Goal: Task Accomplishment & Management: Complete application form

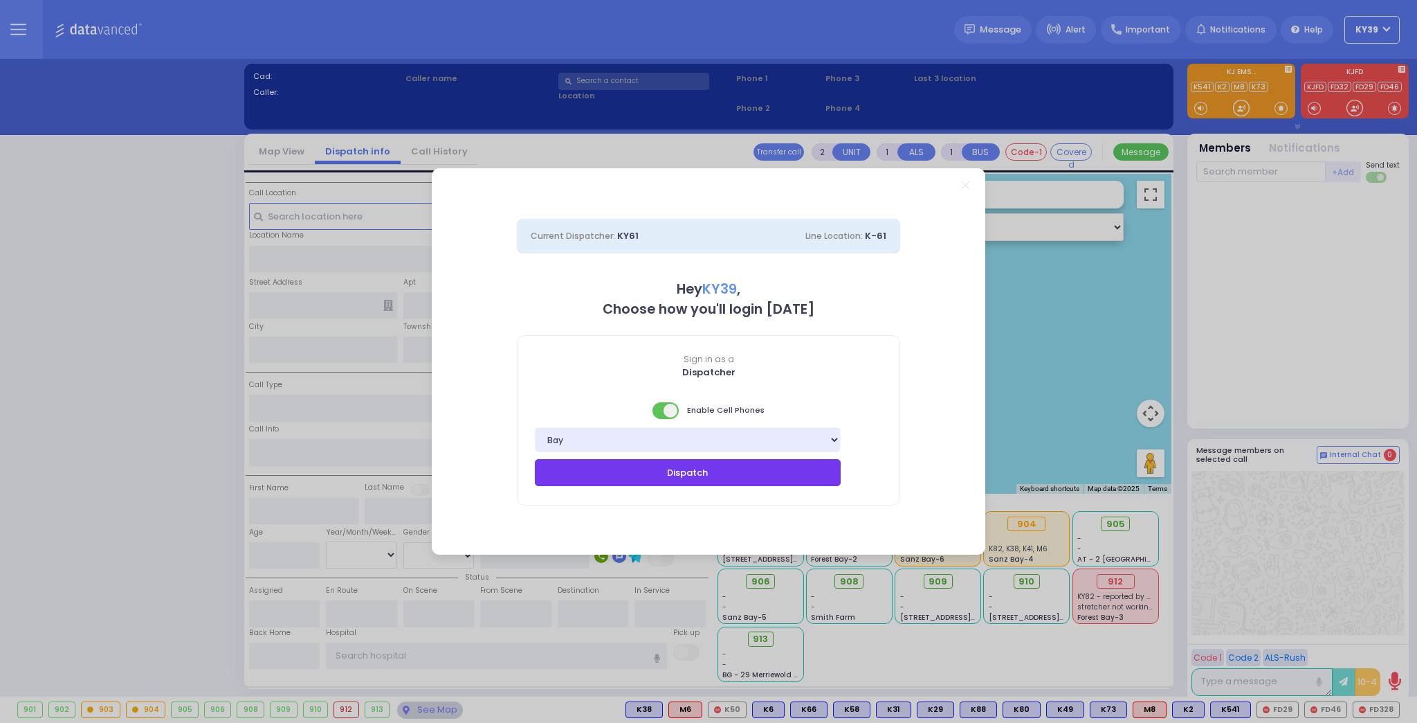
click at [695, 482] on button "Dispatch" at bounding box center [688, 472] width 306 height 26
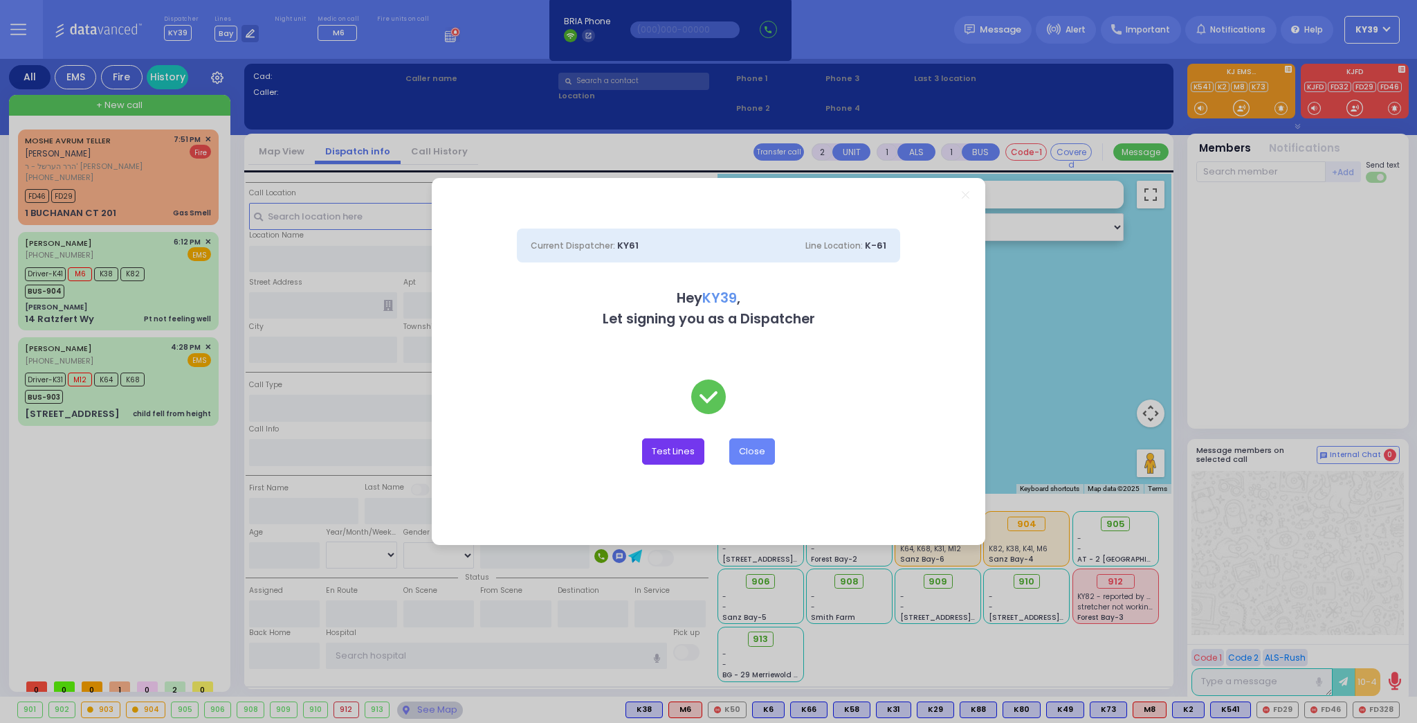
click at [693, 462] on button "Test Lines" at bounding box center [673, 451] width 62 height 26
type input "8457831212"
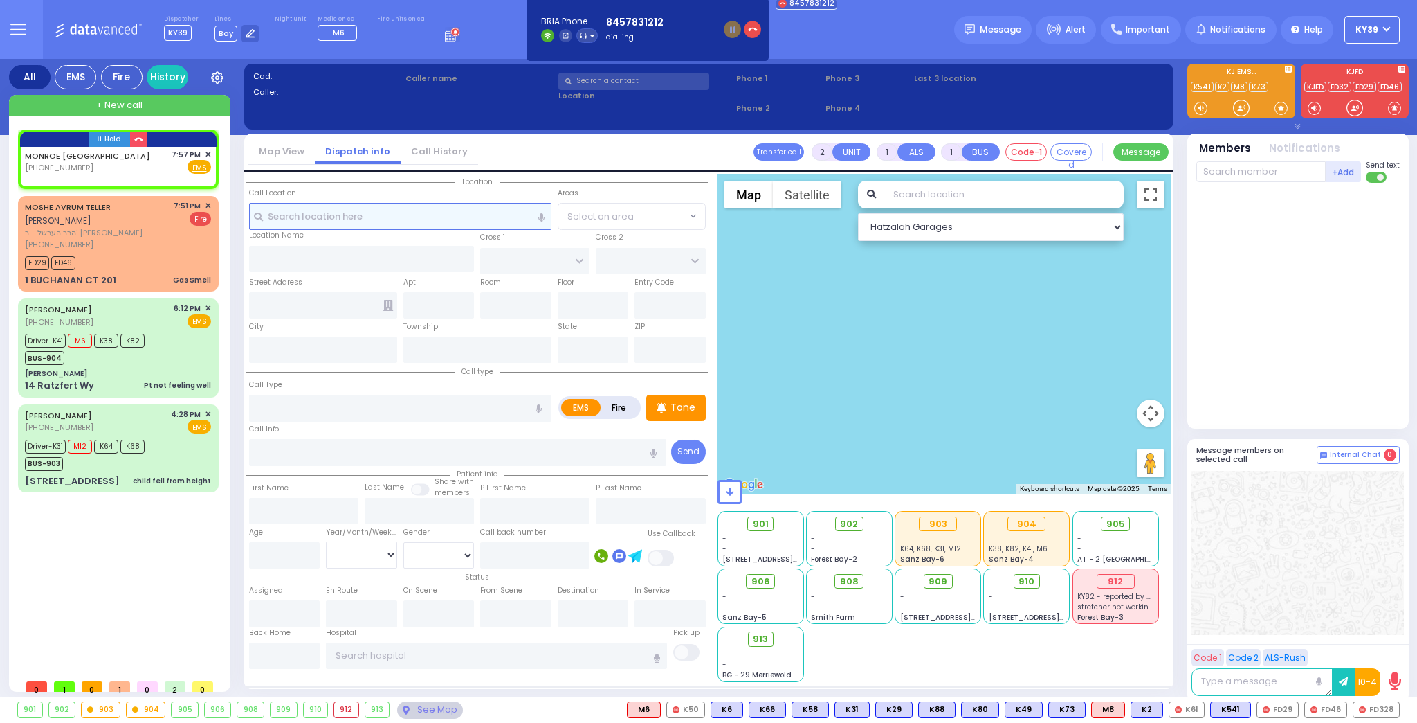
select select
radio input "true"
select select
type input "19:57"
select select "Hatzalah Garages"
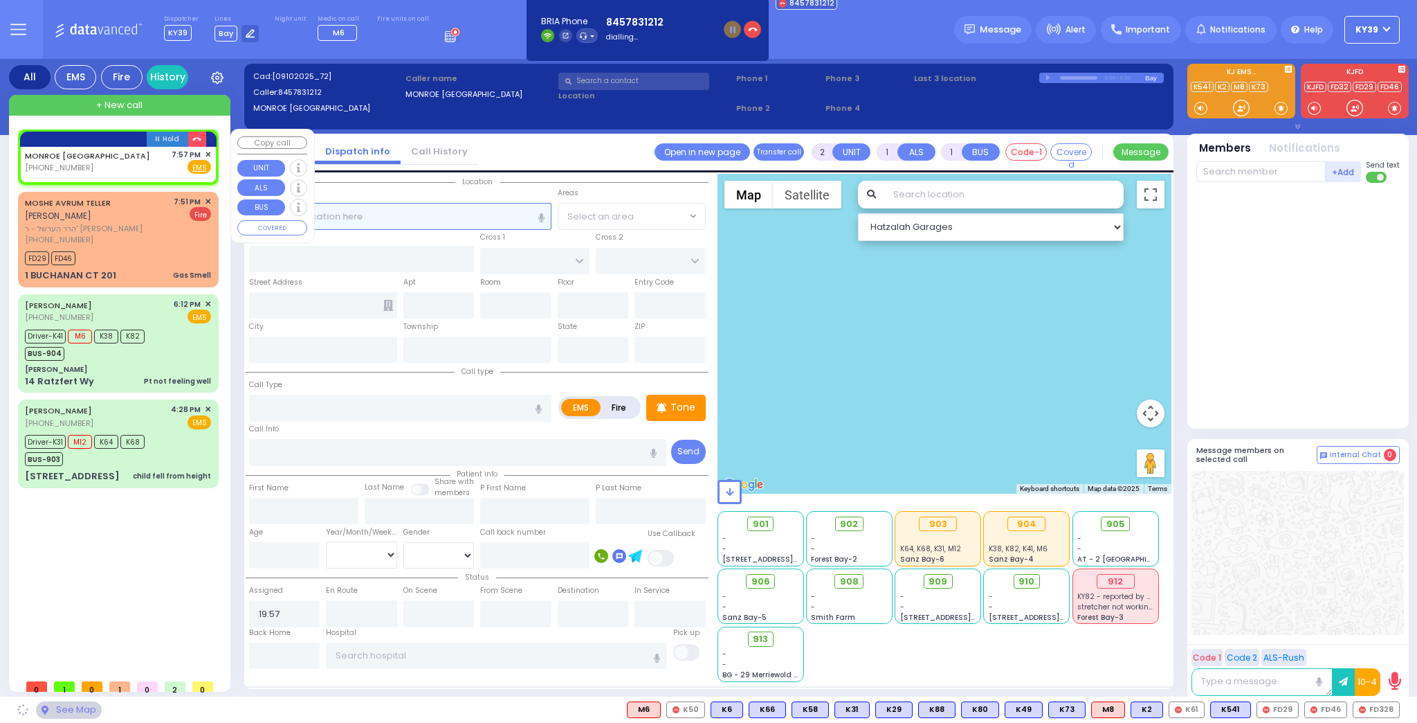
select select
radio input "true"
select select
select select "Hatzalah Garages"
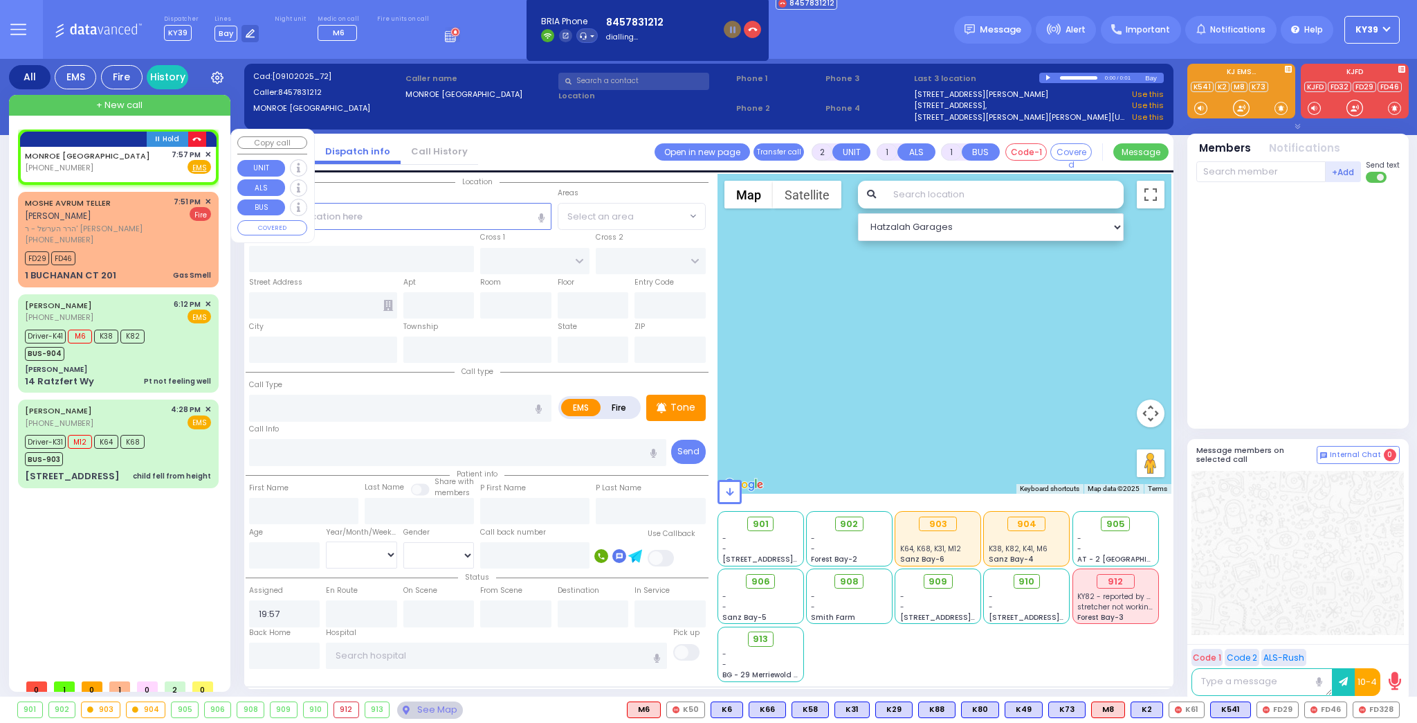
click at [199, 139] on icon "button" at bounding box center [196, 139] width 9 height 9
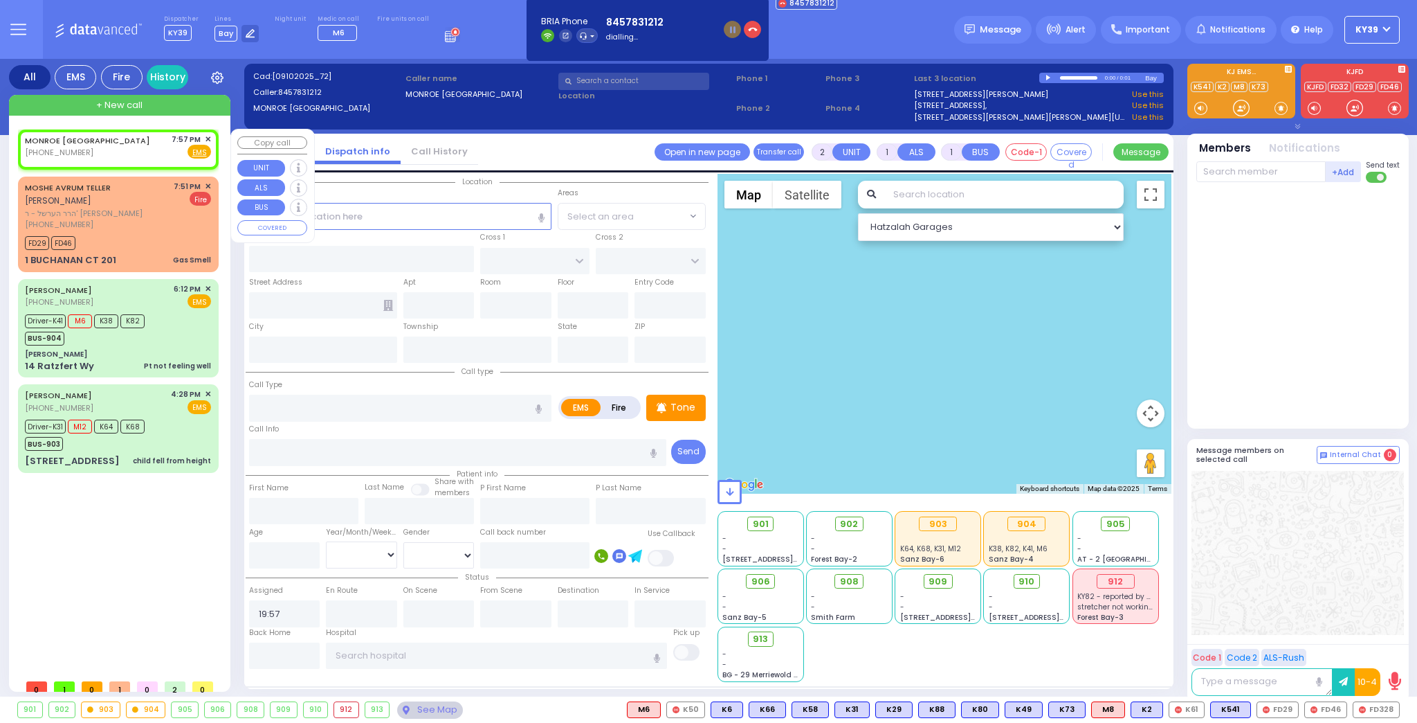
select select
radio input "true"
select select
select select "Hatzalah Garages"
click at [207, 138] on span "✕" at bounding box center [208, 140] width 6 height 12
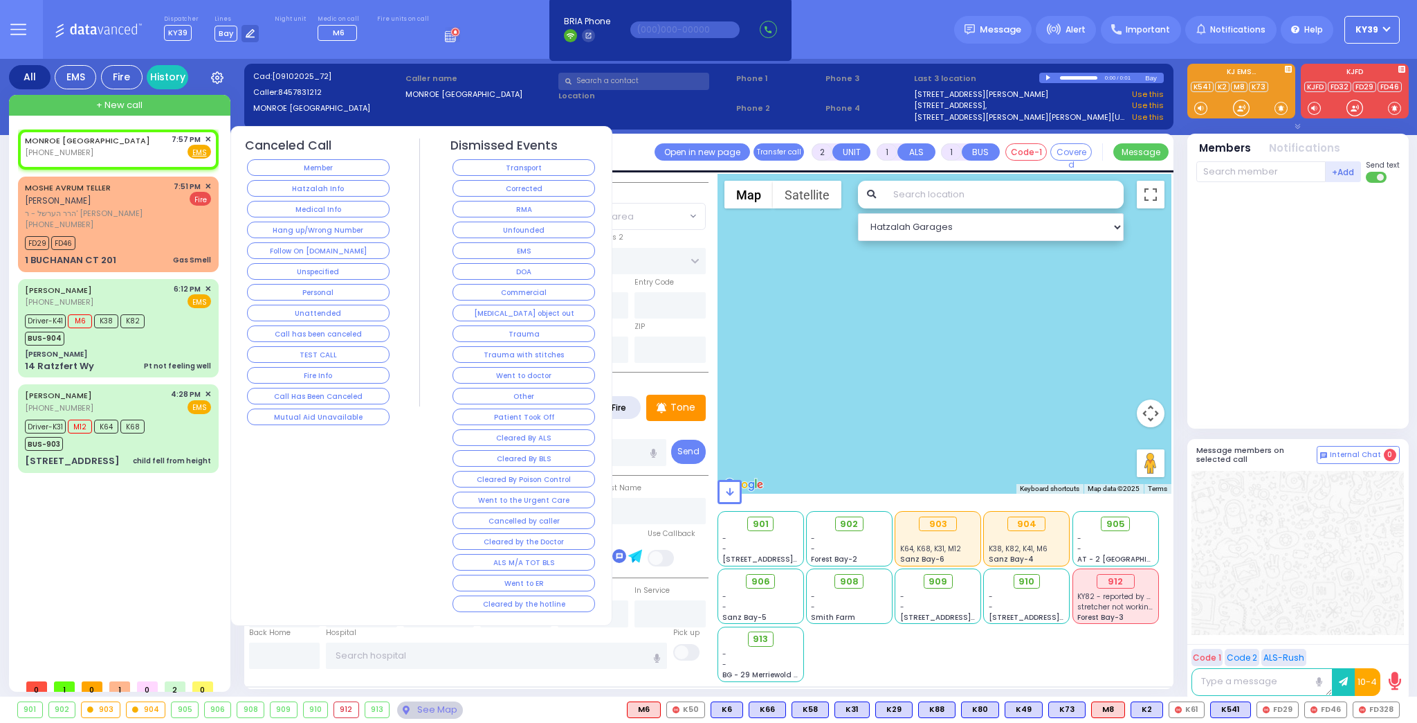
click at [352, 349] on button "TEST CALL" at bounding box center [318, 354] width 143 height 17
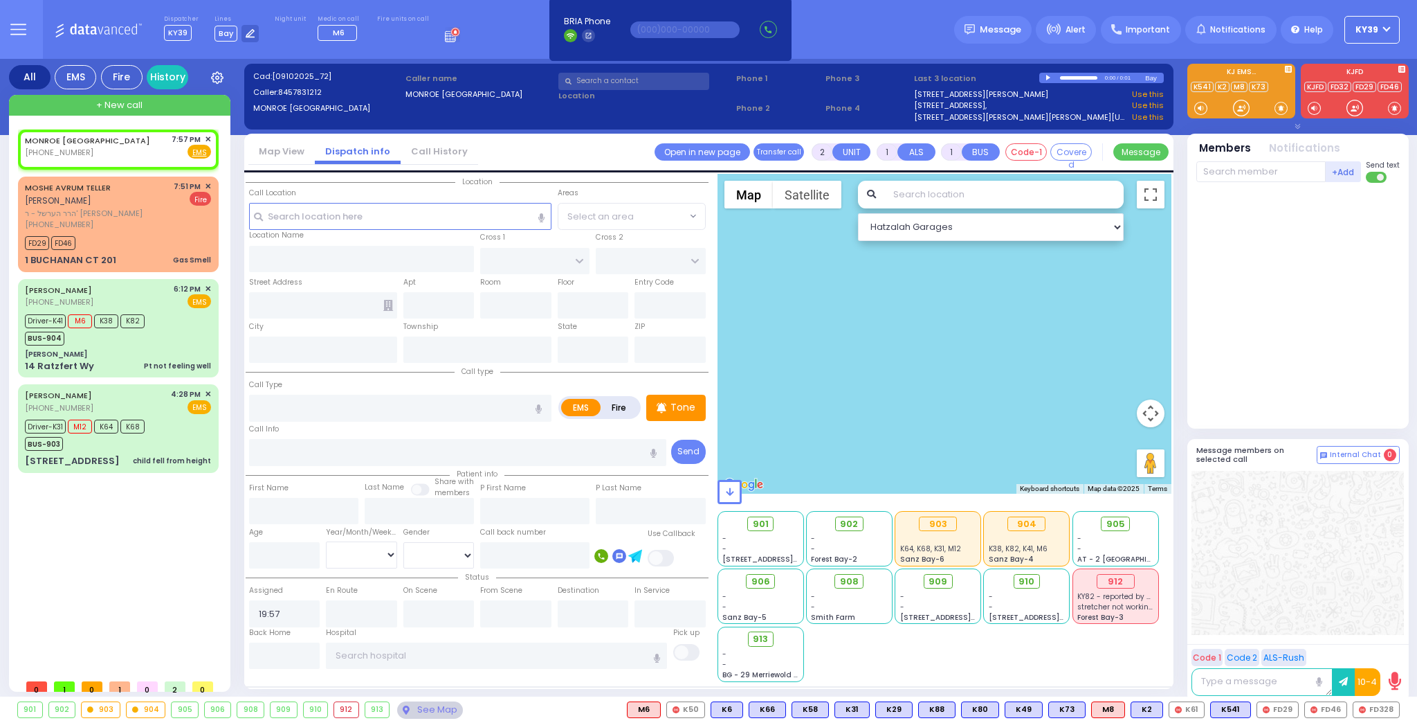
select select
radio input "true"
select select
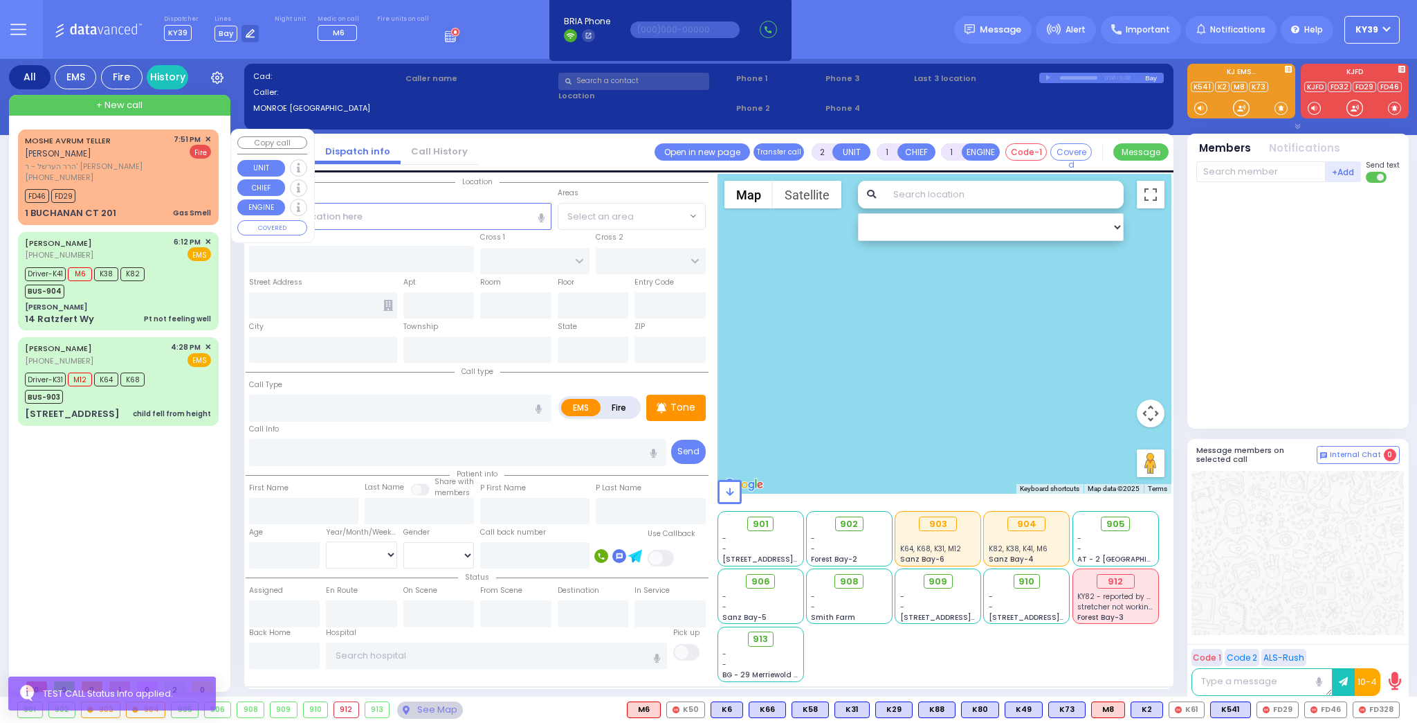
click at [154, 189] on div "FD46 FD29" at bounding box center [118, 193] width 186 height 17
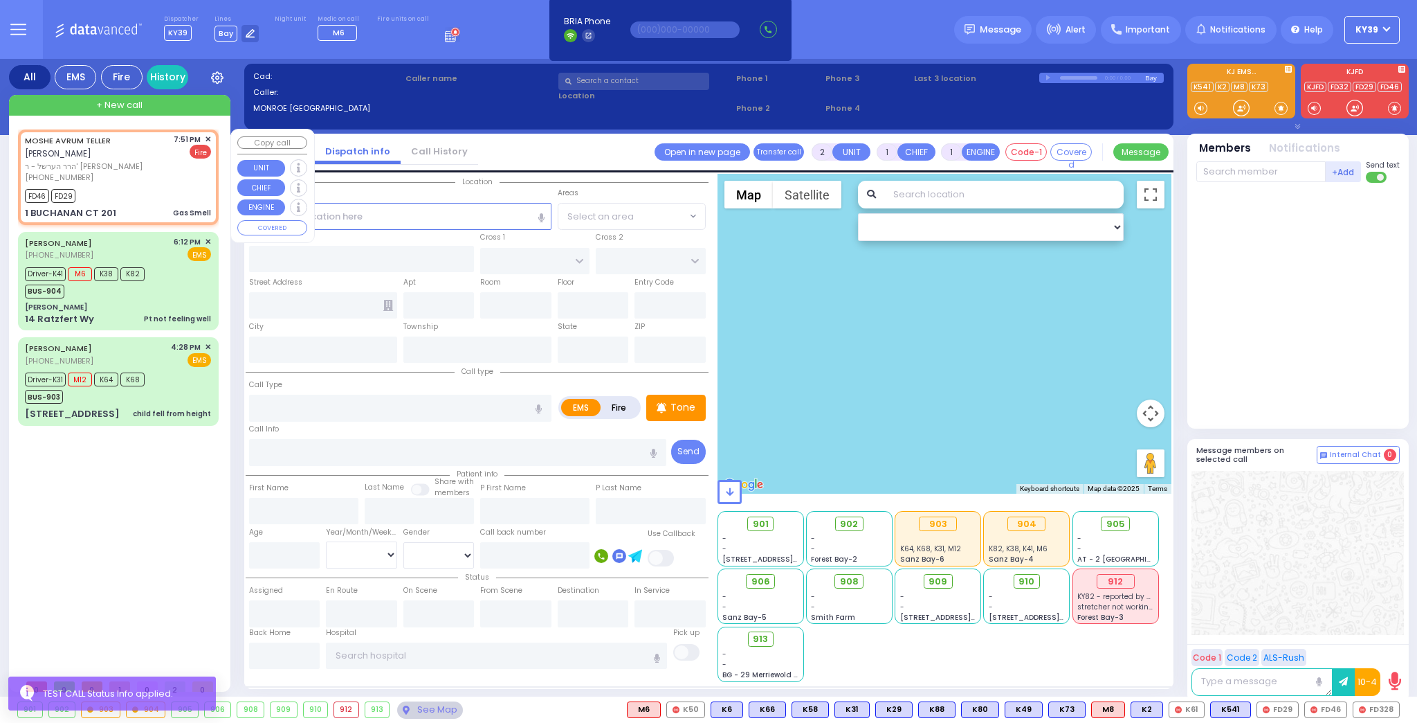
select select
type input "Gas Smell"
radio input "false"
radio input "true"
type input "[PERSON_NAME]"
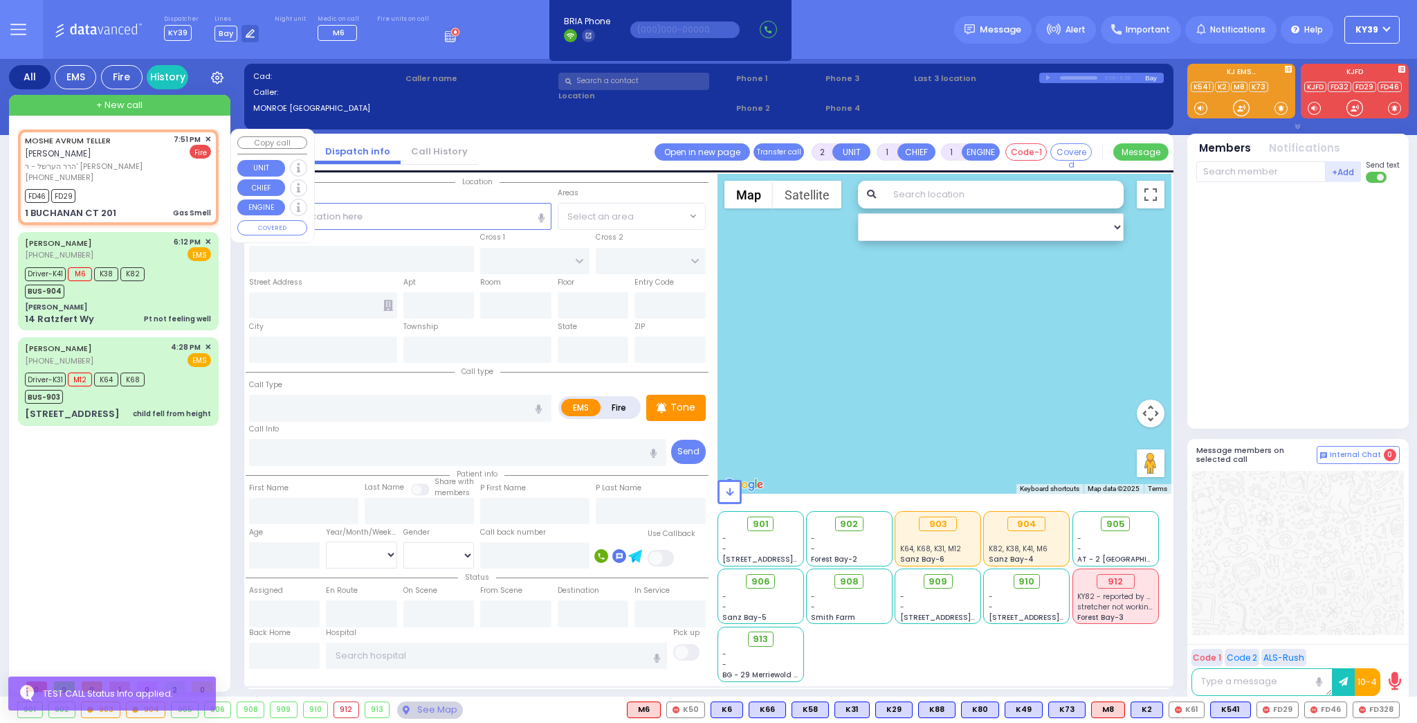
type input "TELLER"
select select
type input "19:51"
type input "19:52"
type input "BUCHANAN COURT"
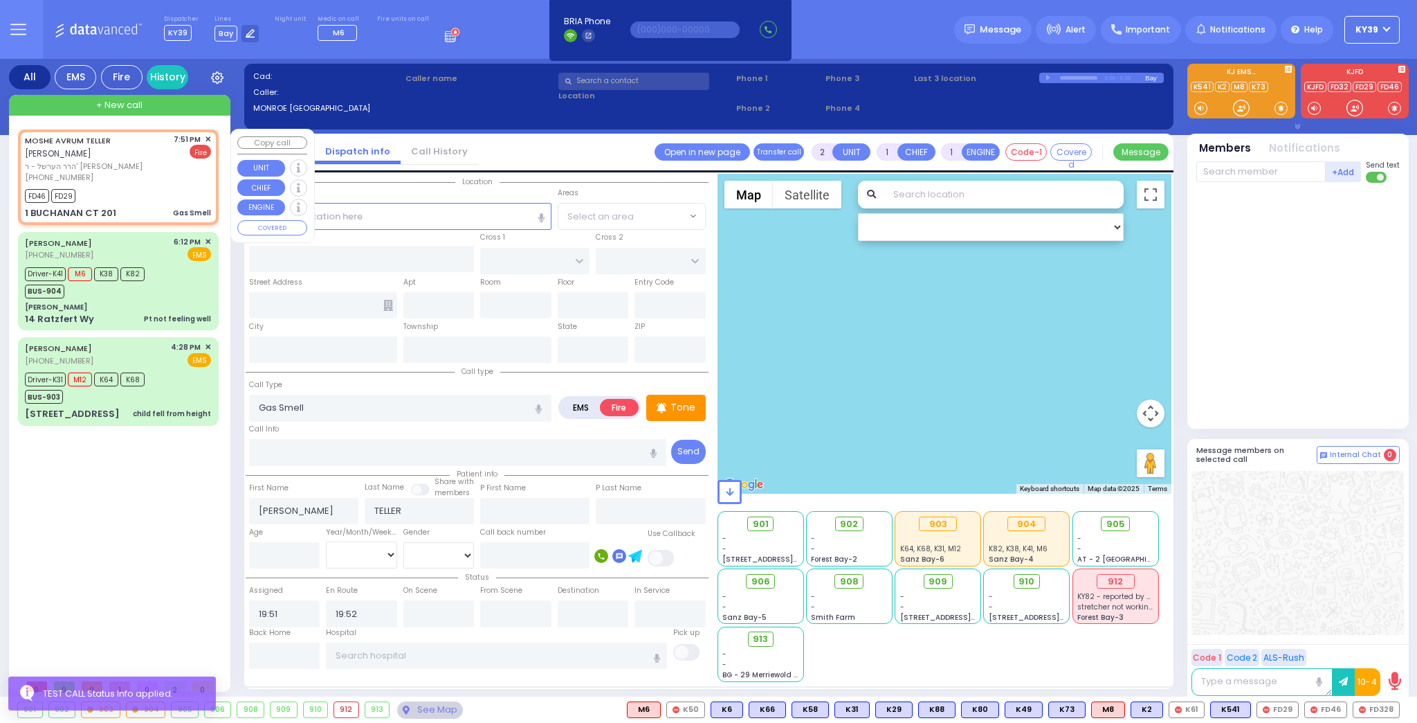
type input "GARFIELD RD"
type input "1 [PERSON_NAME] CT"
type input "201"
type input "Monroe"
type input "[US_STATE]"
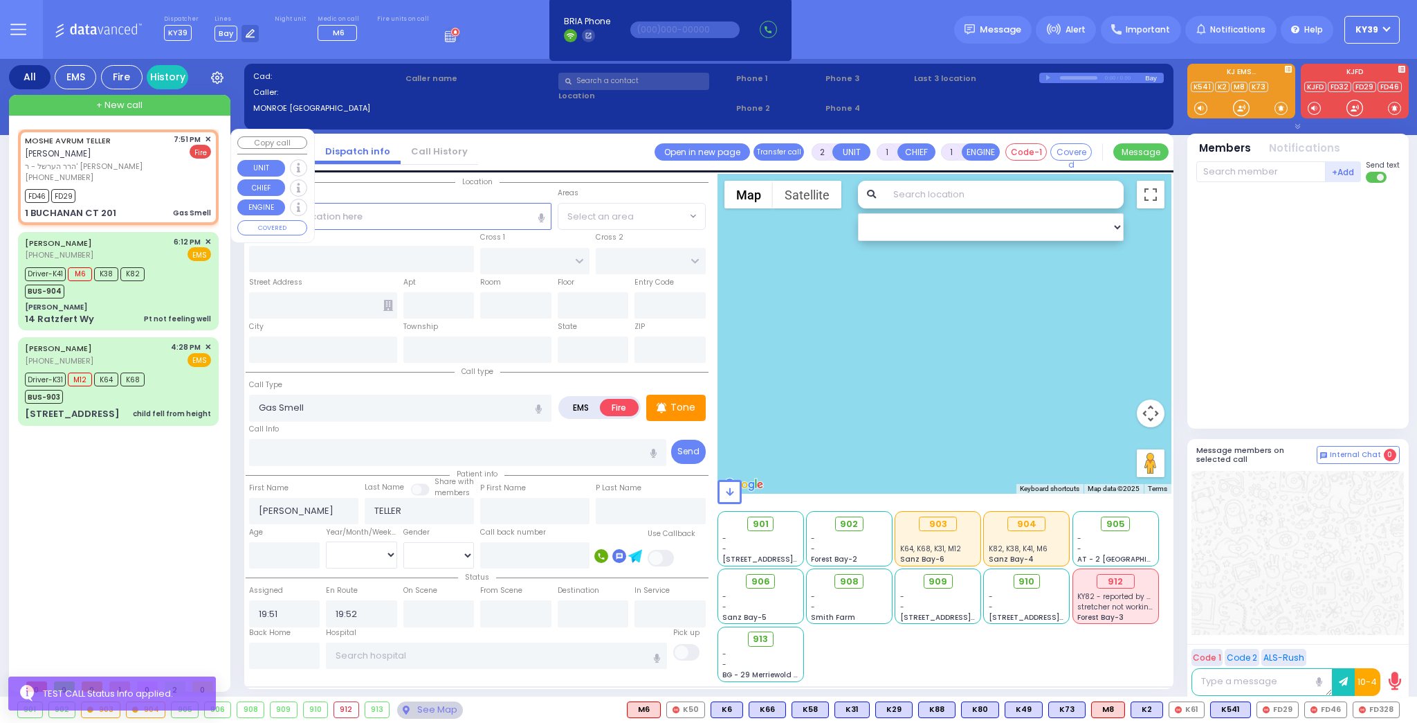
type input "10950"
select select "SECTION 1"
select select "Hatzalah Garages"
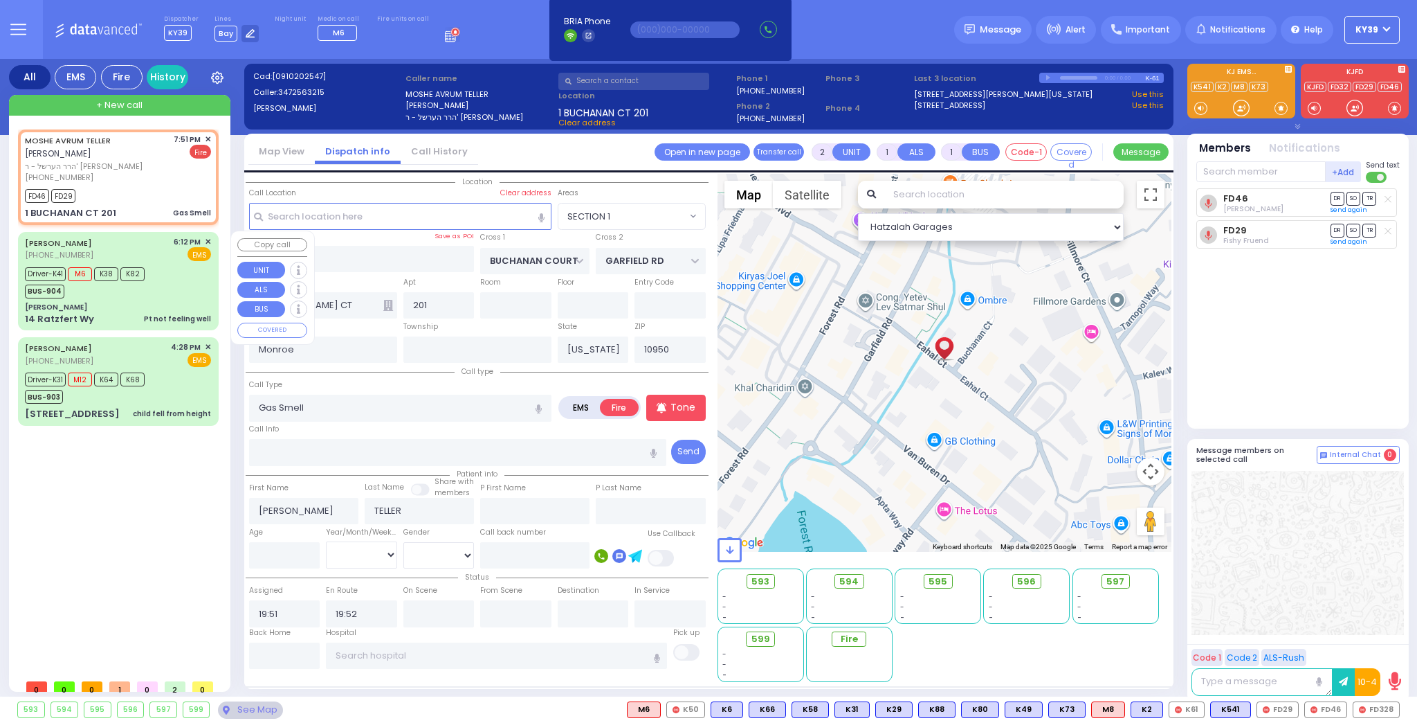
click at [96, 306] on div "[PERSON_NAME]" at bounding box center [118, 307] width 186 height 10
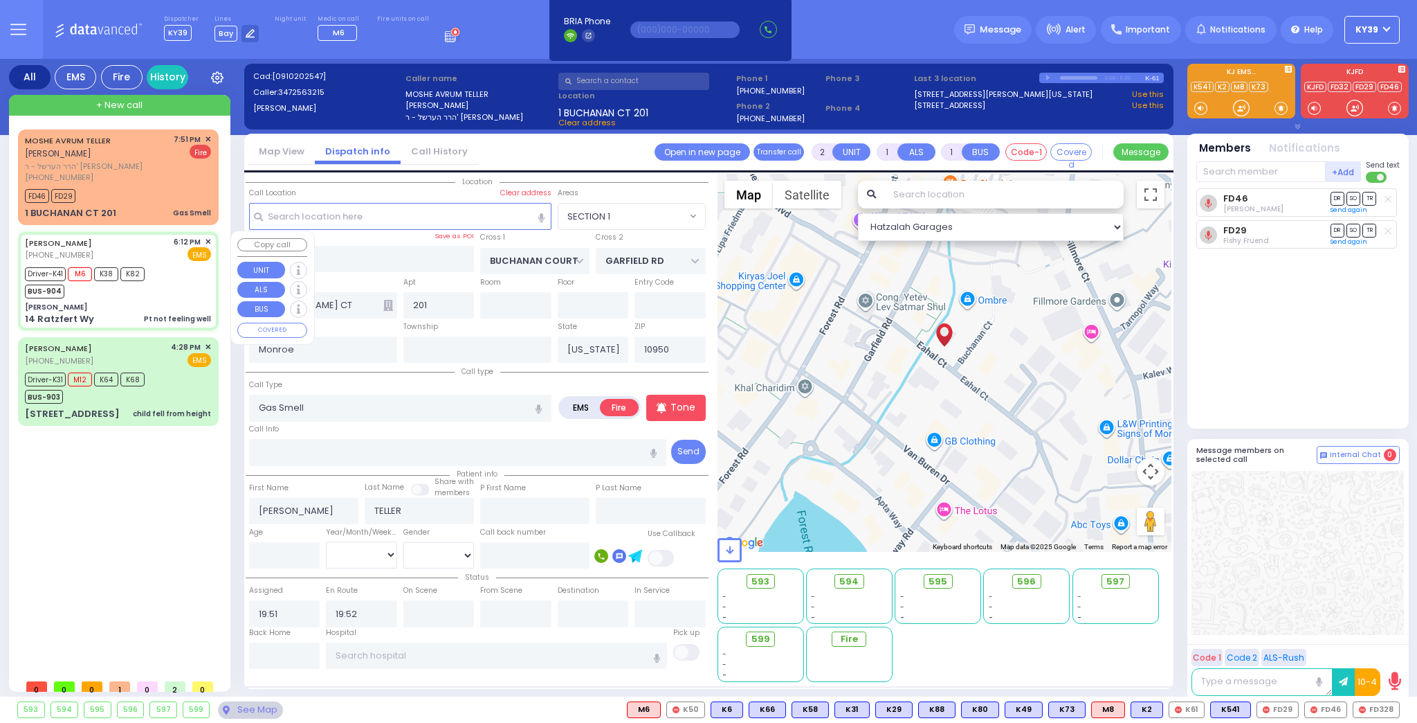
type input "6"
select select
type input "Pt not feeling well"
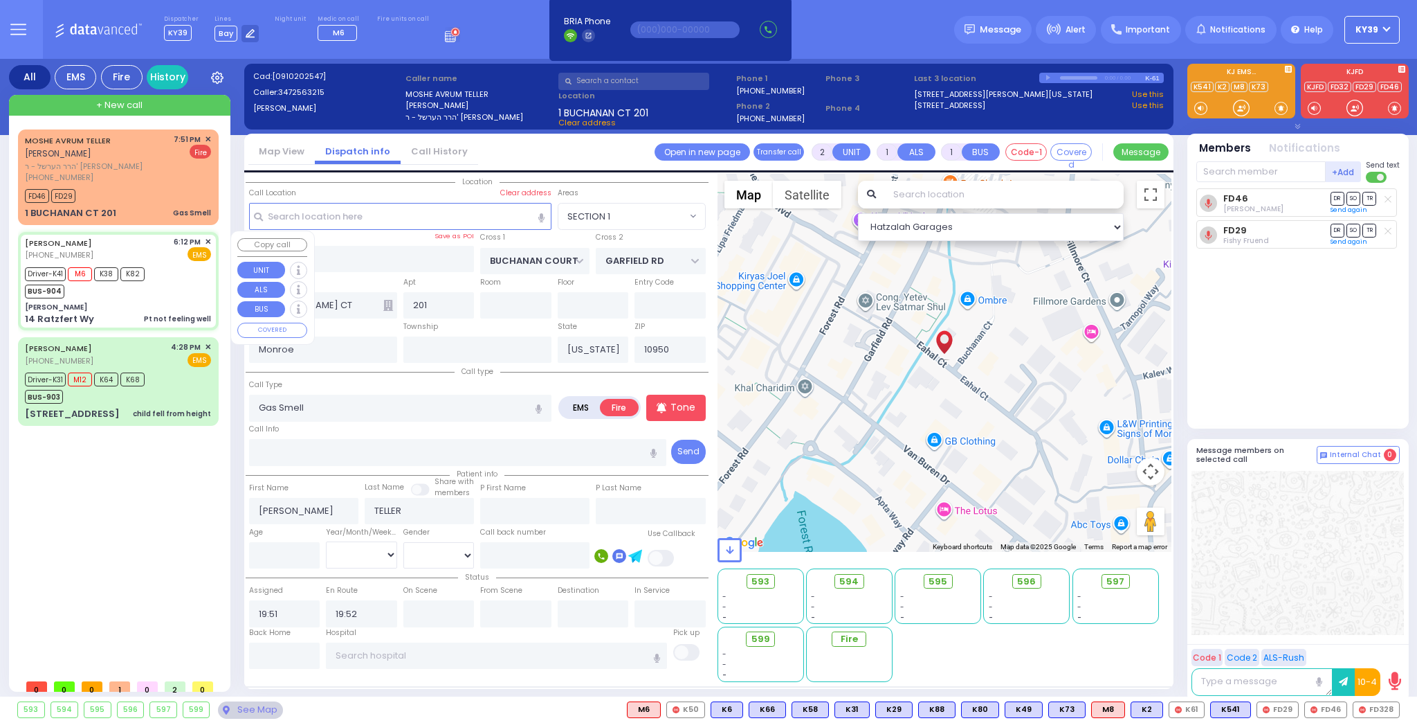
radio input "true"
type input "[PERSON_NAME]"
type input "Bleich"
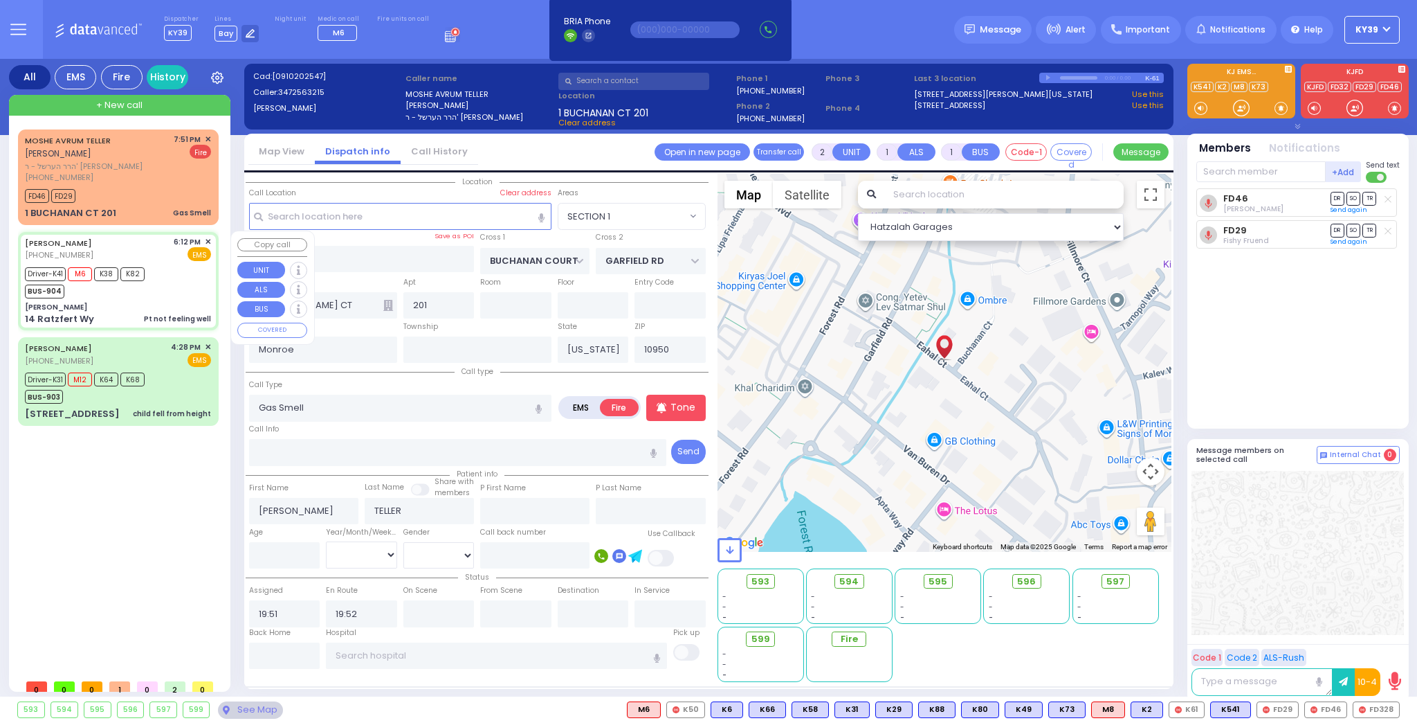
type input "19"
select select "Year"
select select "[DEMOGRAPHIC_DATA]"
type input "18:12"
type input "18:13"
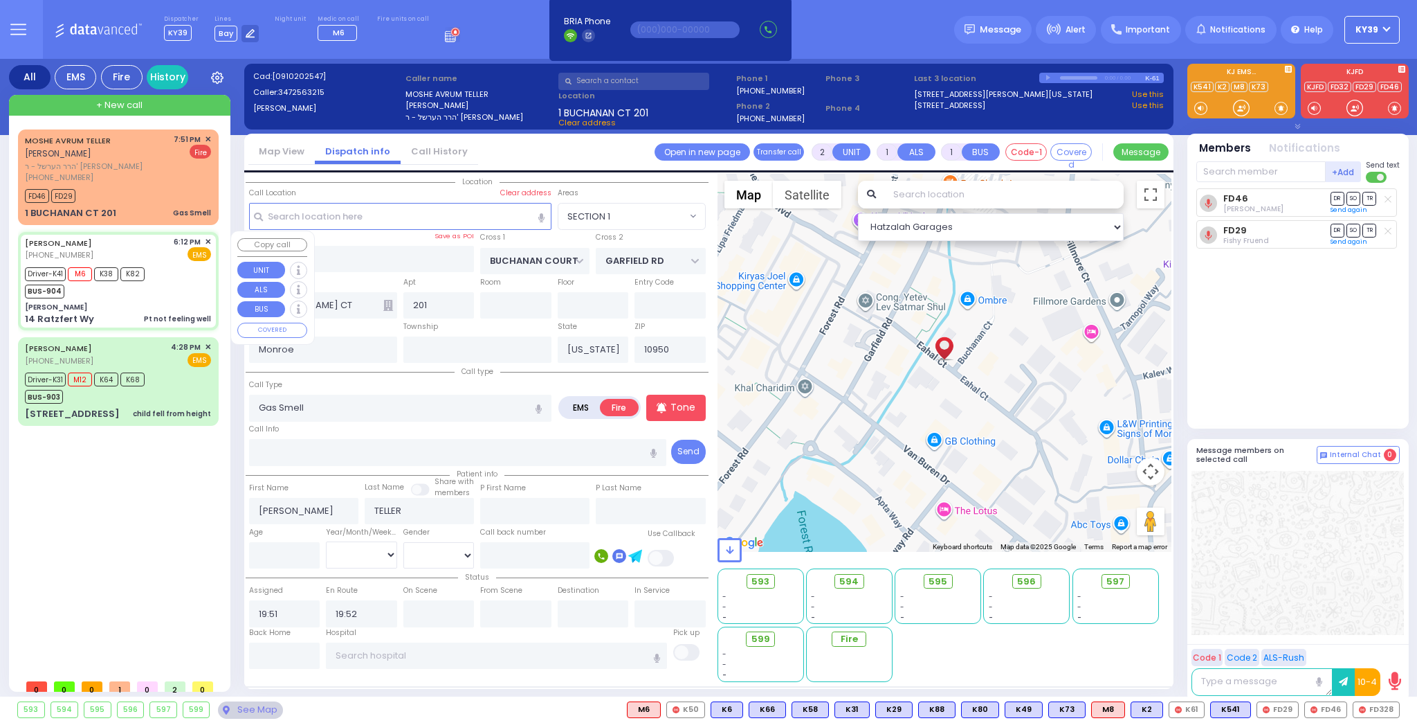
type input "18:16"
type input "18:35"
type input "19:00"
type input "19:15"
type input "[GEOGRAPHIC_DATA] [STREET_ADDRESS][GEOGRAPHIC_DATA] Suffern"
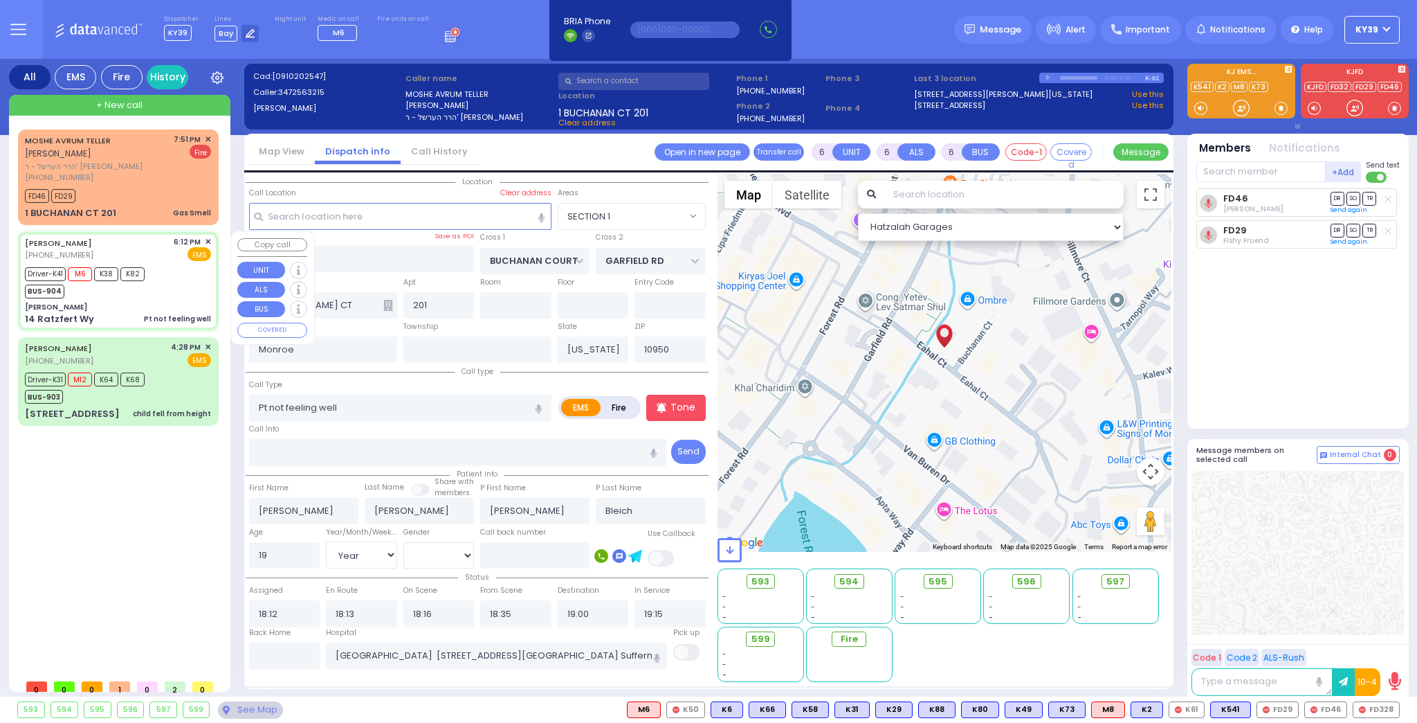
type input "[PERSON_NAME]"
type input "[GEOGRAPHIC_DATA]"
type input "14 Ratzfert Wy"
type input "[PERSON_NAME]"
select select "SECTION 4"
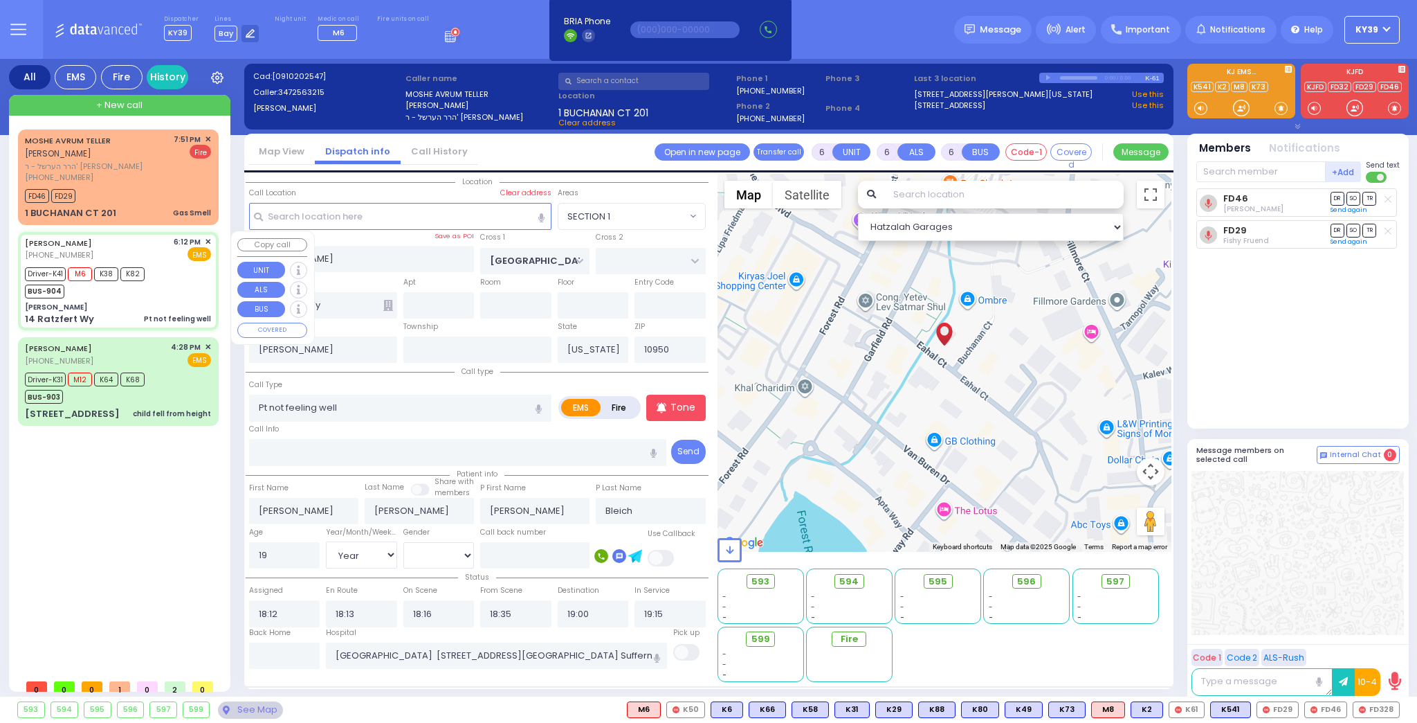
select select "Hatzalah Garages"
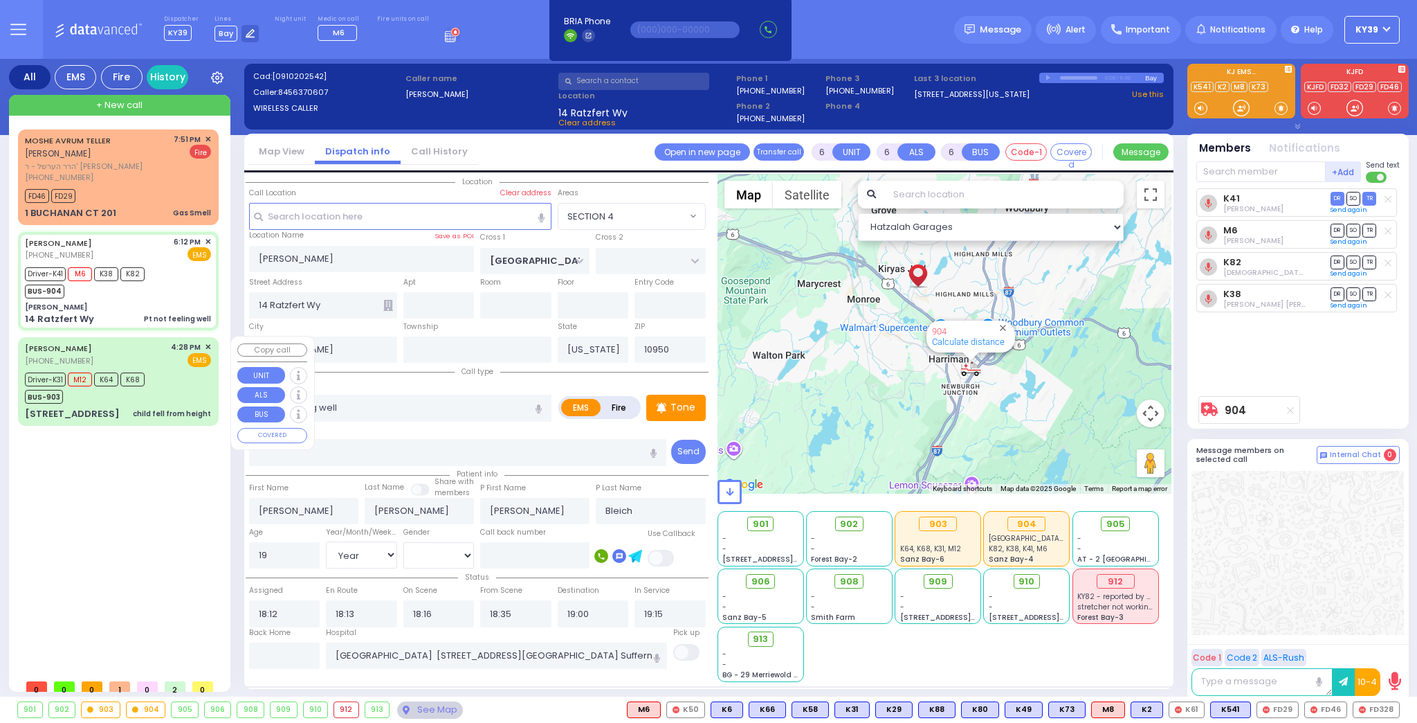
click at [140, 363] on div "[PERSON_NAME] [PHONE_NUMBER] 4:28 PM ✕ EMS" at bounding box center [118, 354] width 186 height 26
select select
type input "child fell from height"
radio input "true"
type input "[PERSON_NAME]"
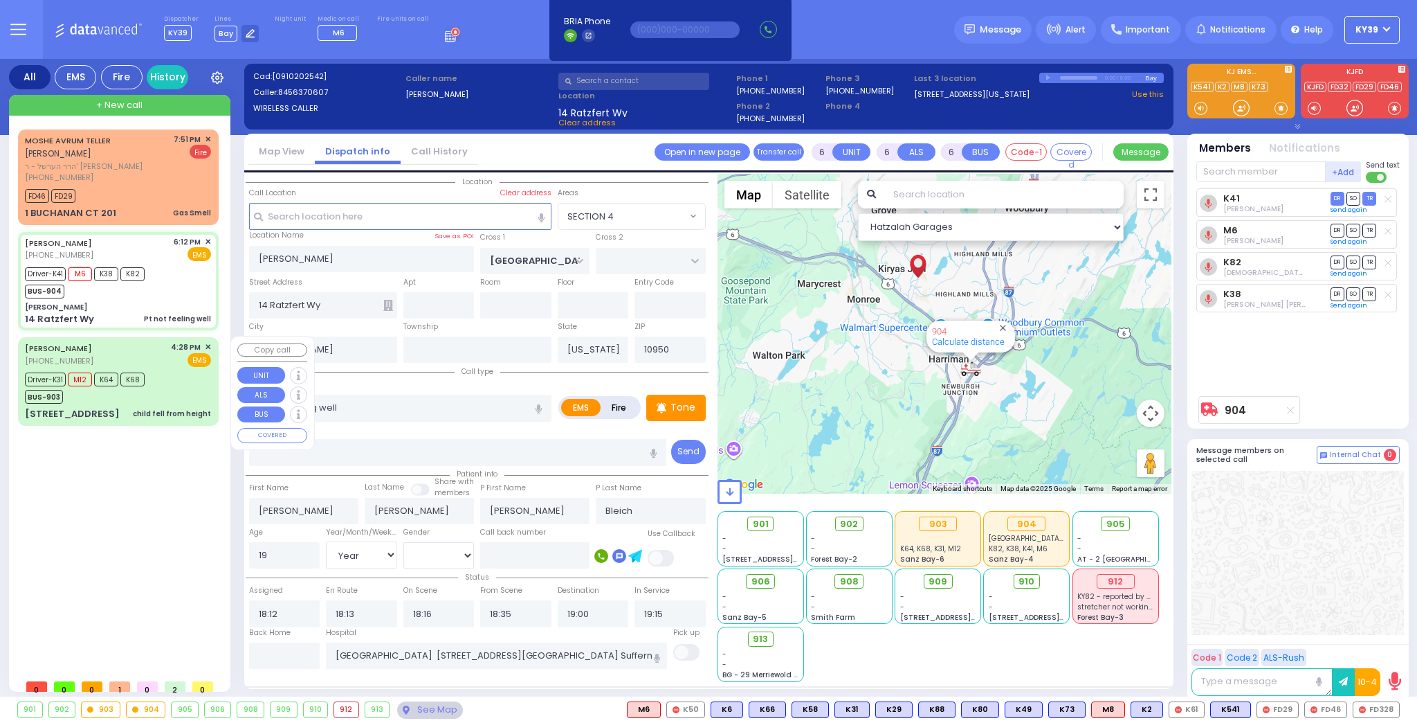
type input "[PERSON_NAME]"
type input "Mariam"
type input "Engel"
type input "2"
select select "Year"
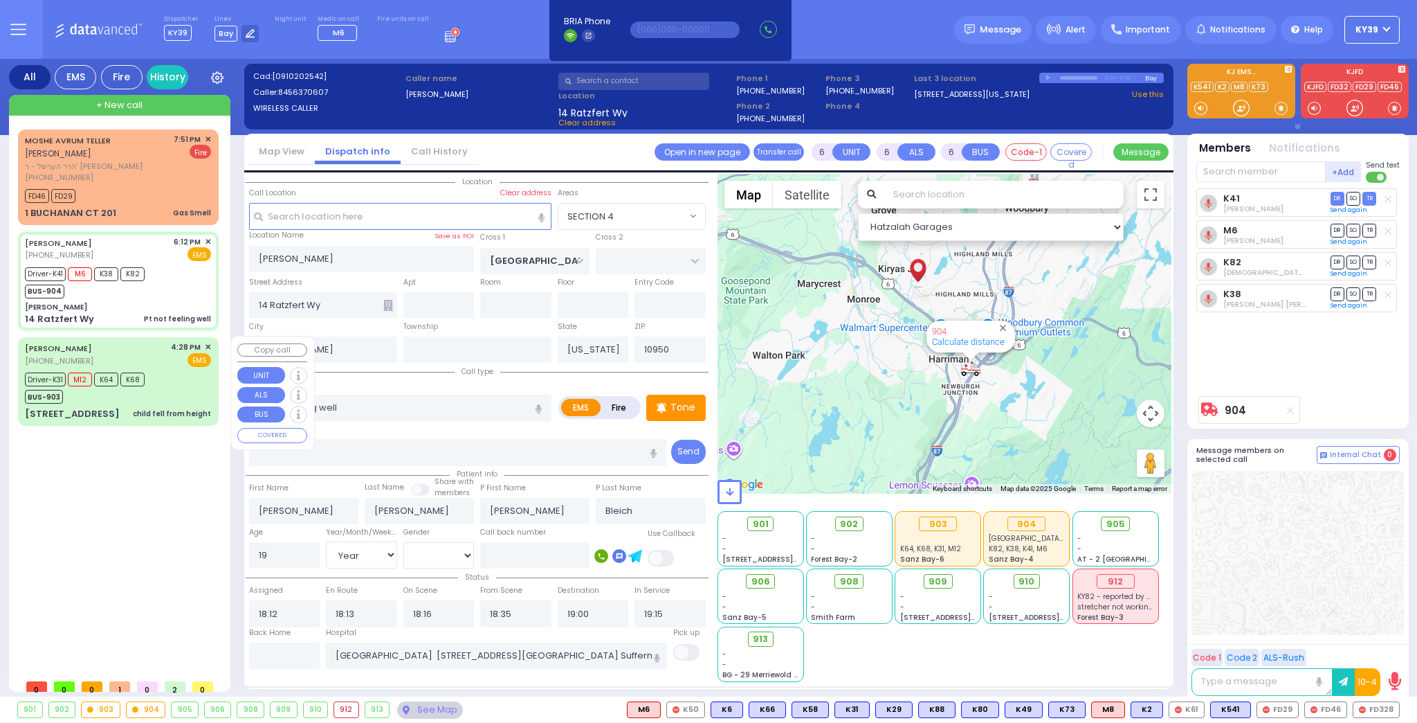
select select "[DEMOGRAPHIC_DATA]"
type input "16:28"
type input "16:29"
type input "16:31"
type input "16:45"
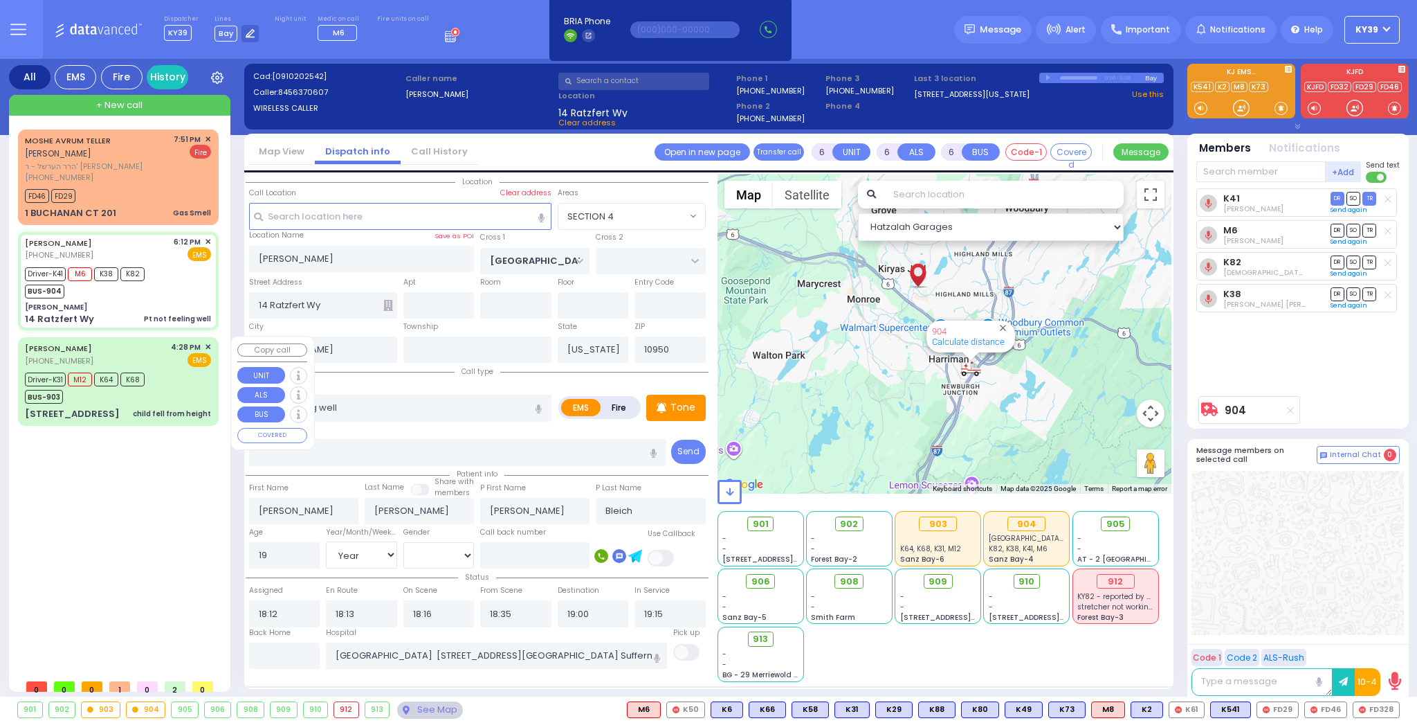
type input "17:30"
type input "18:30"
type input "[US_STATE][GEOGRAPHIC_DATA]- [GEOGRAPHIC_DATA] [STREET_ADDRESS][US_STATE]"
type input "FOREST RD"
type input "1 STRELISK CT"
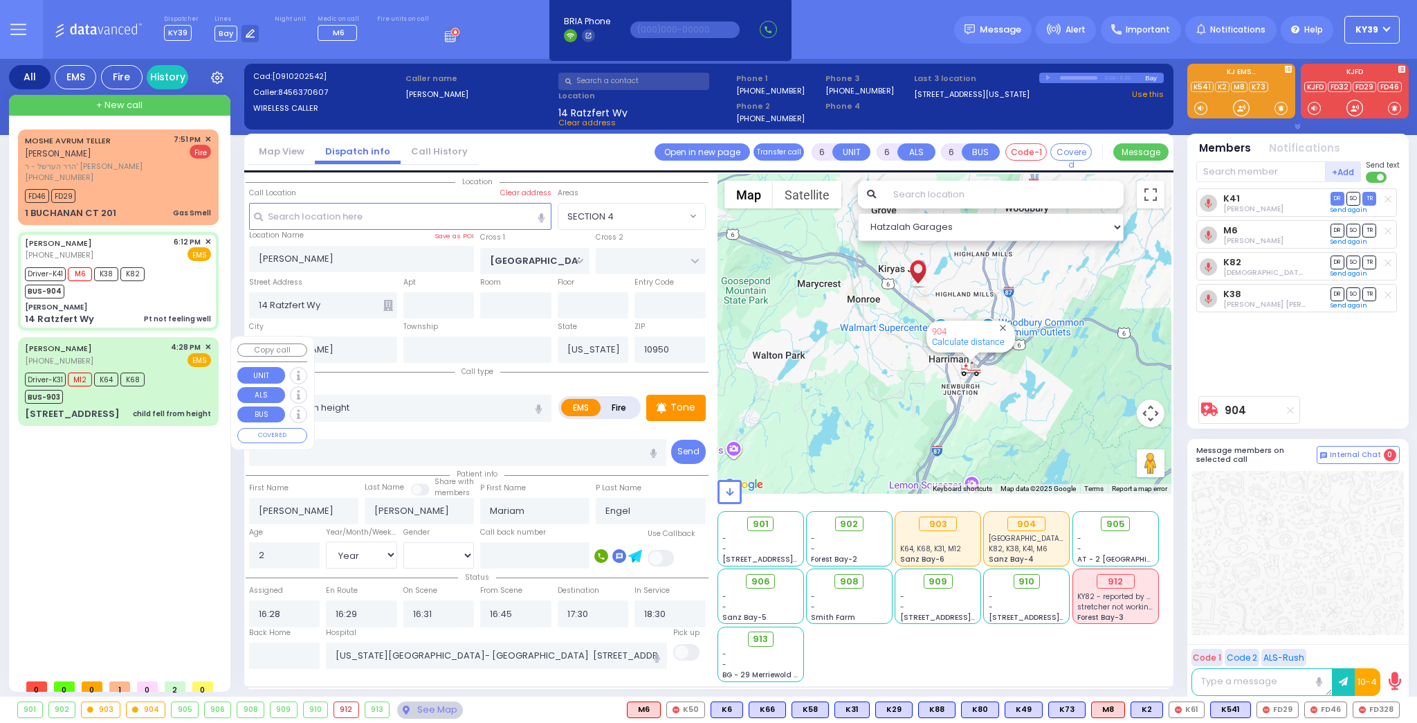
type input "101"
select select "Hatzalah Garages"
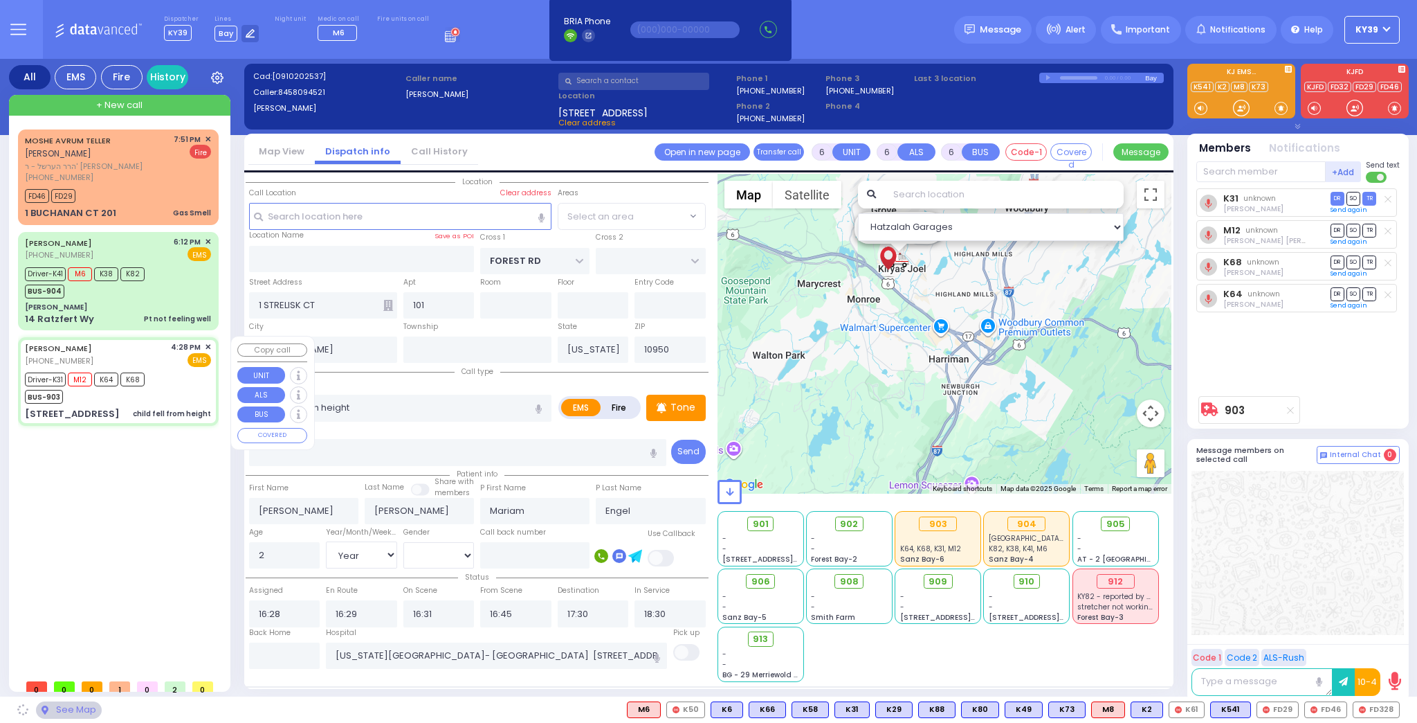
select select "MONROE"
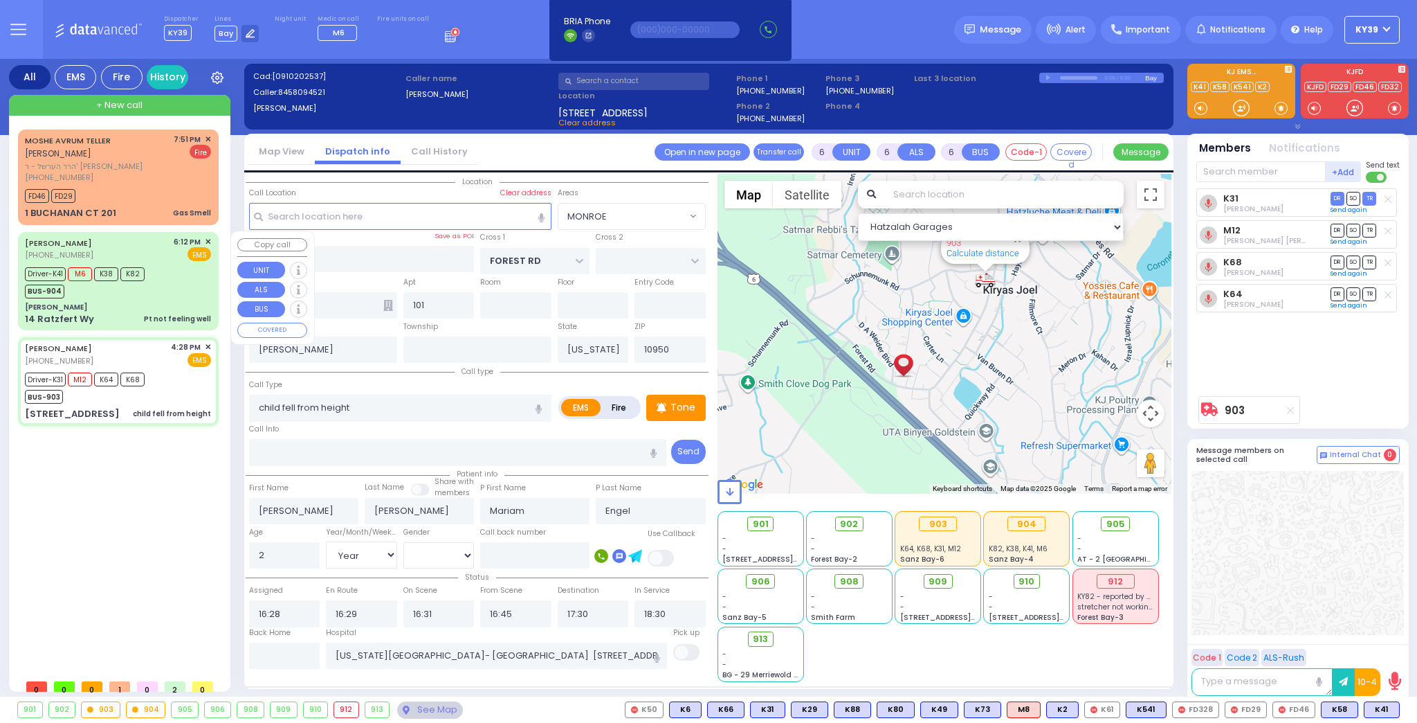
drag, startPoint x: 185, startPoint y: 288, endPoint x: 165, endPoint y: 293, distance: 20.8
click at [185, 287] on div "Driver-K41 M6 K38 K82 BUS-904" at bounding box center [118, 281] width 186 height 35
select select
type input "Pt not feeling well"
radio input "true"
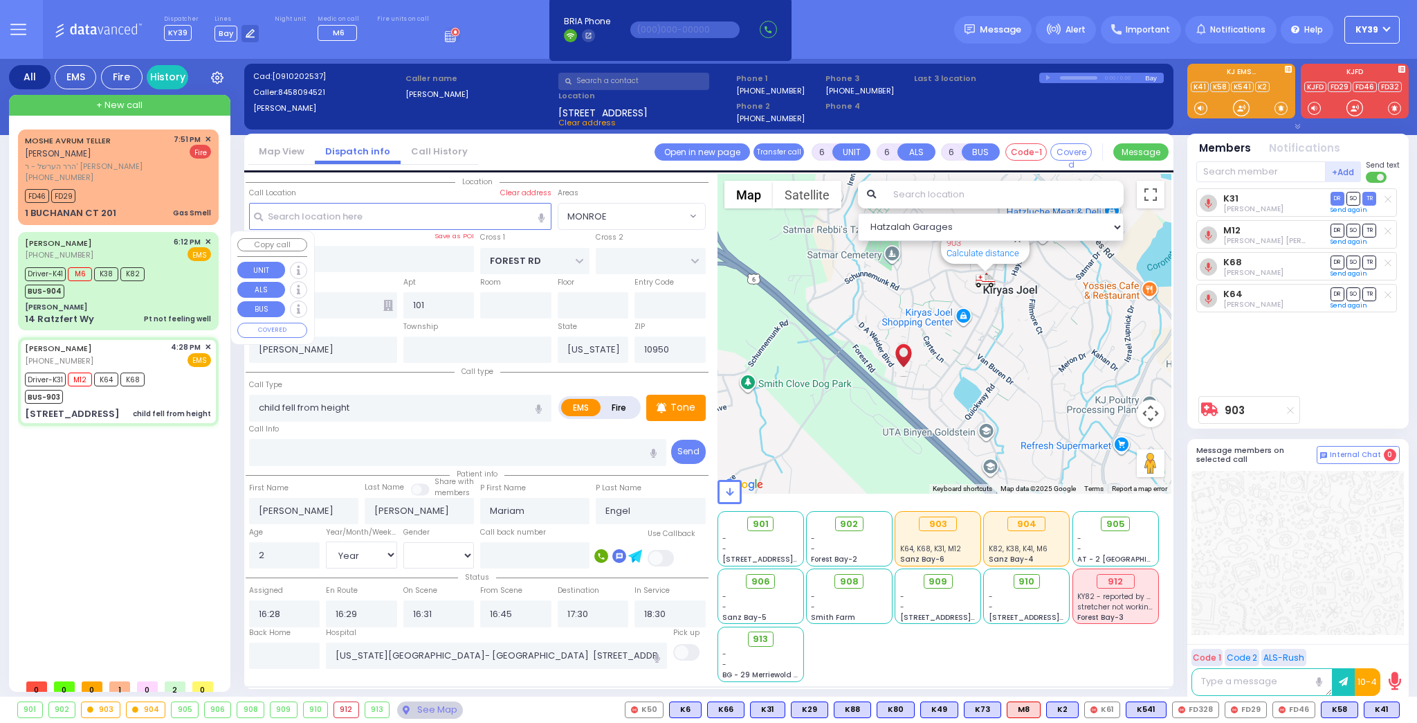
type input "[PERSON_NAME]"
type input "Bleich"
type input "19"
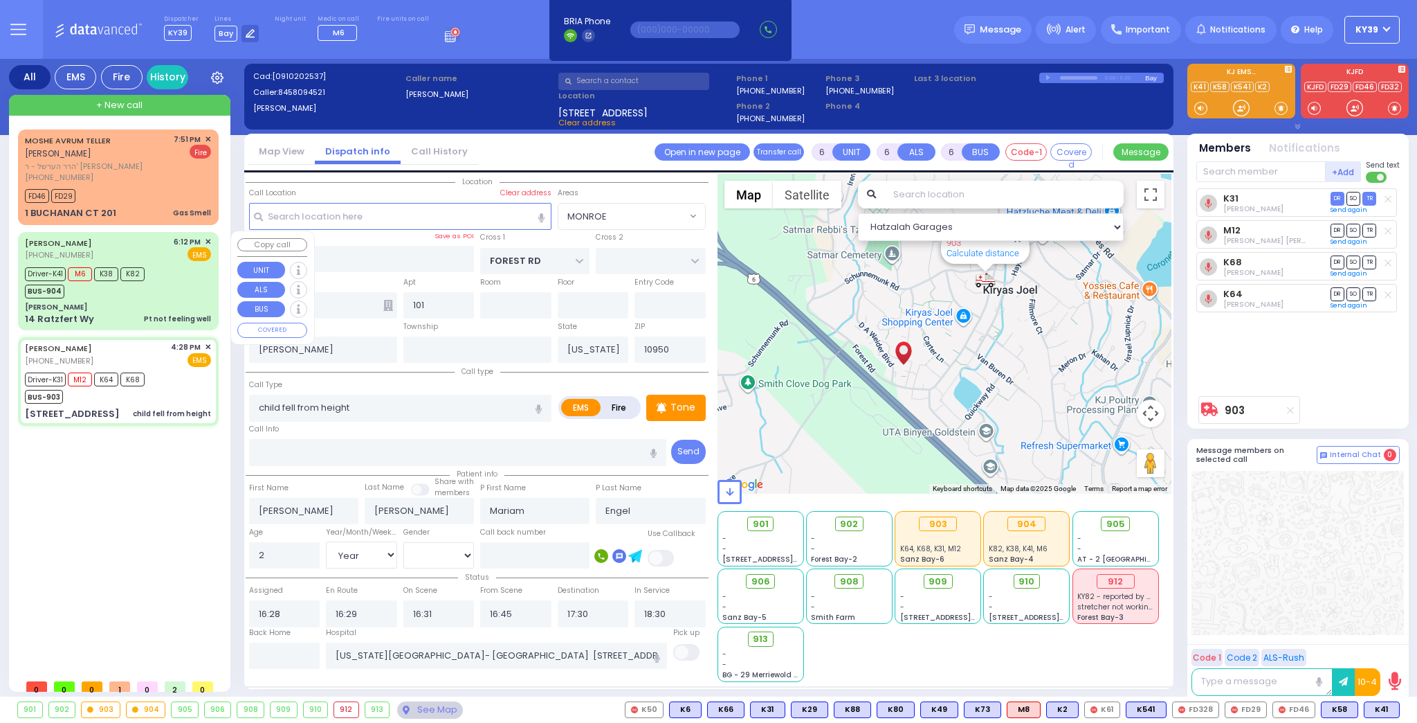
select select "Year"
select select "[DEMOGRAPHIC_DATA]"
type input "18:12"
type input "18:13"
type input "18:16"
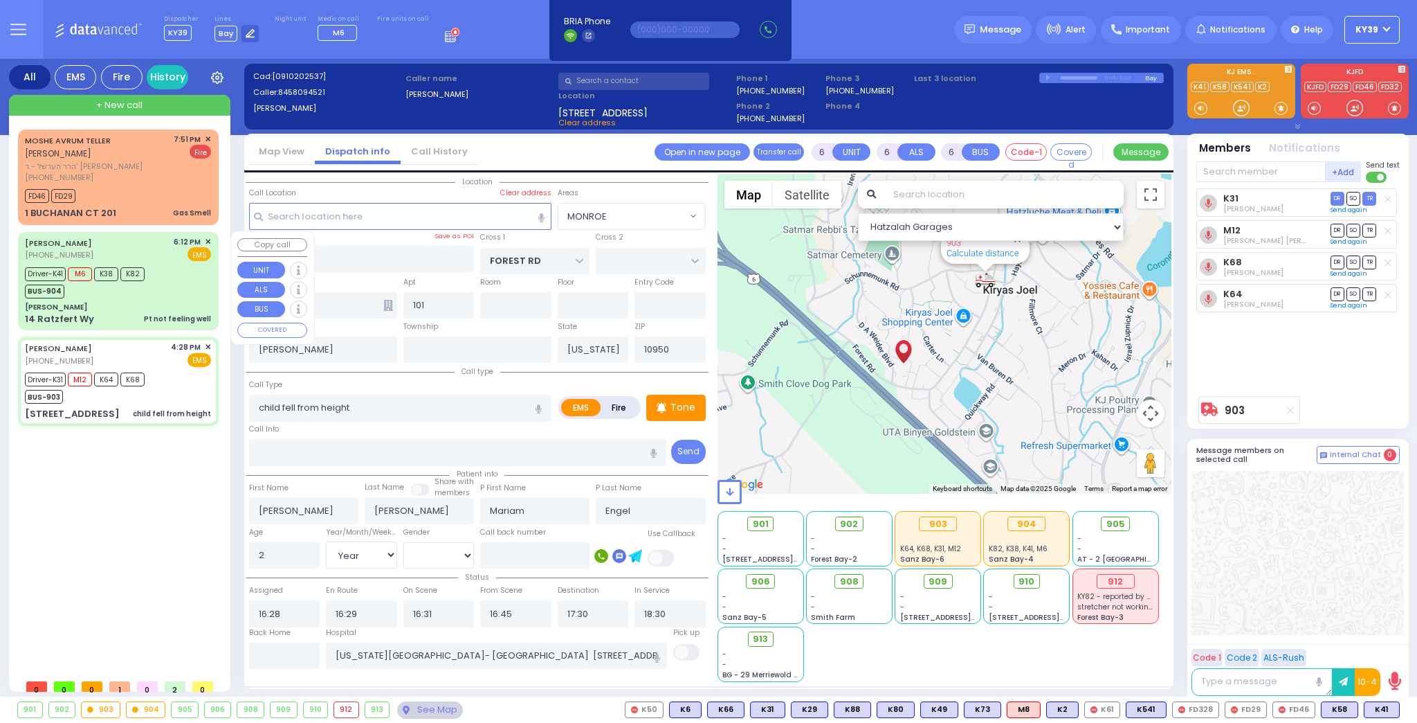
type input "18:35"
type input "19:00"
type input "19:15"
type input "[GEOGRAPHIC_DATA] [STREET_ADDRESS][GEOGRAPHIC_DATA] Suffern"
select select "Hatzalah Garages"
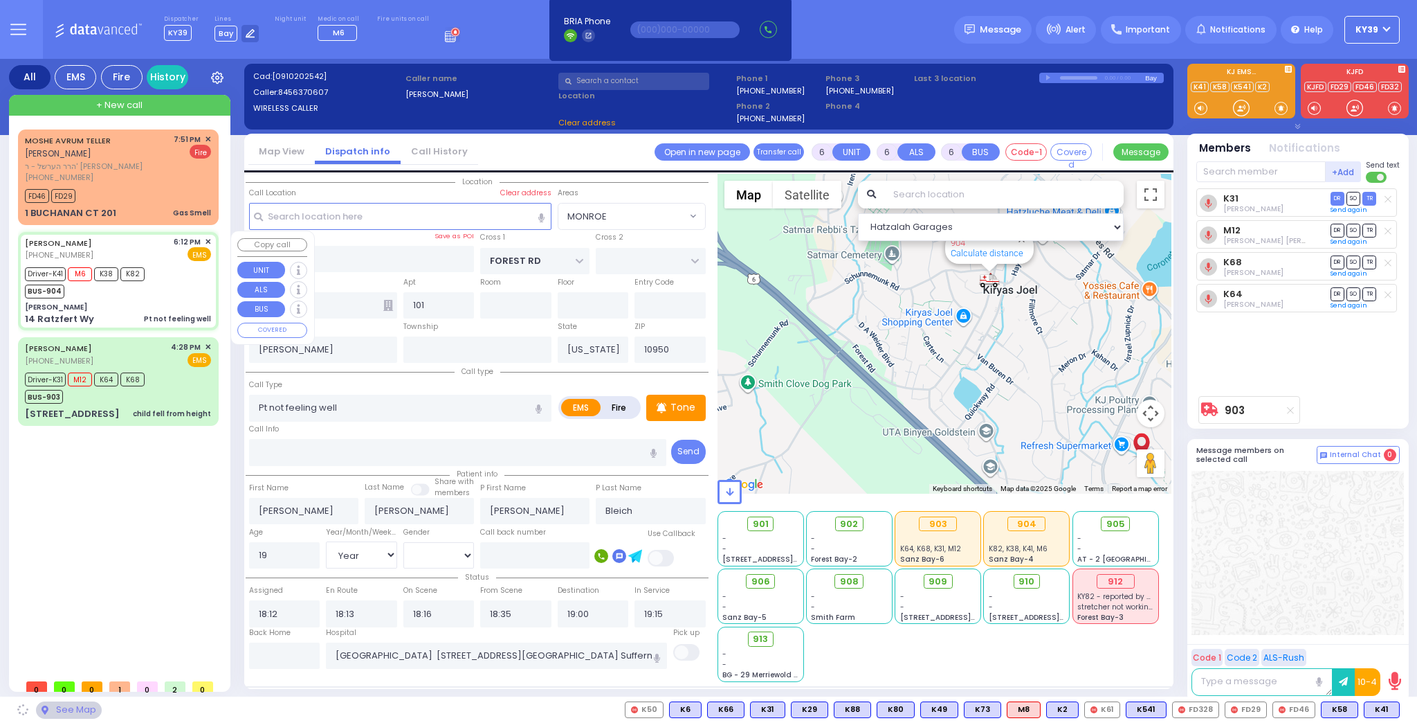
type input "[PERSON_NAME]"
type input "[GEOGRAPHIC_DATA]"
type input "14 Ratzfert Wy"
select select "SECTION 4"
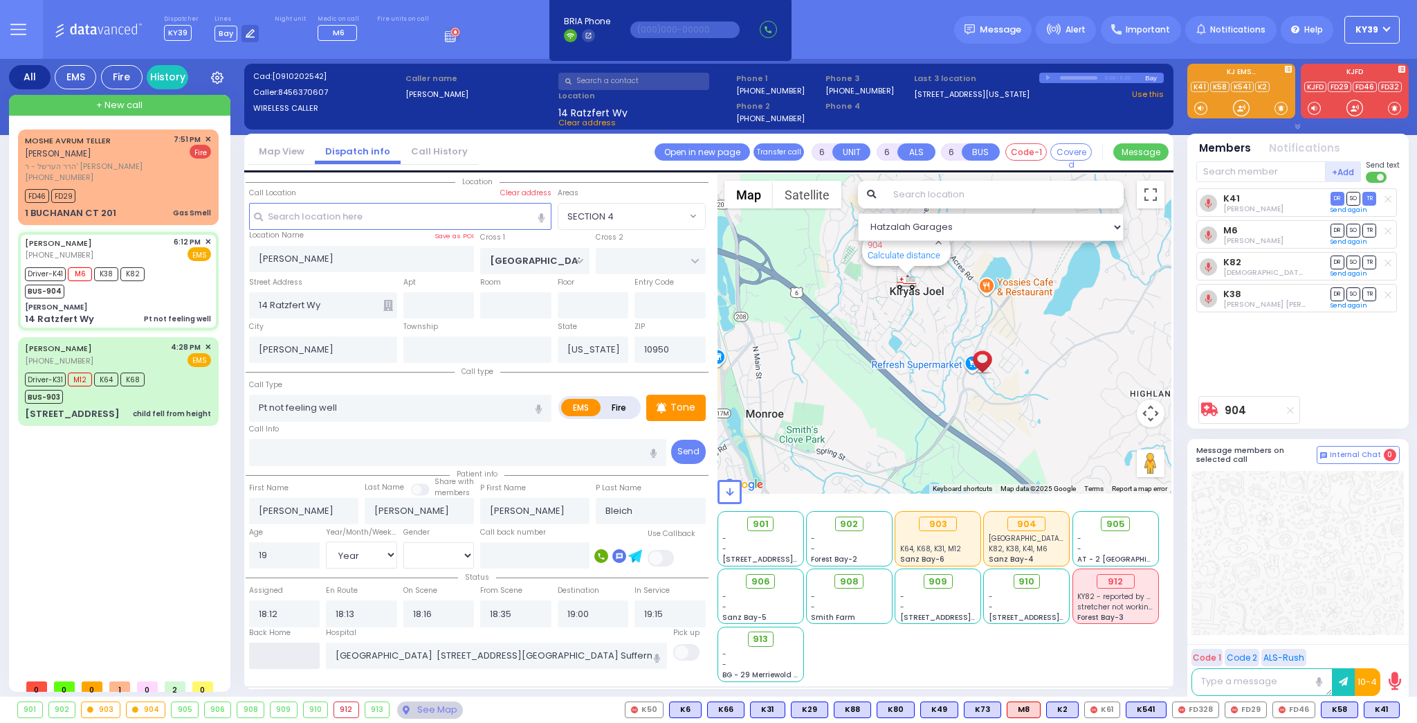
click at [270, 660] on input "text" at bounding box center [284, 655] width 71 height 26
type input "20:16"
select select
radio input "true"
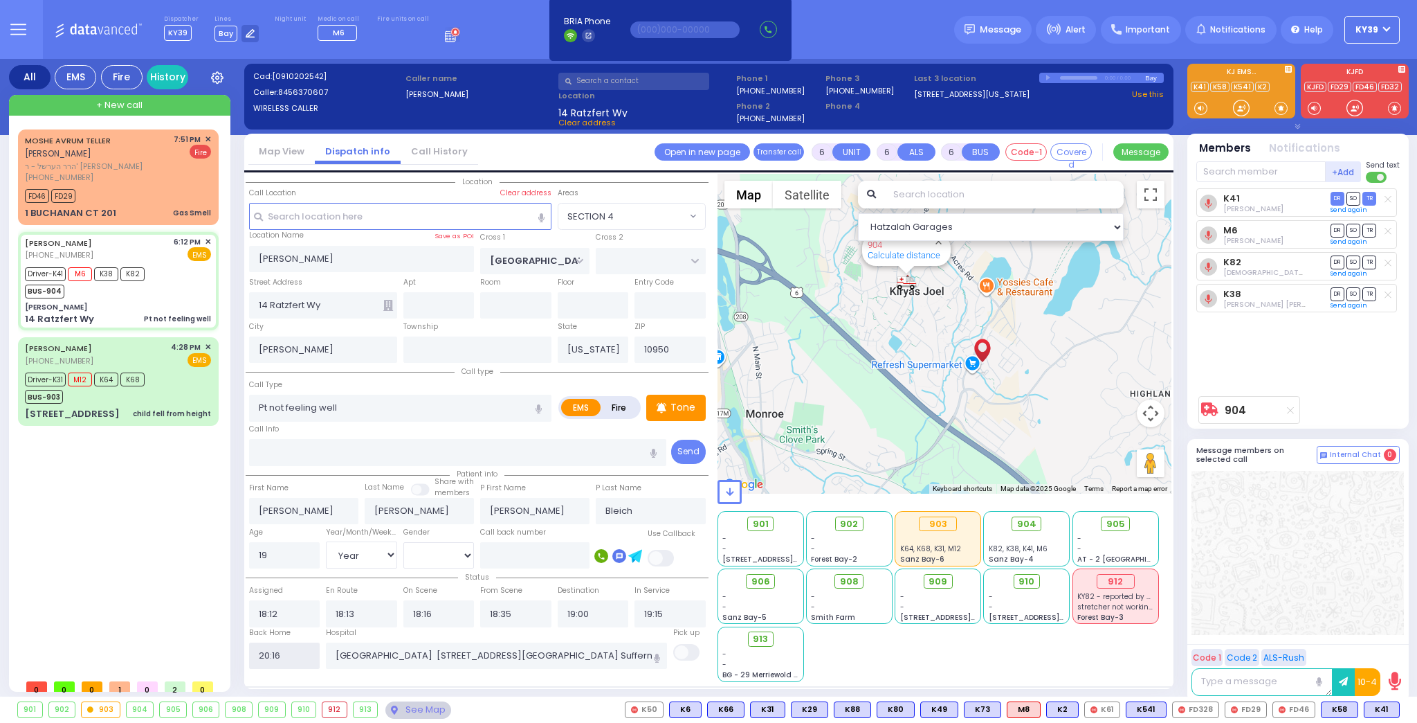
select select
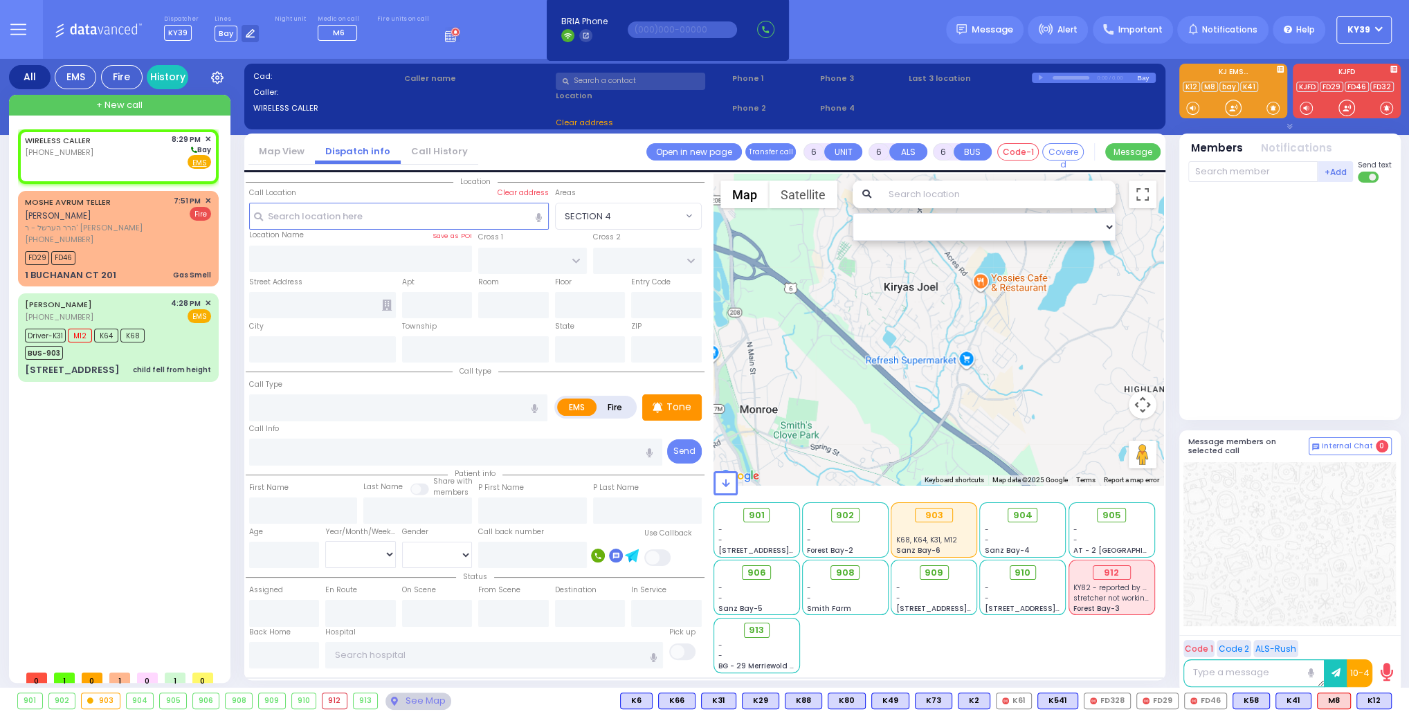
type input "2"
type input "1"
select select
radio input "true"
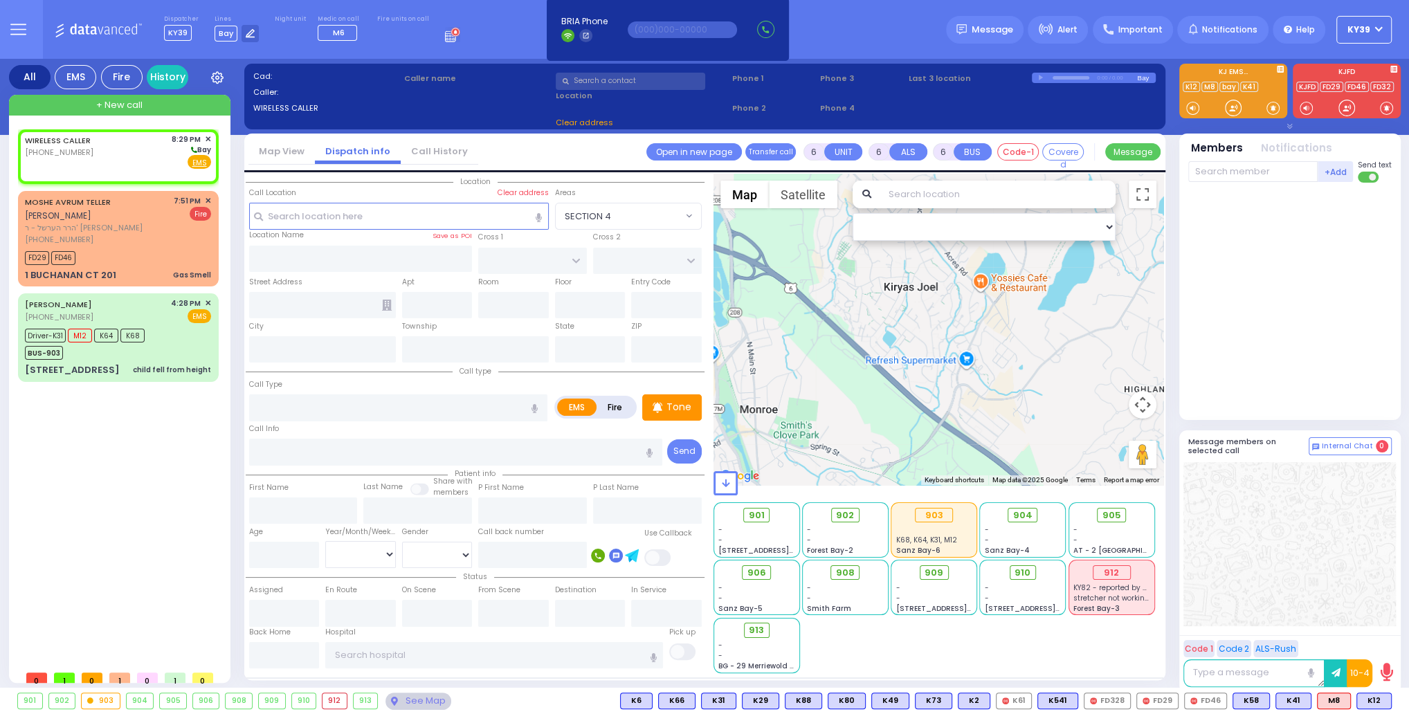
select select
type input "20:29"
select select "Hatzalah Garages"
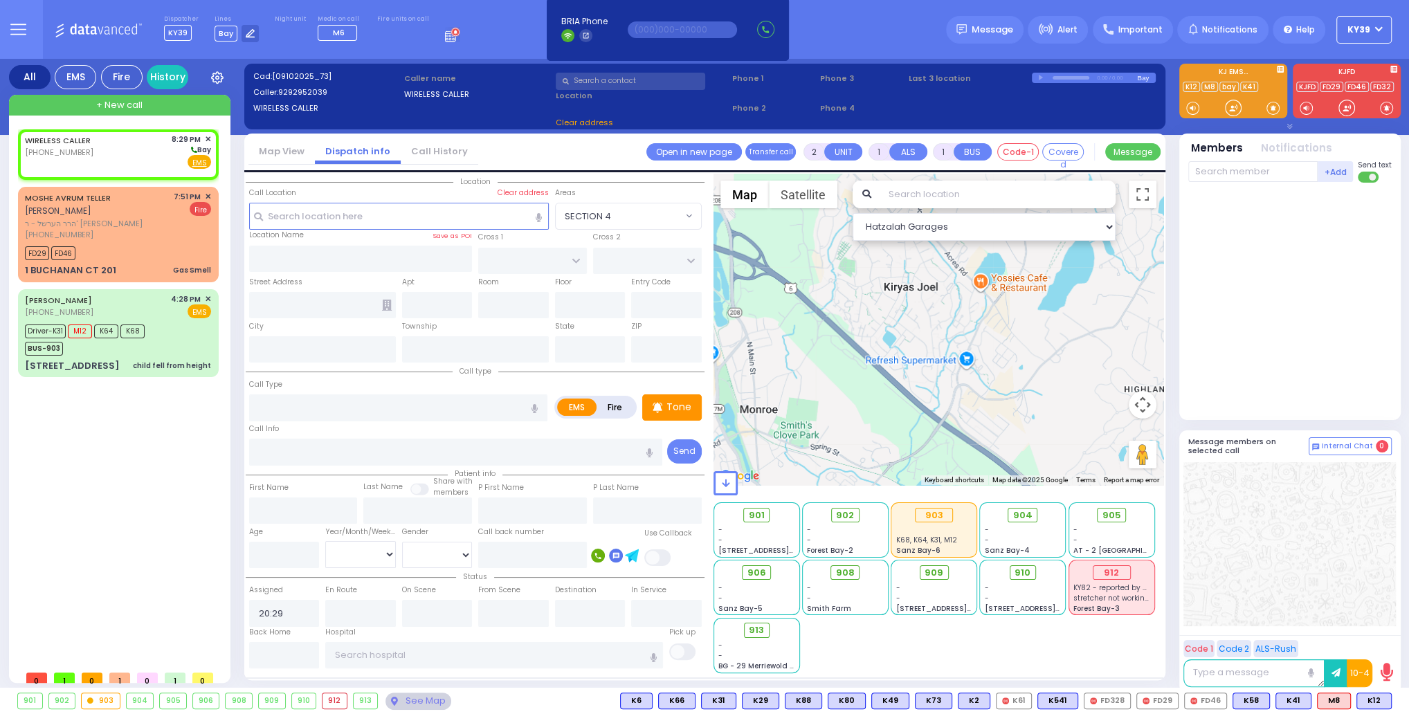
select select
radio input "true"
select select
select select "Hatzalah Garages"
drag, startPoint x: 142, startPoint y: 145, endPoint x: 131, endPoint y: 131, distance: 17.2
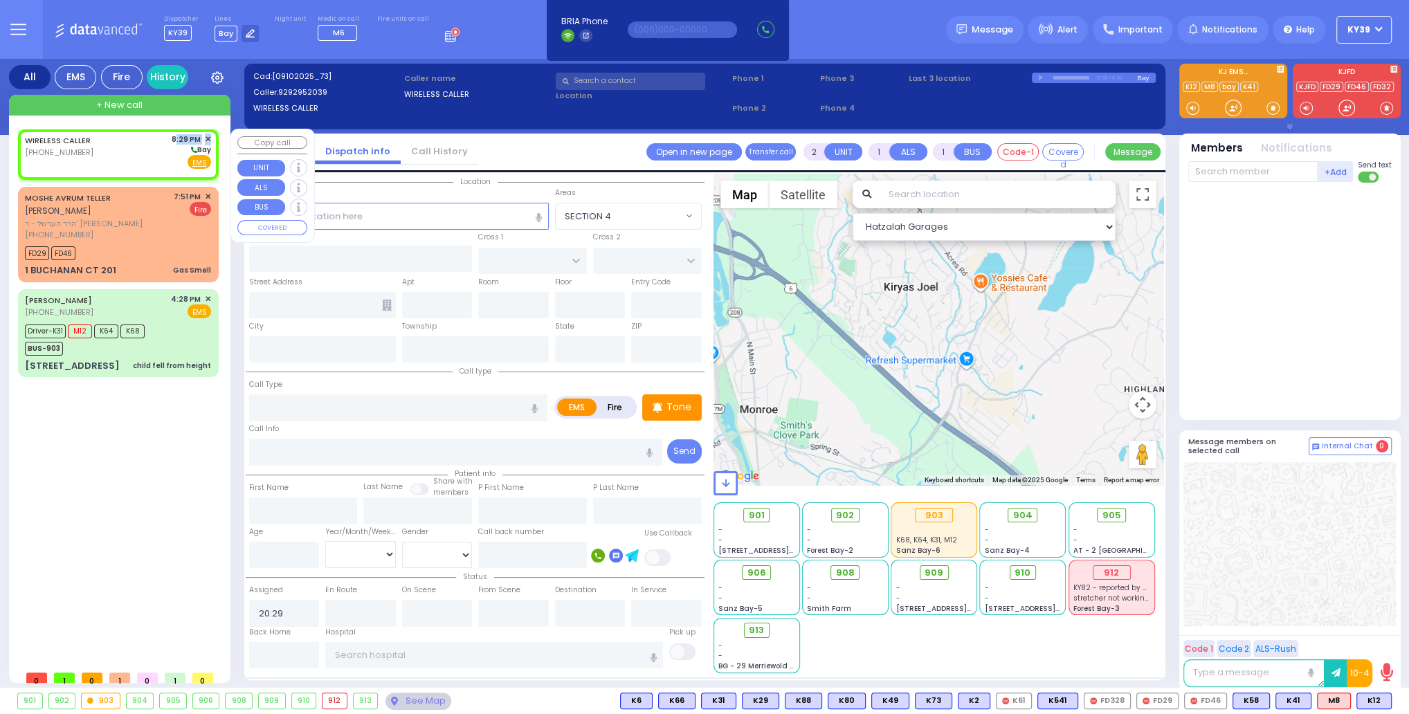
click at [140, 138] on div "WIRELESS CALLER [PHONE_NUMBER] 8:29 PM ✕ [GEOGRAPHIC_DATA]" at bounding box center [118, 152] width 186 height 36
select select
radio input "true"
select select
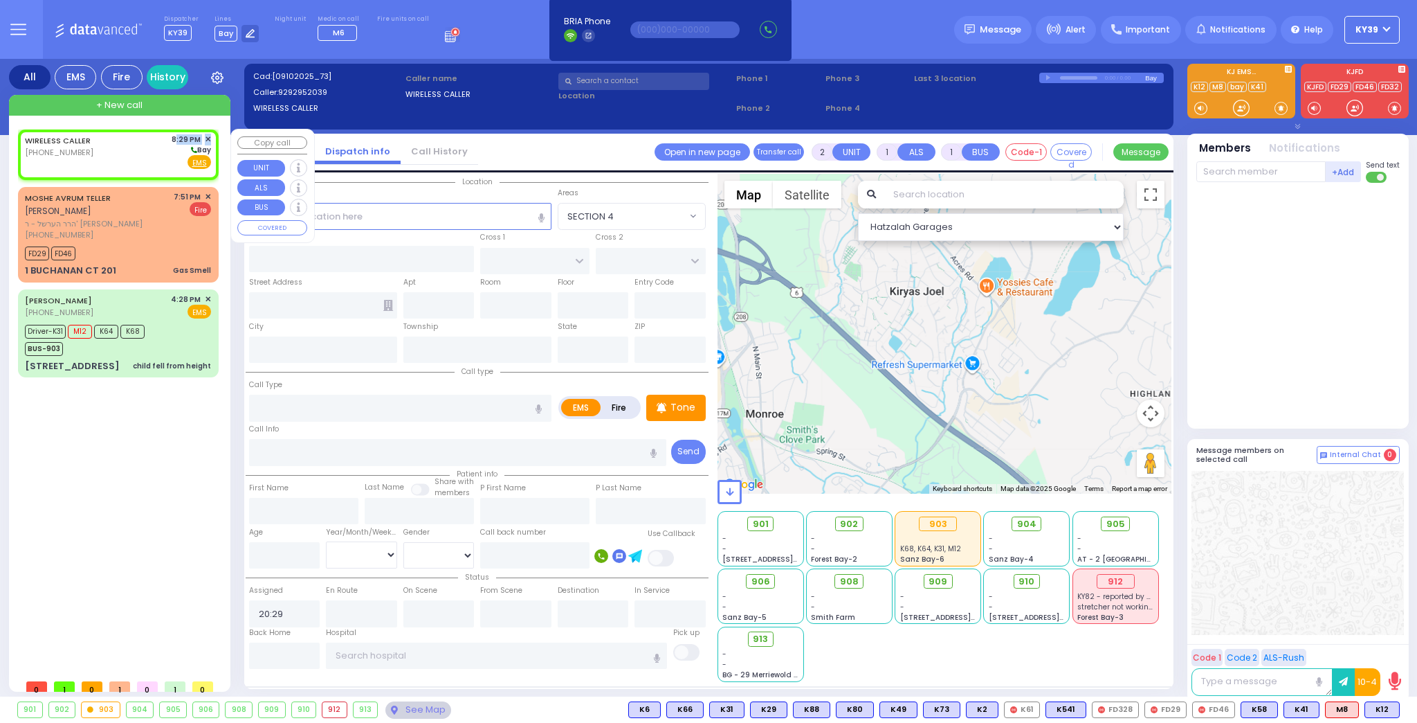
select select "Hatzalah Garages"
click at [181, 165] on span "Fire" at bounding box center [176, 162] width 21 height 14
select select
radio input "false"
radio input "true"
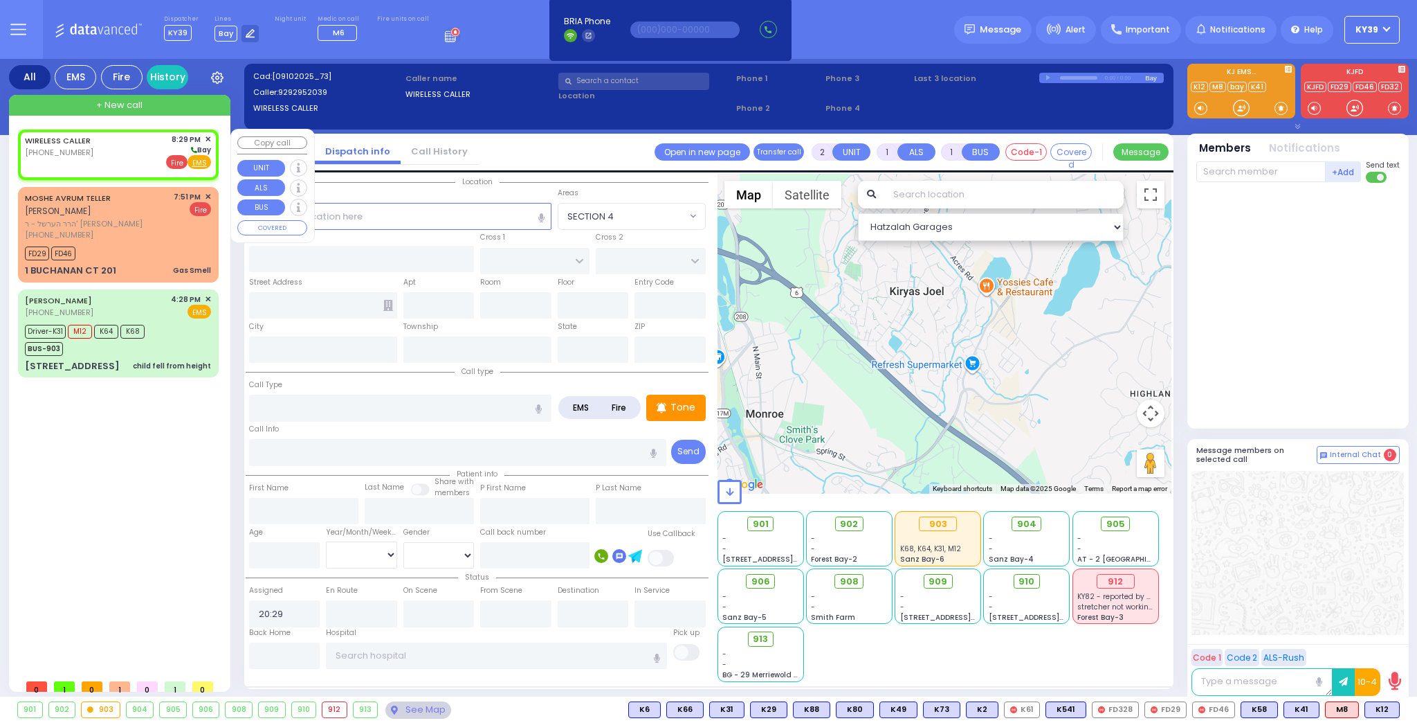
select select
select select "Hatzalah Garages"
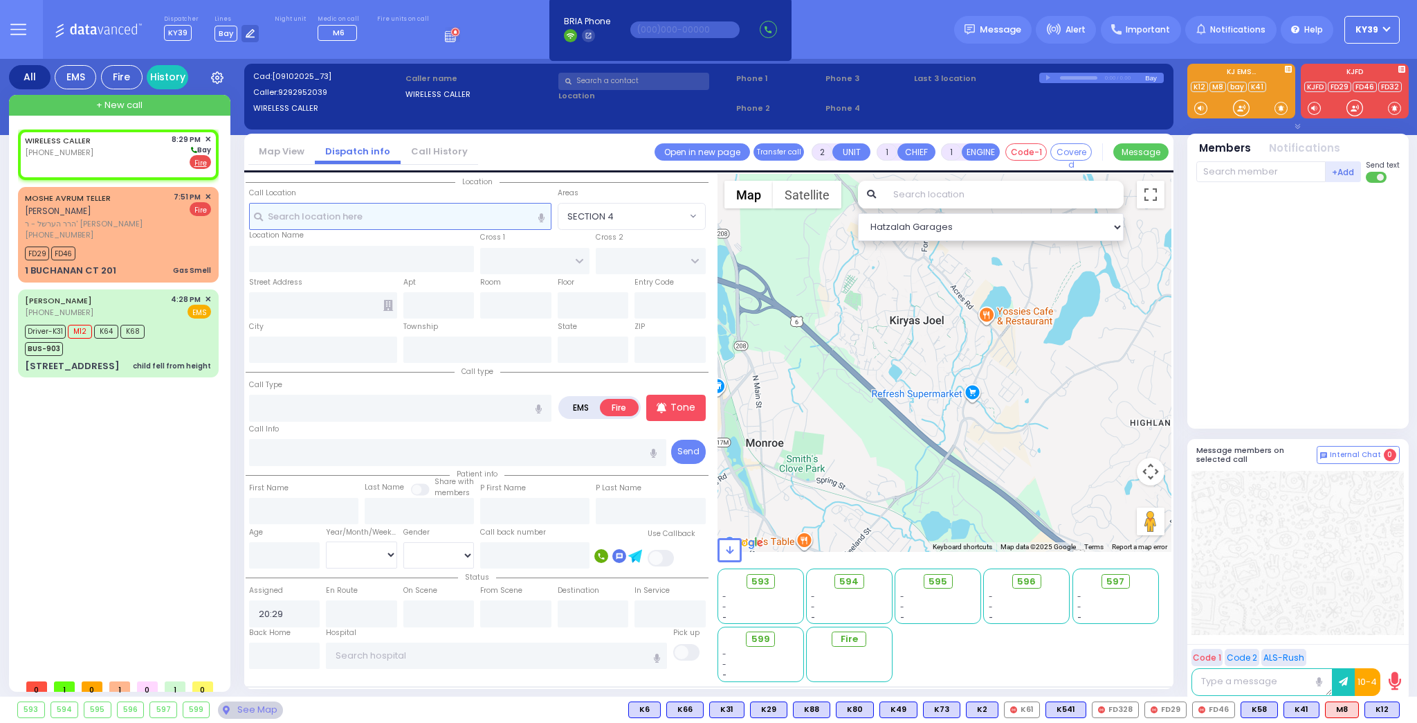
click at [353, 211] on input "text" at bounding box center [400, 216] width 302 height 26
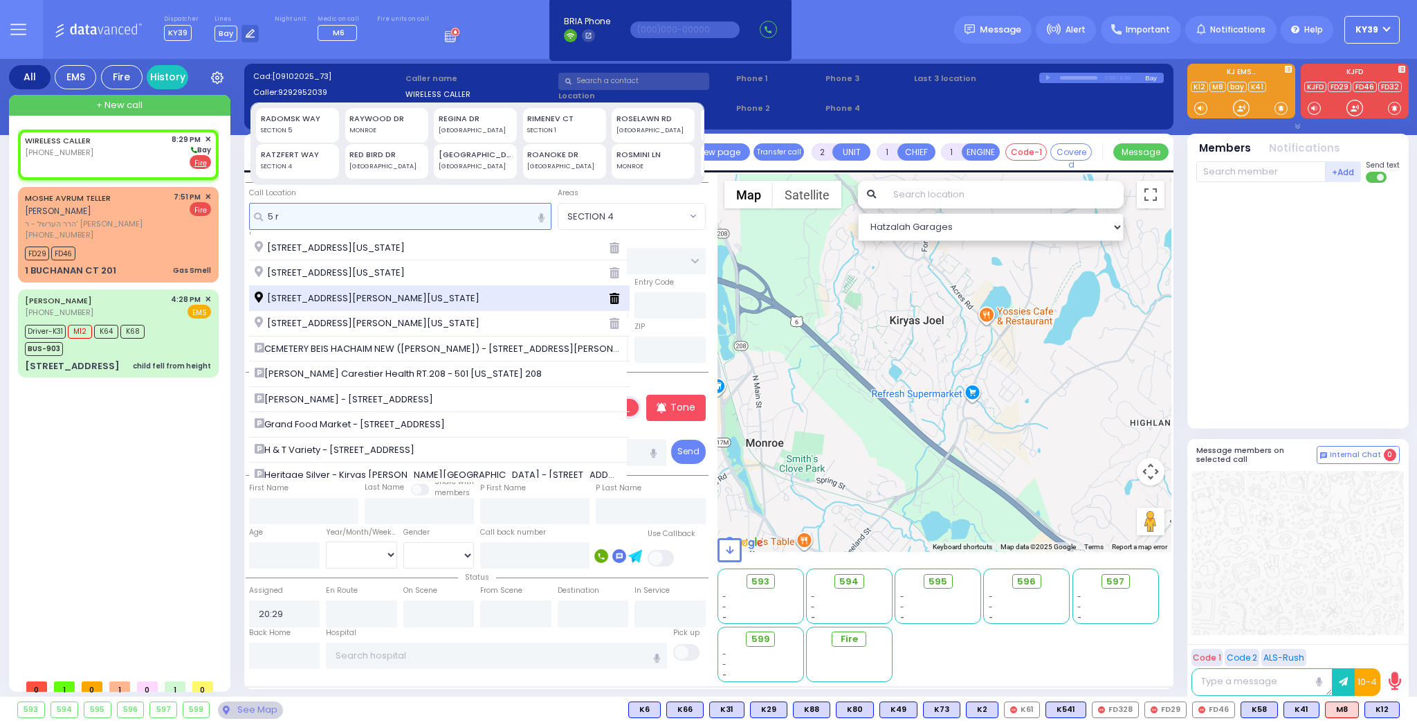
type input "5 r"
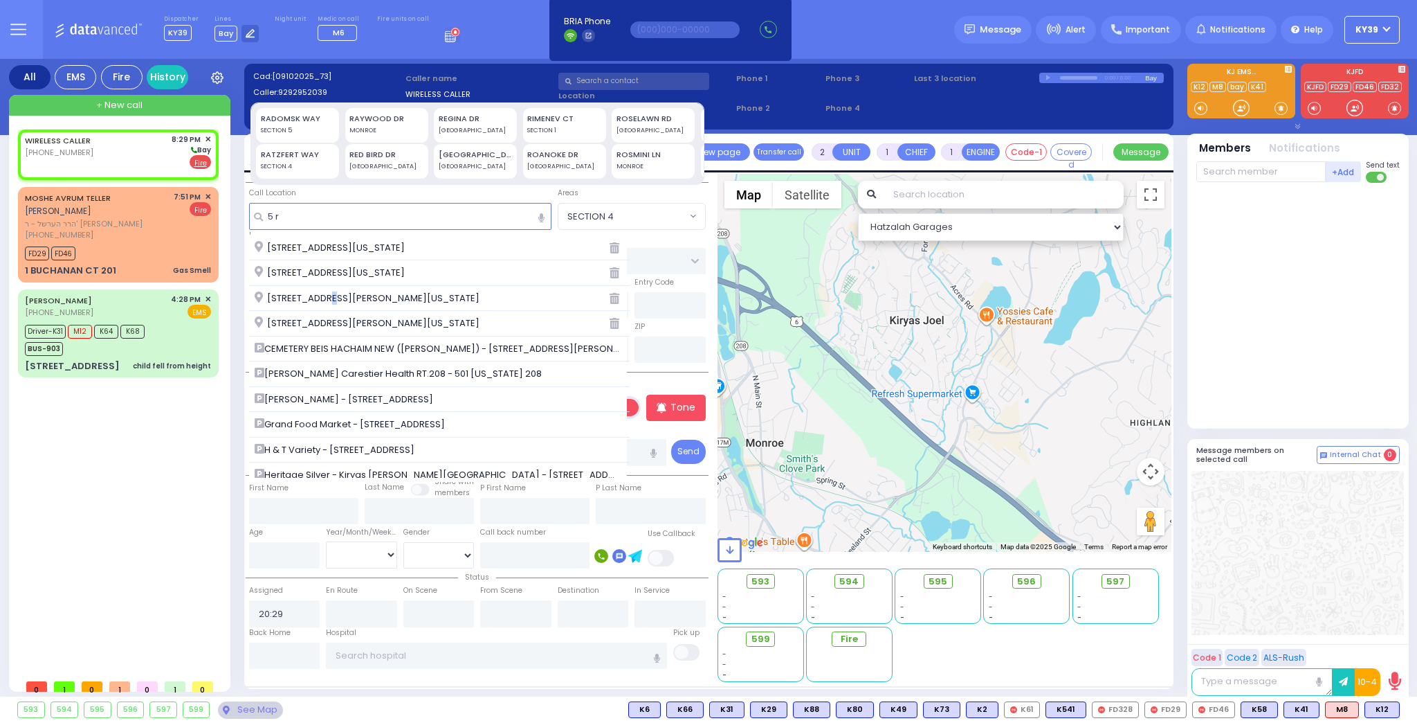
click at [327, 292] on span "[STREET_ADDRESS][PERSON_NAME][US_STATE]" at bounding box center [370, 298] width 230 height 14
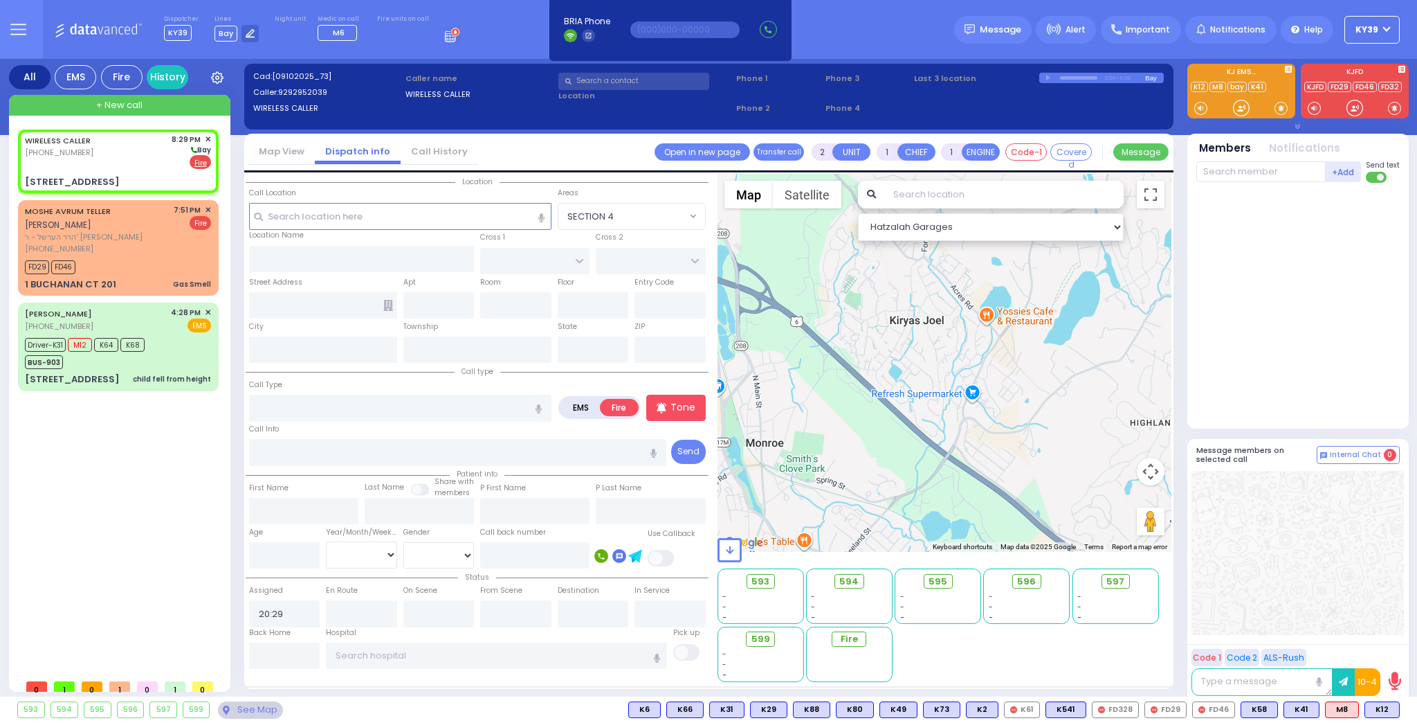
select select
radio input "true"
select select
type input "PREMISHLAN WAY"
type input "ANIPOLI DR"
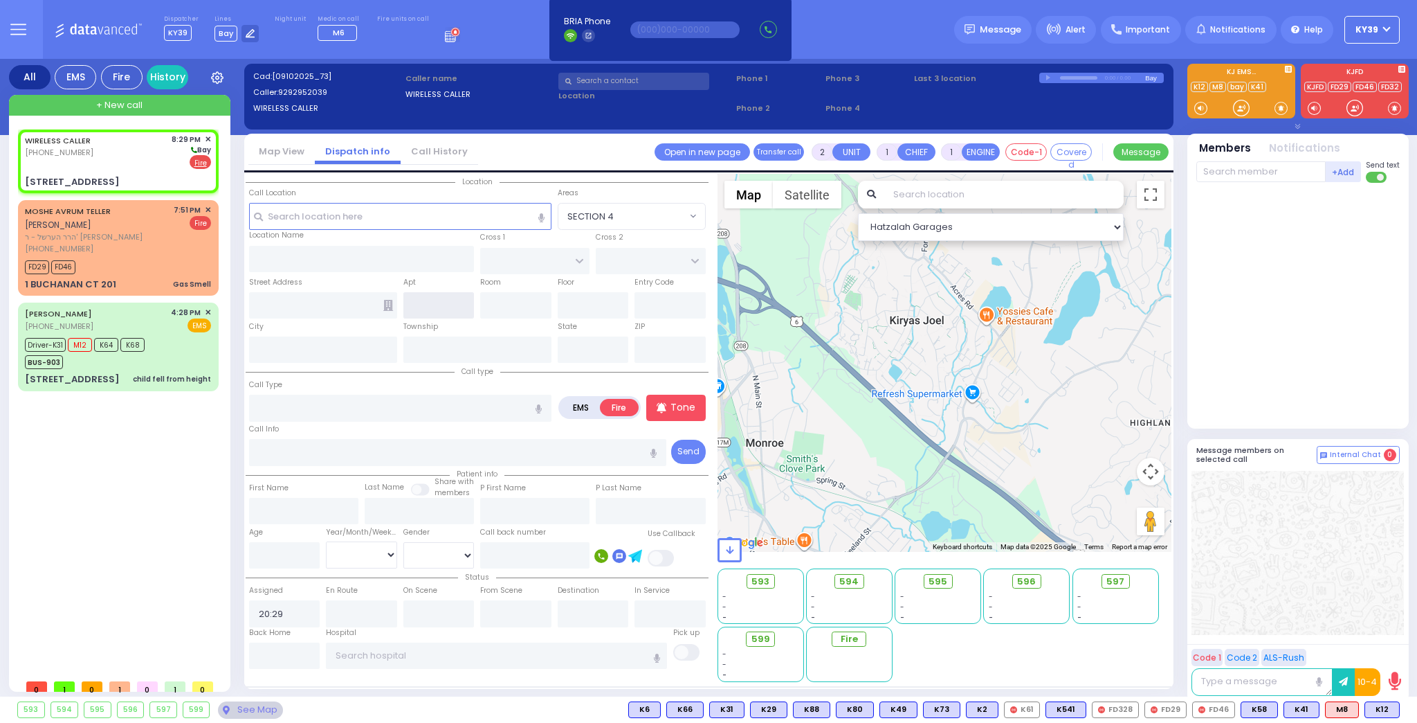
type input "[STREET_ADDRESS]"
type input "[PERSON_NAME]"
type input "[US_STATE]"
type input "10950"
select select "ATZEI TAMURIM"
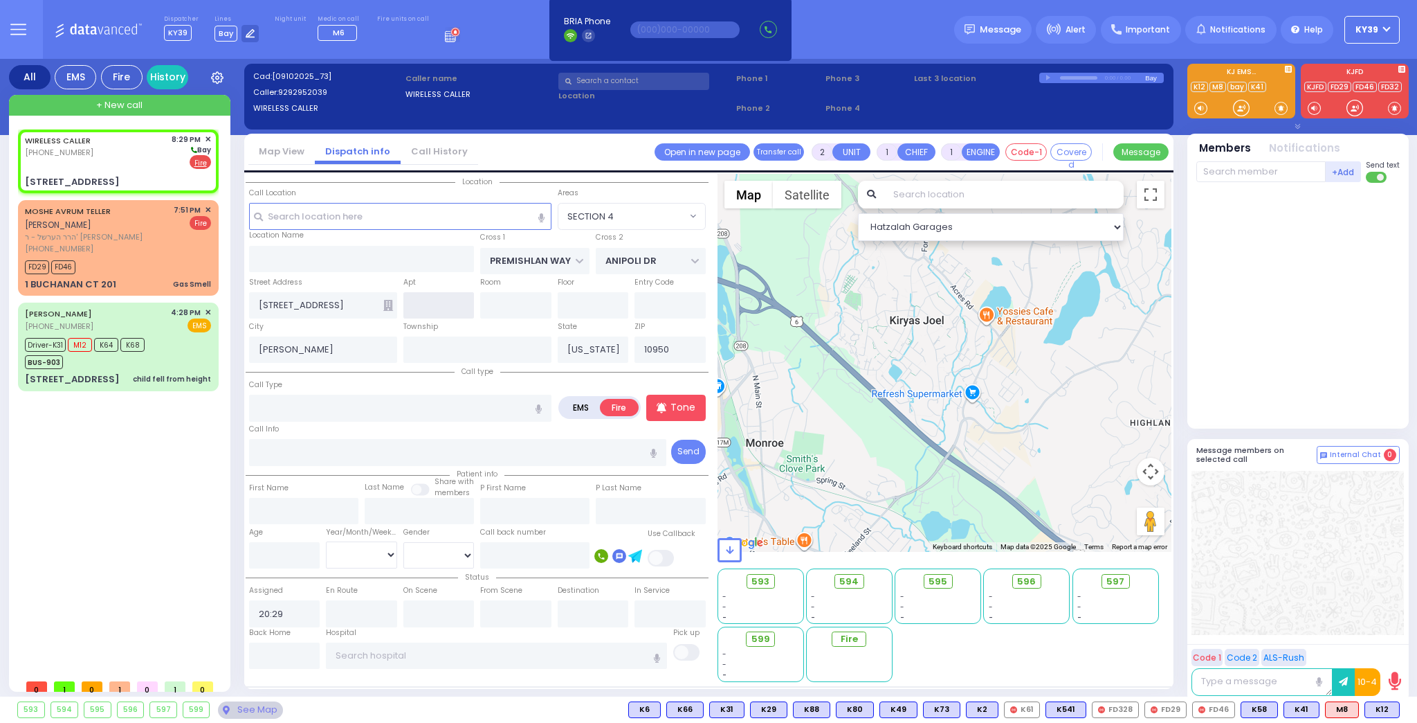
select select "Hatzalah Garages"
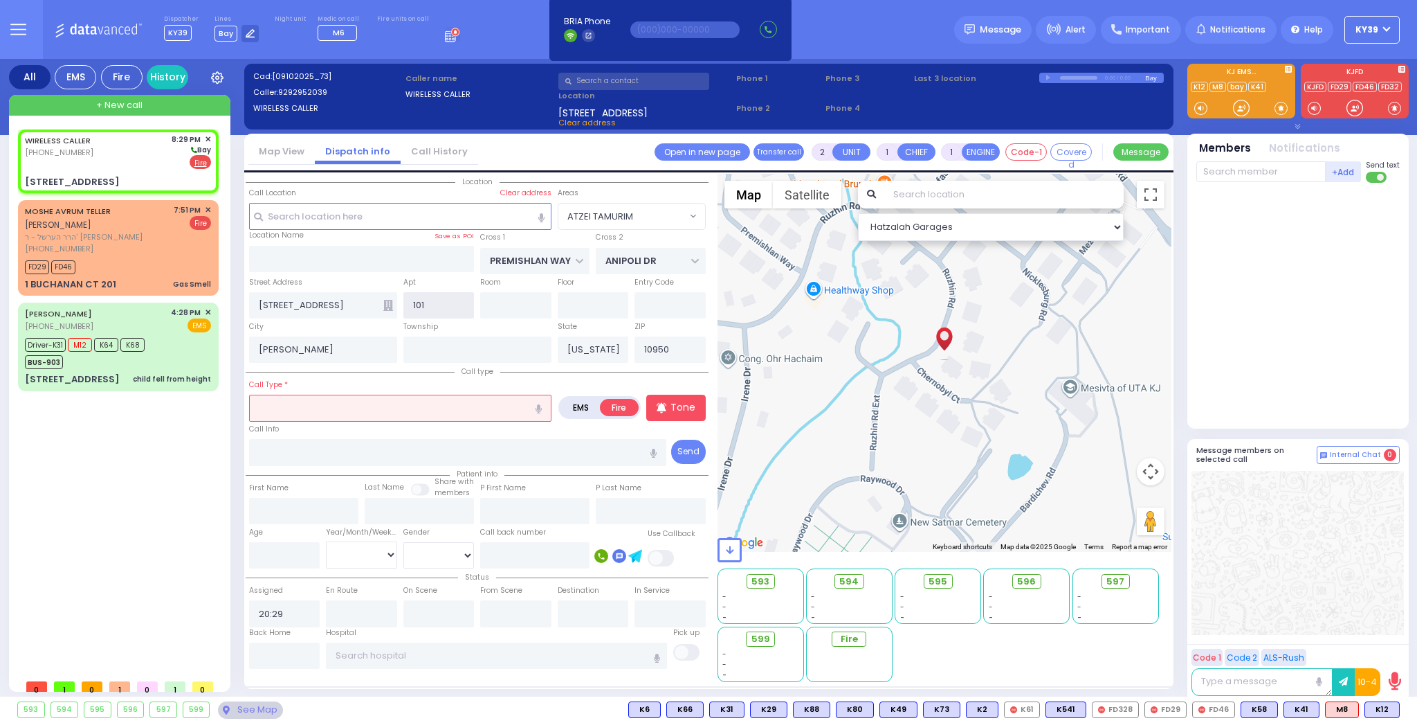
type input "101"
drag, startPoint x: 304, startPoint y: 404, endPoint x: 295, endPoint y: 397, distance: 11.8
click at [296, 398] on input "text" at bounding box center [400, 407] width 302 height 26
select select
radio input "true"
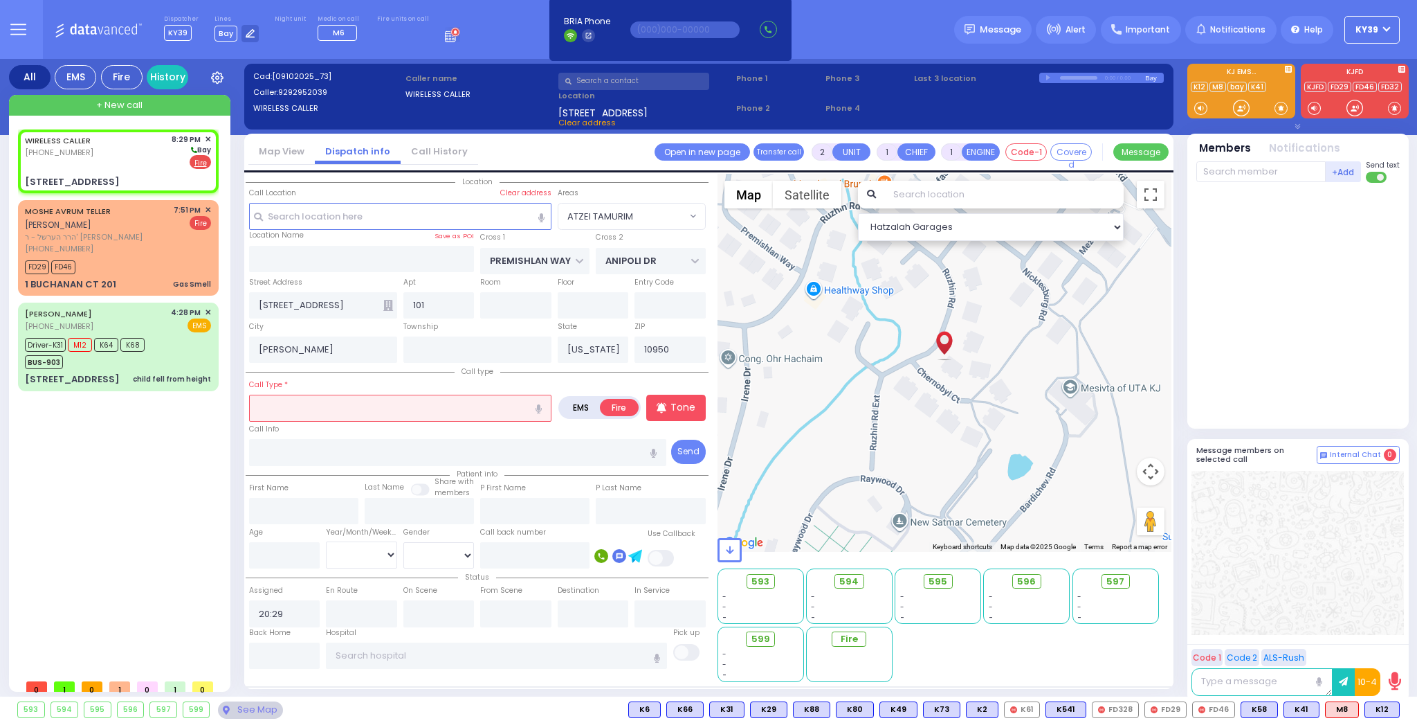
select select
select select "Hatzalah Garages"
select select "ATZEI TAMURIM"
type input "c"
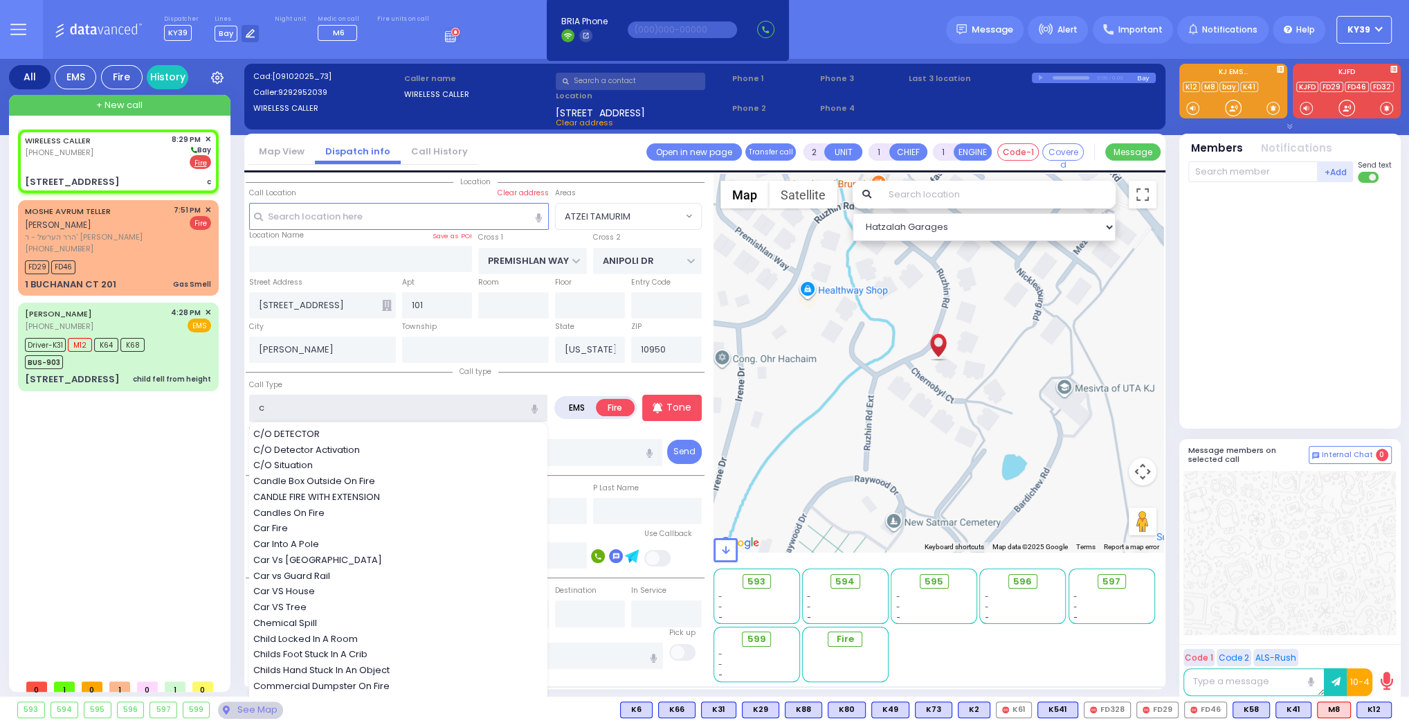
select select
radio input "true"
select select
select select "Hatzalah Garages"
select select "ATZEI TAMURIM"
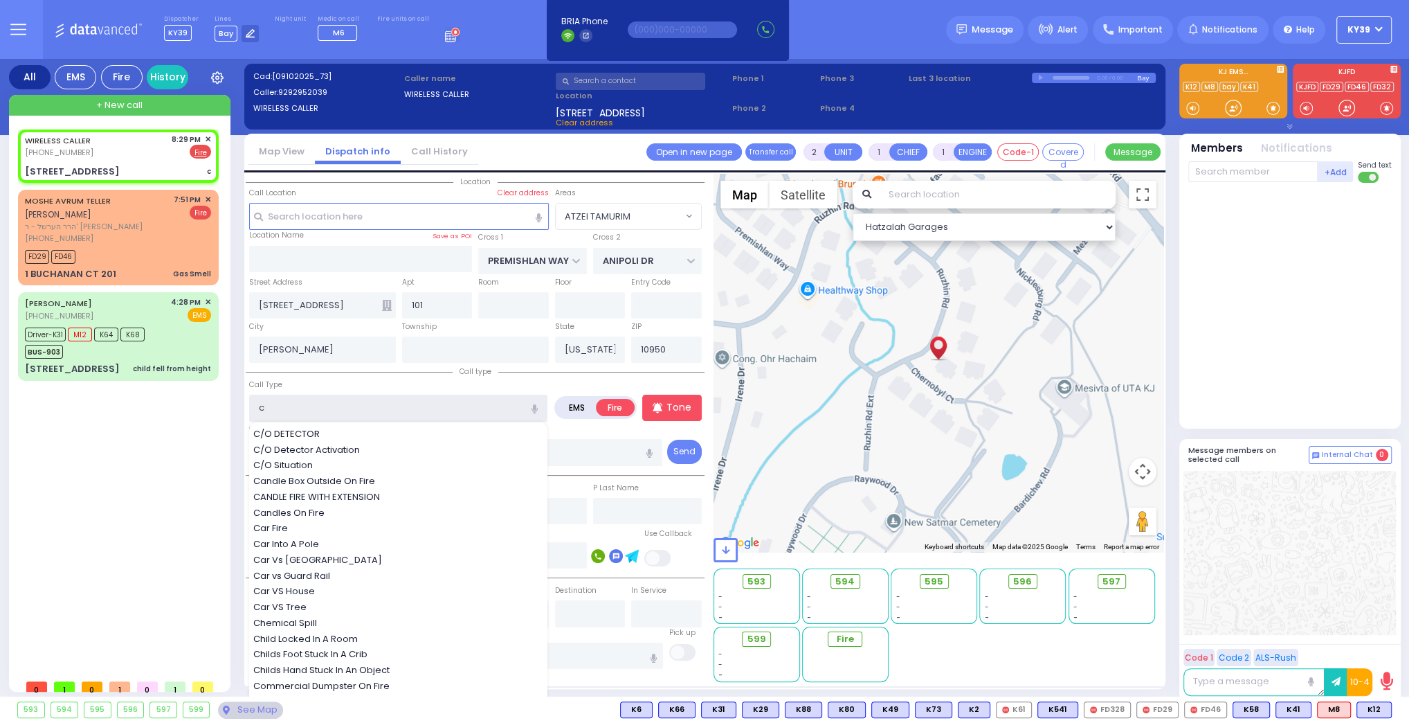
select select
radio input "true"
select select
select select "Hatzalah Garages"
select select "ATZEI TAMURIM"
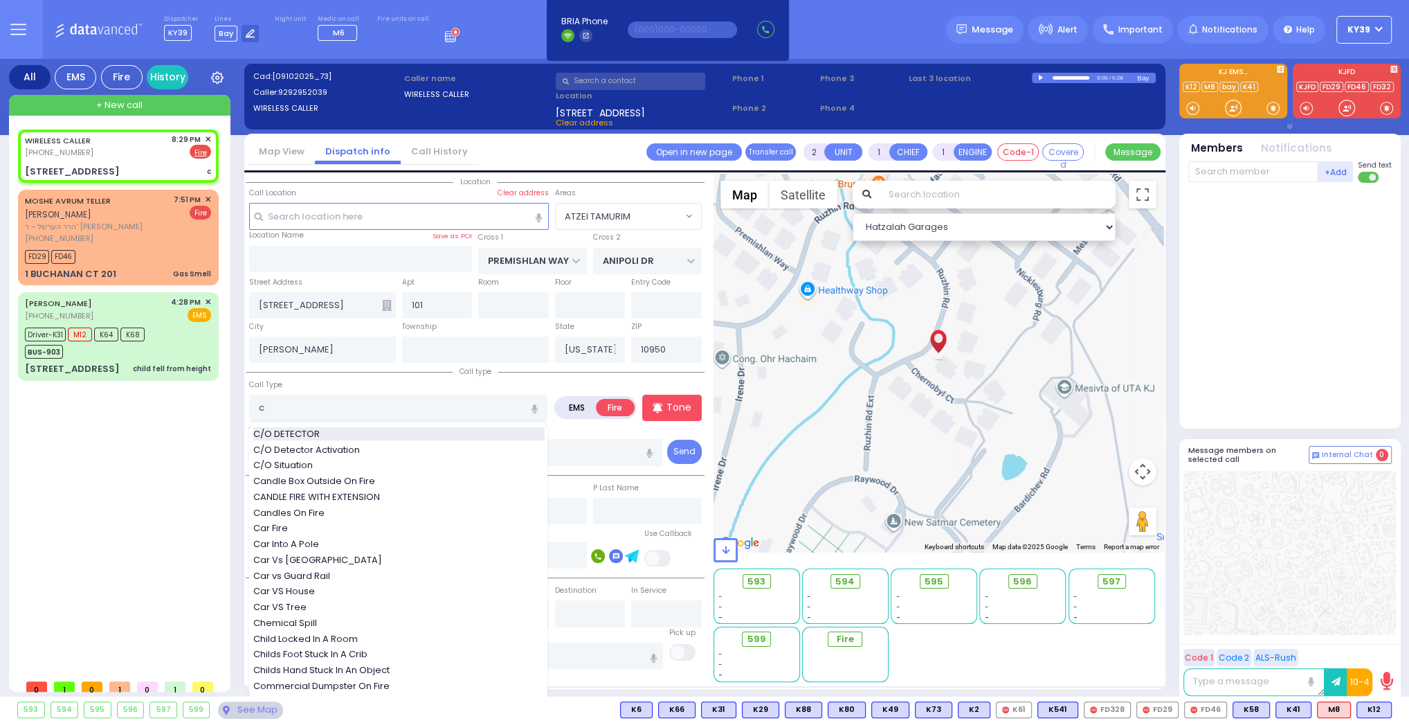
click at [383, 435] on div "C/O DETECTOR" at bounding box center [398, 434] width 291 height 14
type input "C/O DETECTOR"
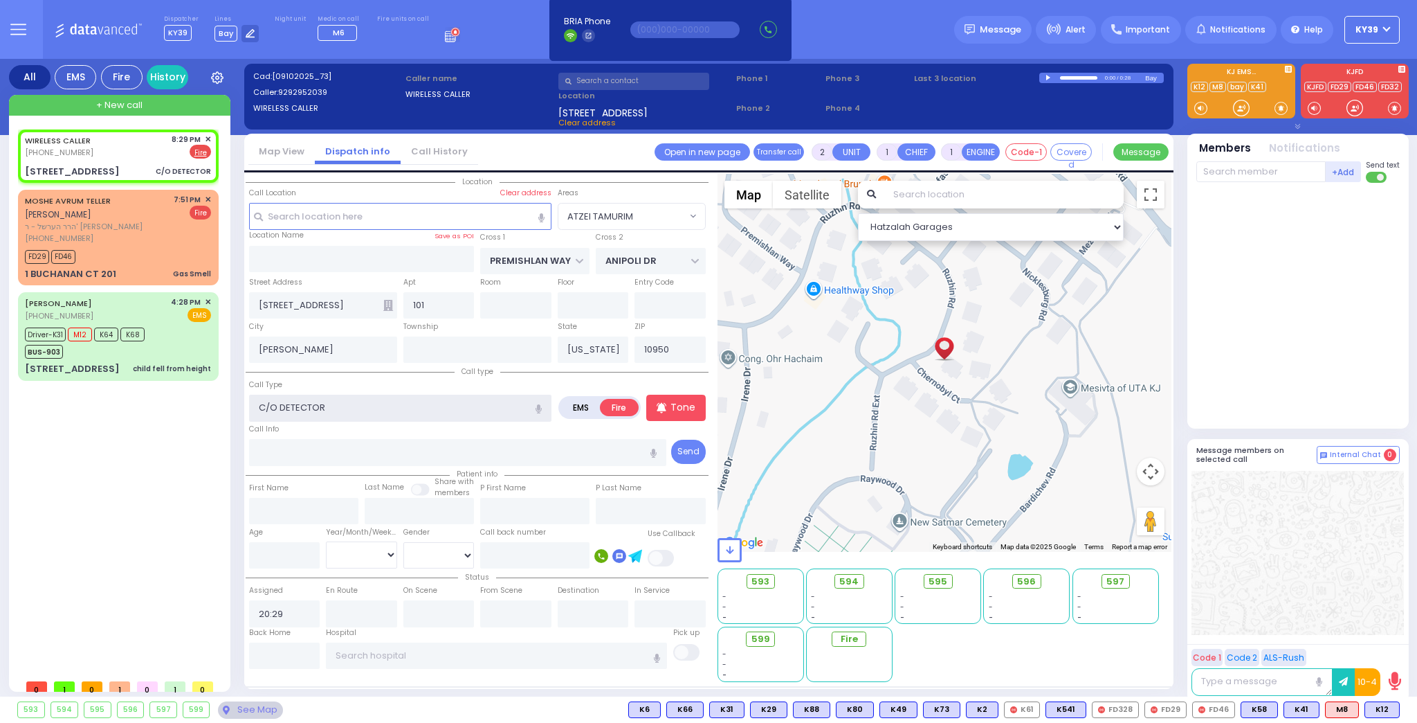
select select
radio input "true"
select select
select select "Hatzalah Garages"
select select "ATZEI TAMURIM"
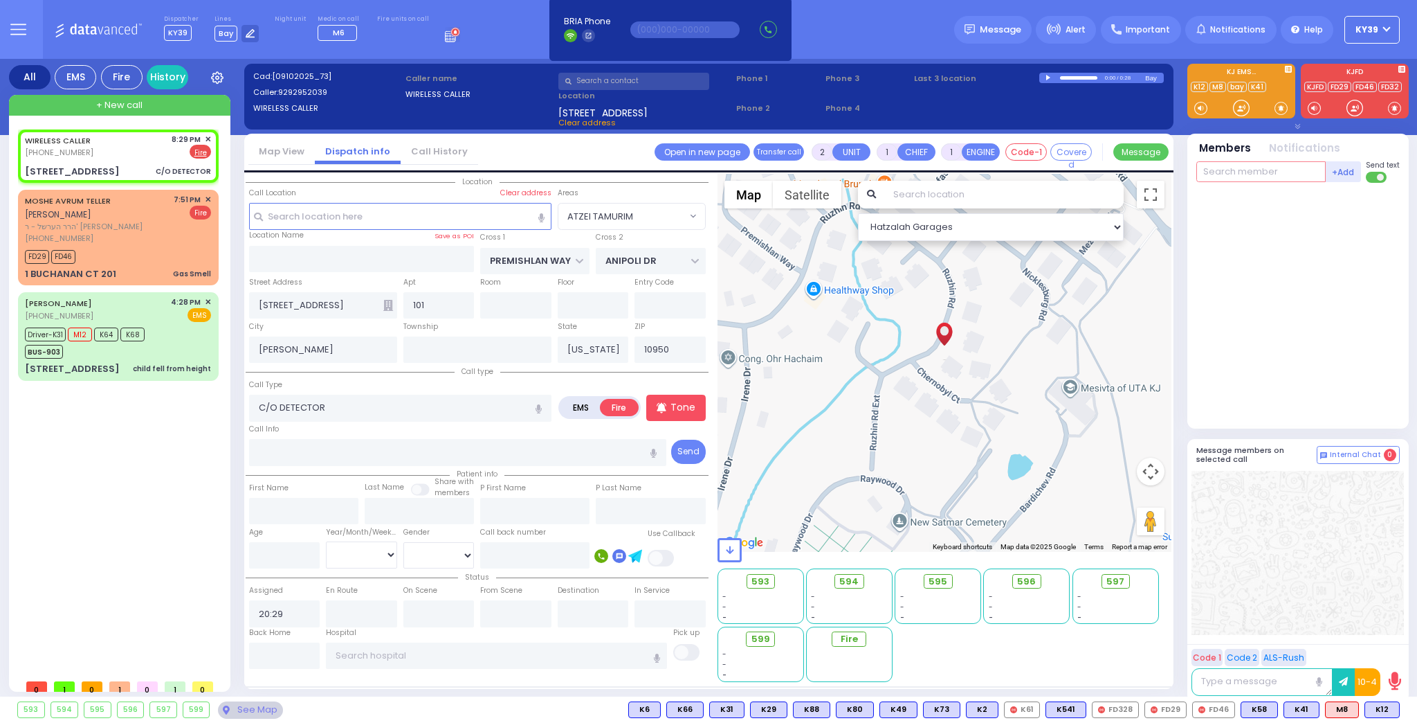
click at [1233, 169] on input "text" at bounding box center [1261, 171] width 129 height 21
select select
radio input "true"
select select
select select "Hatzalah Garages"
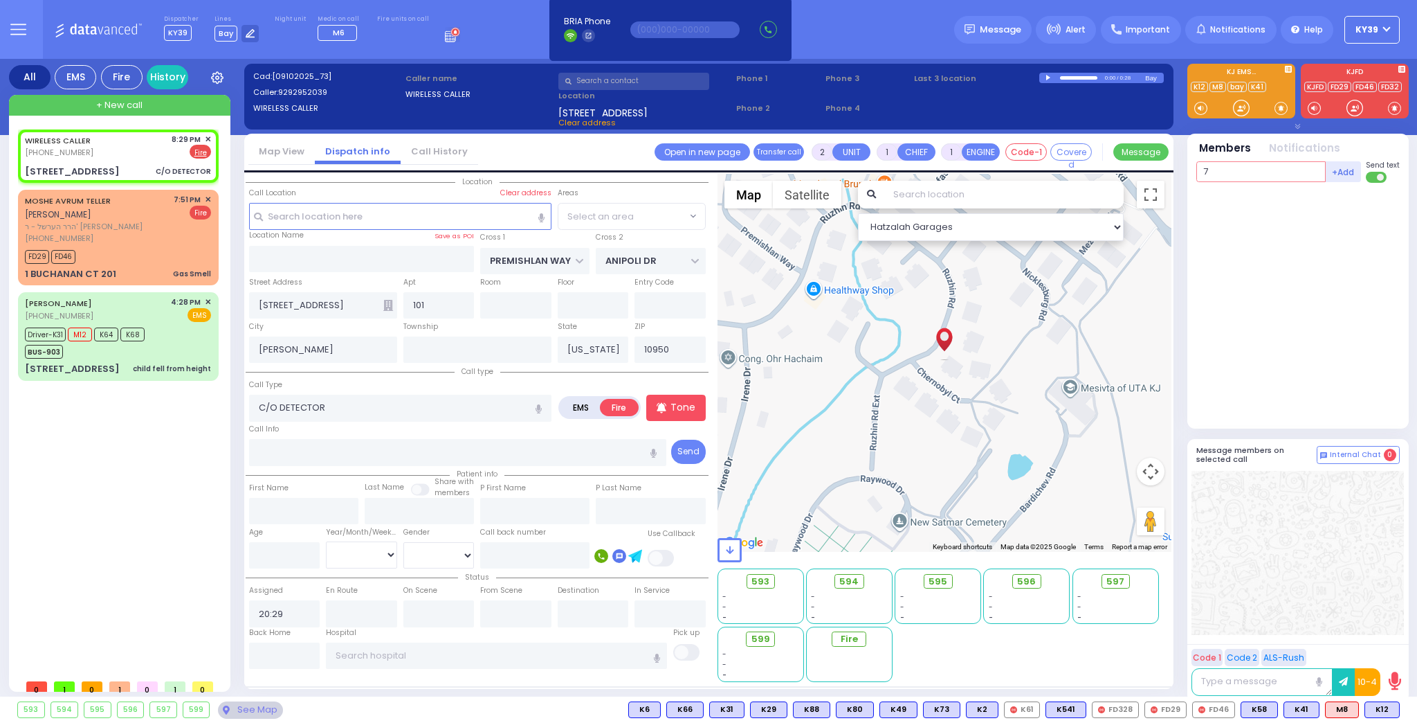
type input "79"
select select "ATZEI TAMURIM"
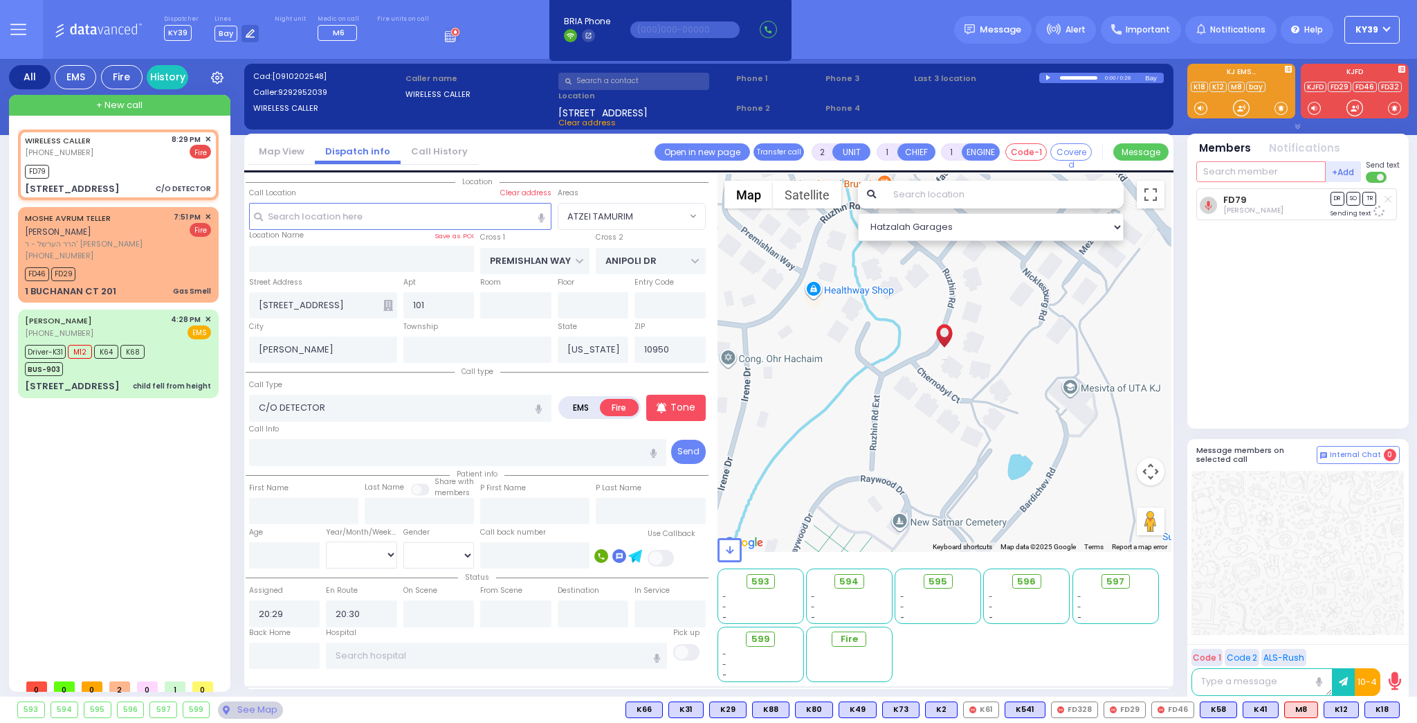
click at [1241, 178] on input "text" at bounding box center [1261, 171] width 129 height 21
click at [1228, 176] on input "16+" at bounding box center [1261, 171] width 129 height 21
click at [1233, 210] on div "FD16 [PERSON_NAME]" at bounding box center [1299, 200] width 197 height 24
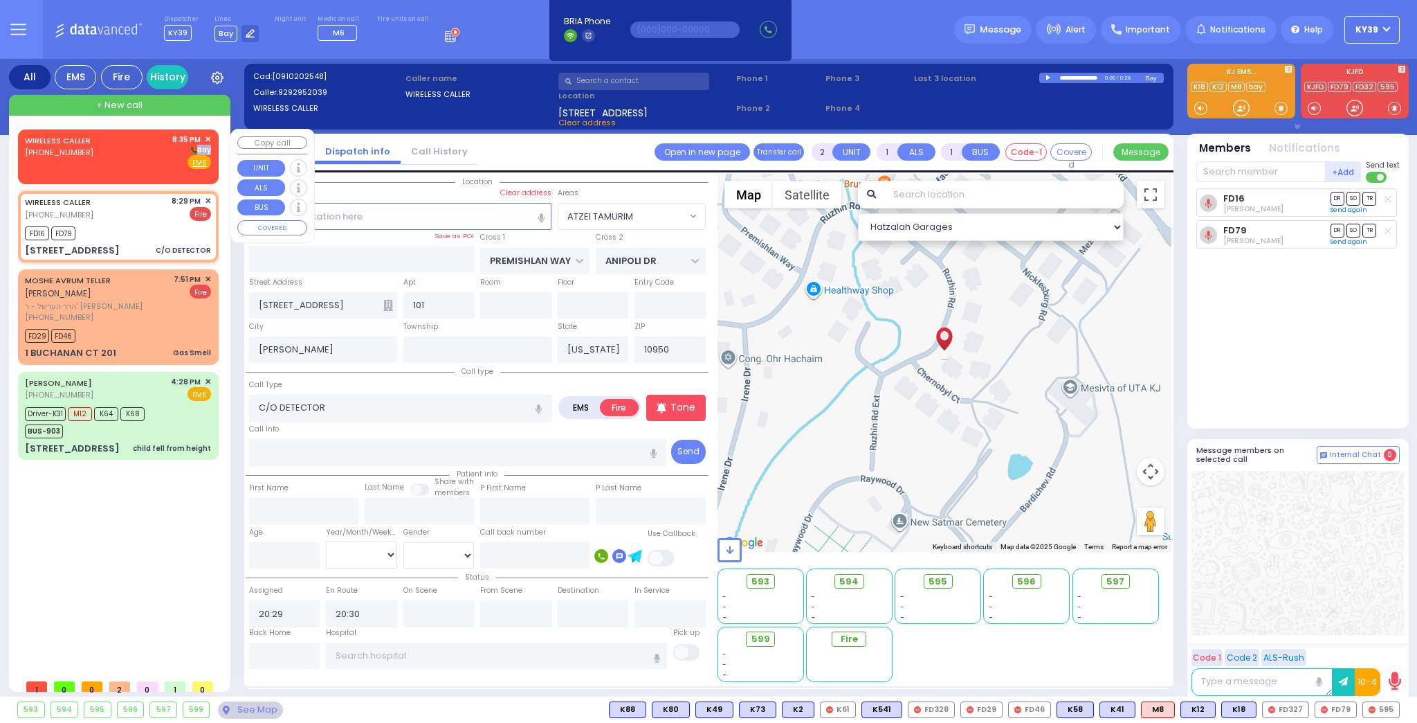
drag, startPoint x: 156, startPoint y: 154, endPoint x: 148, endPoint y: 156, distance: 7.9
click at [148, 158] on div "WIRELESS CALLER [PHONE_NUMBER] 8:35 PM ✕ [GEOGRAPHIC_DATA]" at bounding box center [118, 152] width 186 height 36
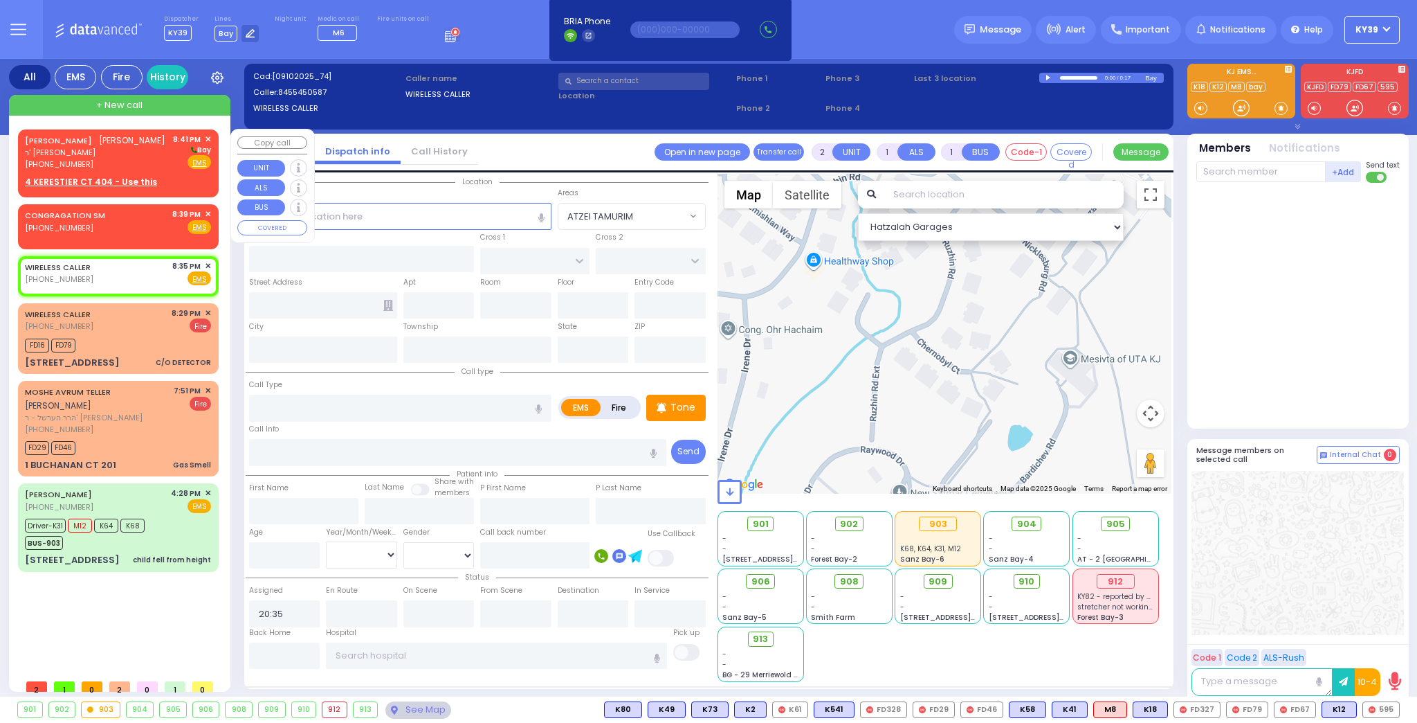
click at [111, 142] on div "[PERSON_NAME]" at bounding box center [95, 141] width 140 height 14
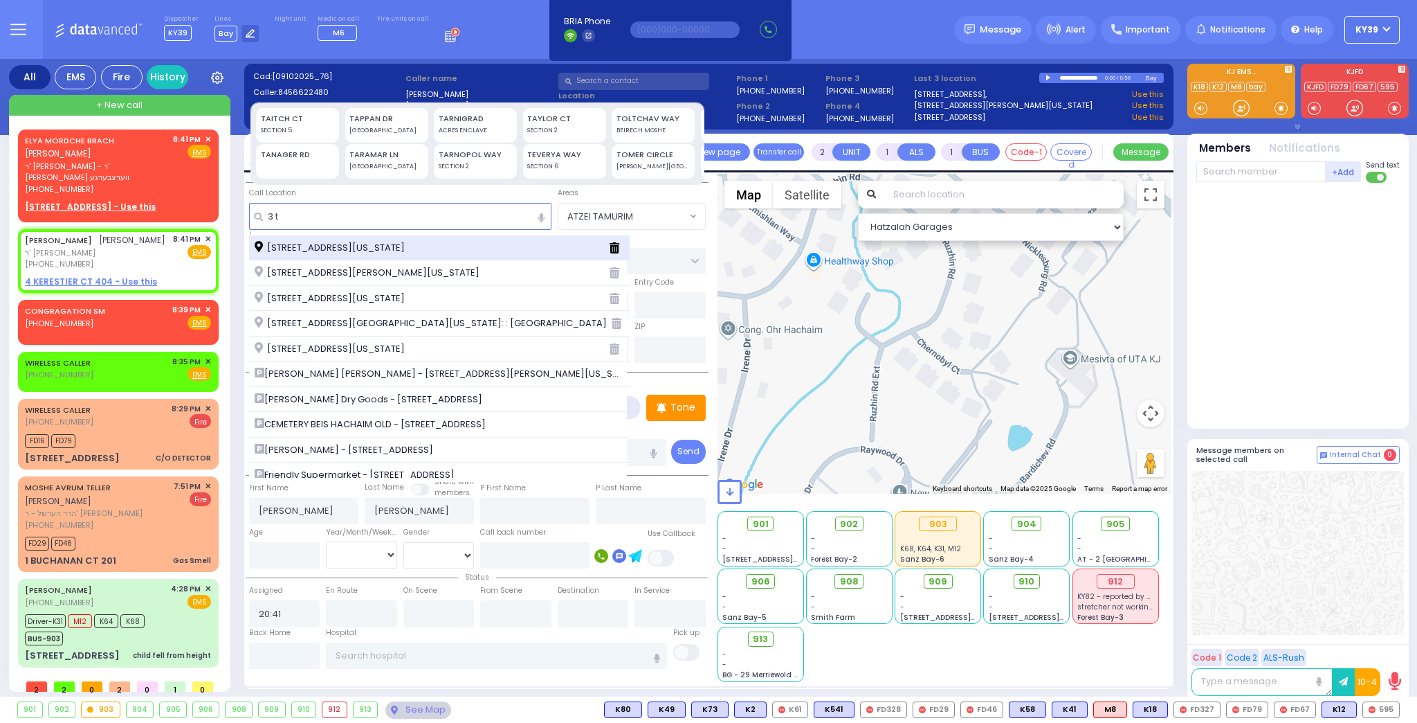
click at [385, 246] on span "[STREET_ADDRESS][US_STATE]" at bounding box center [332, 248] width 155 height 14
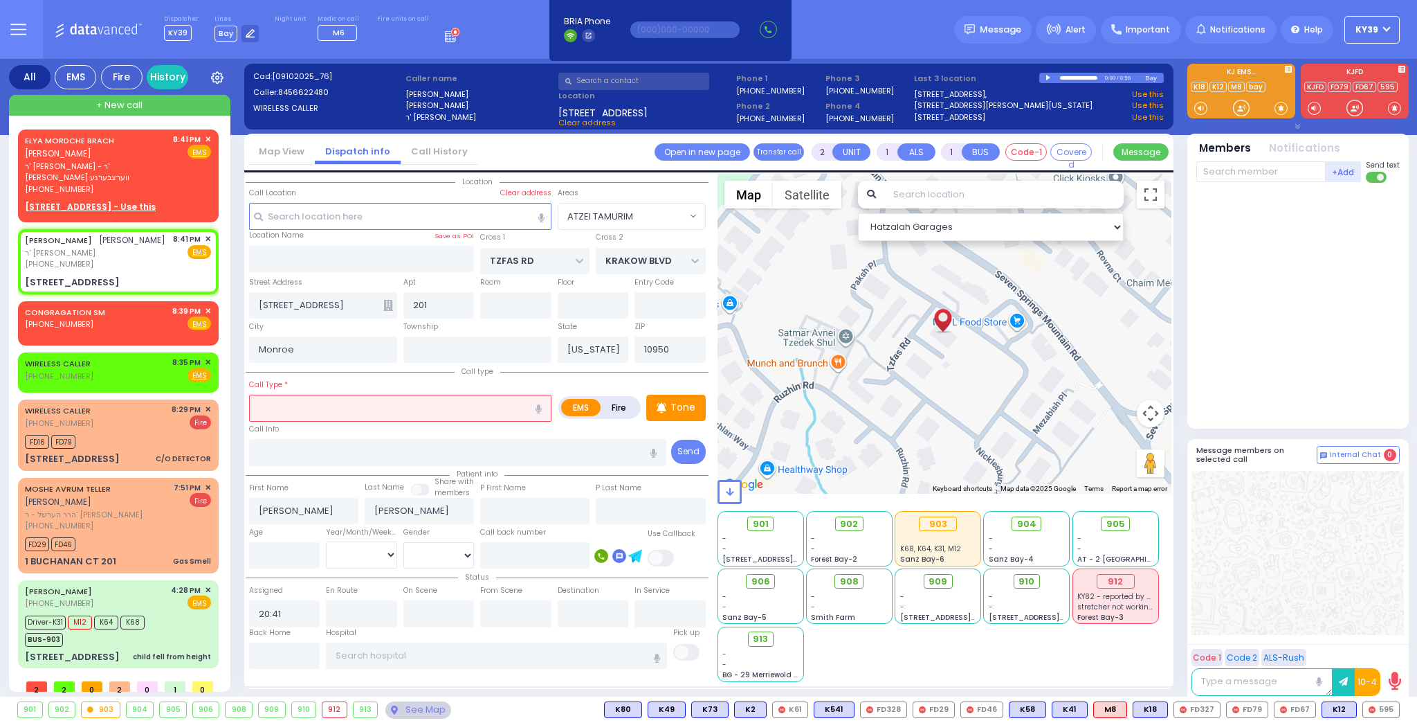
click at [1045, 82] on div "0:00 / 0:56" at bounding box center [1092, 78] width 106 height 10
click at [1045, 78] on div "0:00 / 0:56" at bounding box center [1092, 78] width 106 height 10
click at [1047, 78] on div at bounding box center [1050, 78] width 8 height 6
click at [1042, 78] on div "0:09 / 0:56" at bounding box center [1092, 78] width 106 height 10
click at [1044, 78] on div "0:10 / 0:56" at bounding box center [1092, 78] width 106 height 10
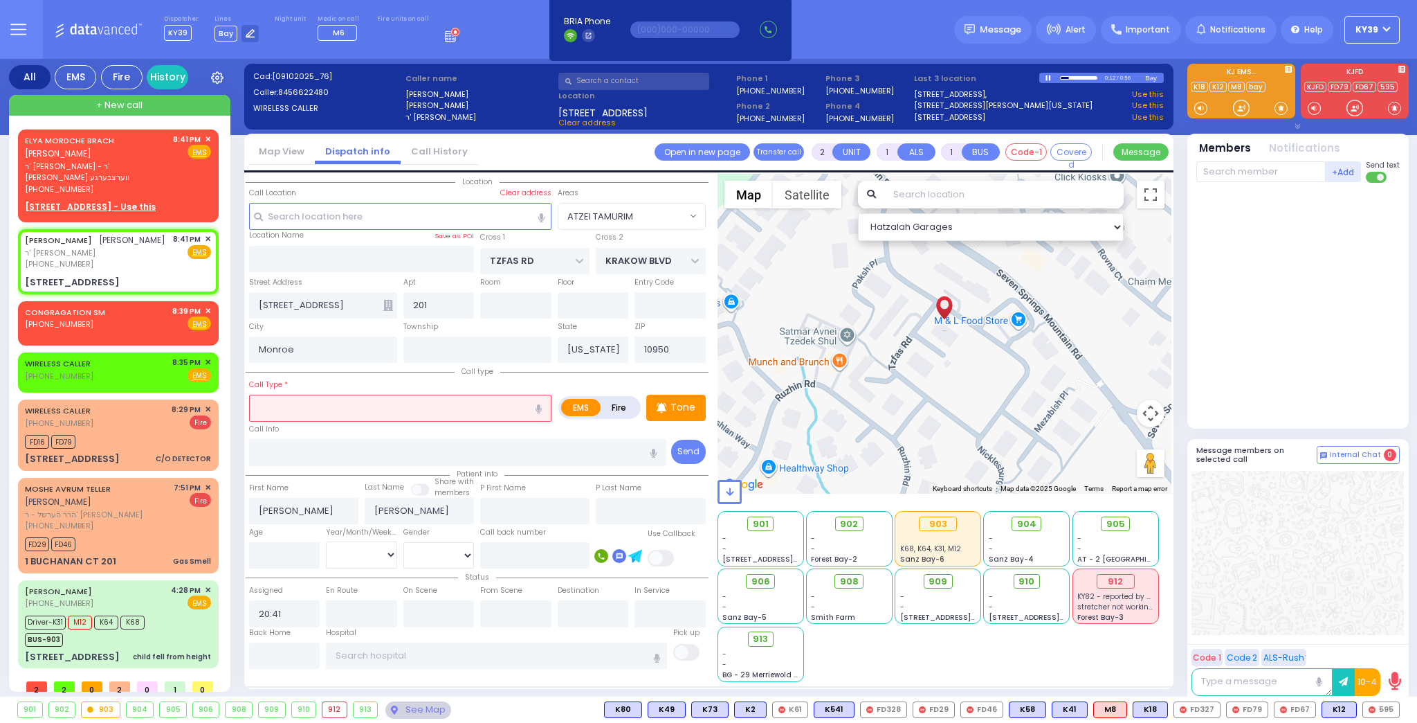
click at [1051, 76] on div at bounding box center [1050, 78] width 8 height 6
click at [340, 411] on input "text" at bounding box center [400, 407] width 302 height 26
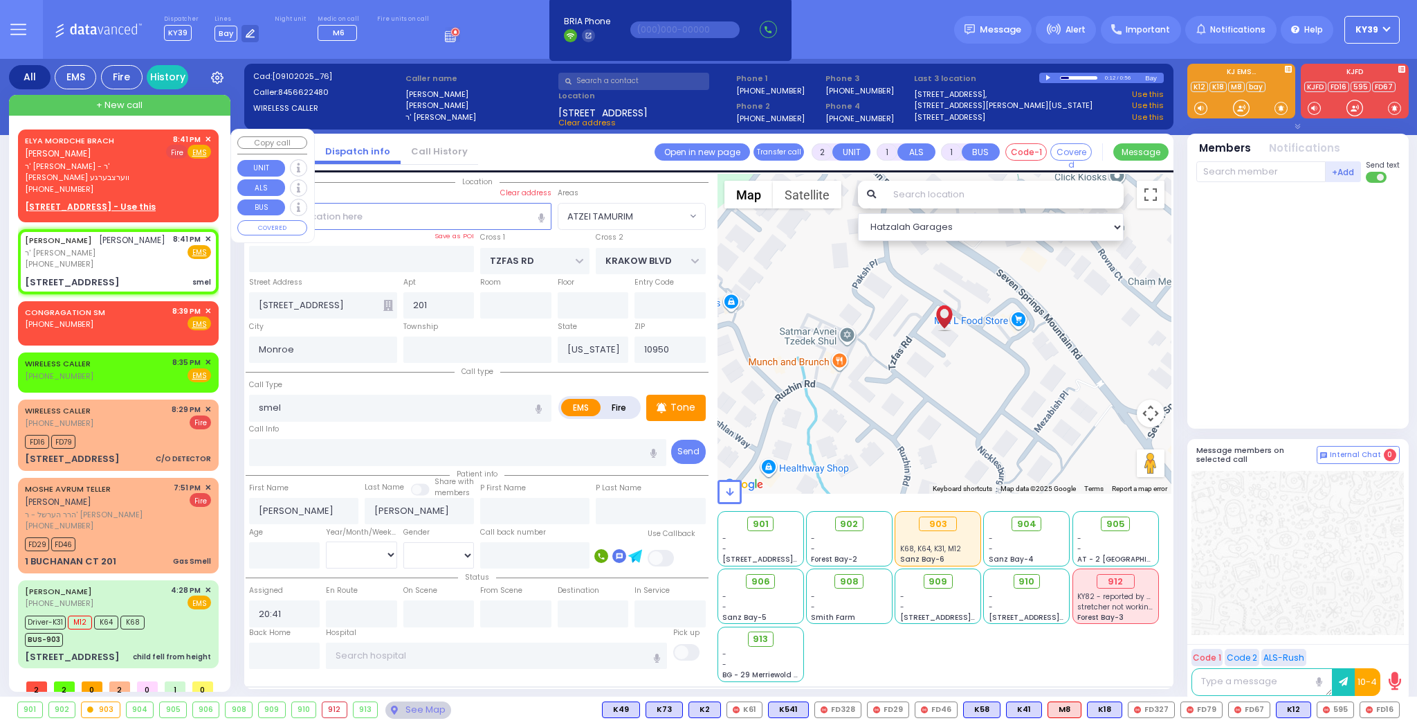
click at [174, 150] on span "Fire" at bounding box center [176, 152] width 21 height 14
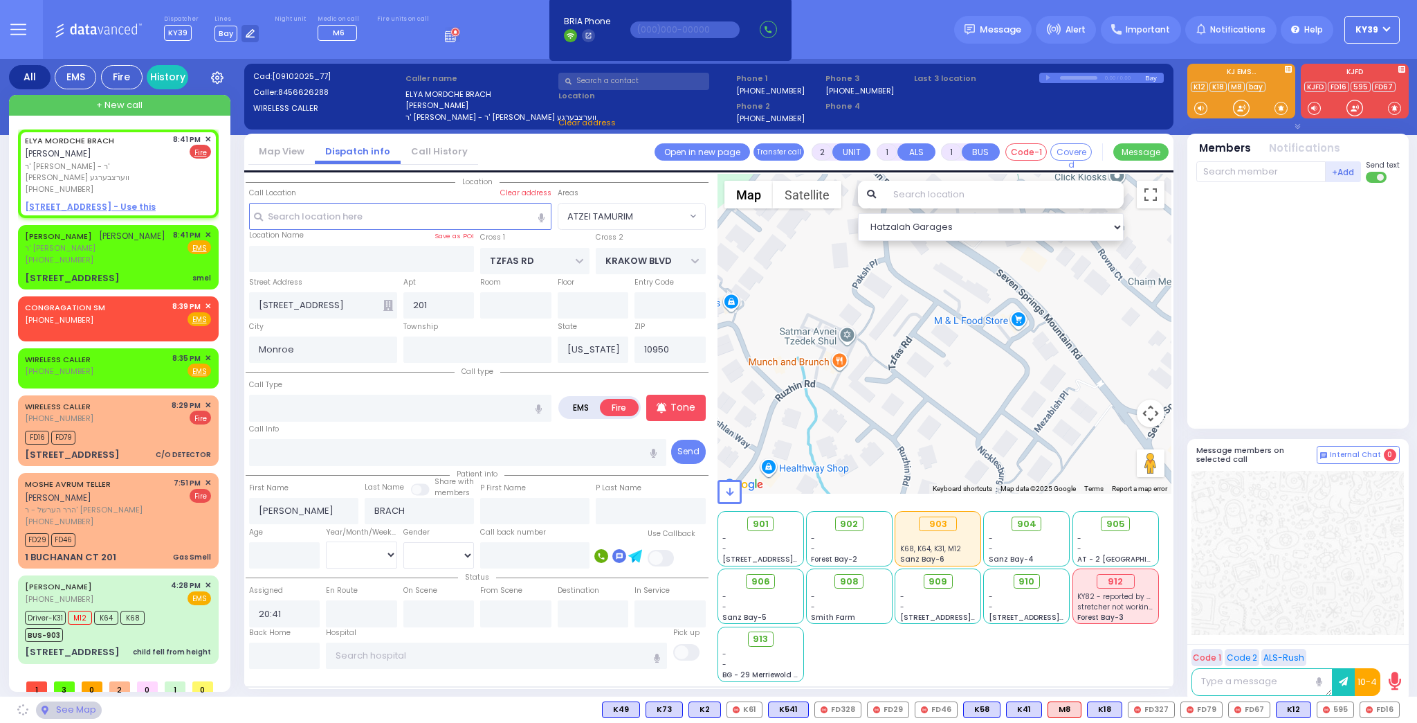
select select
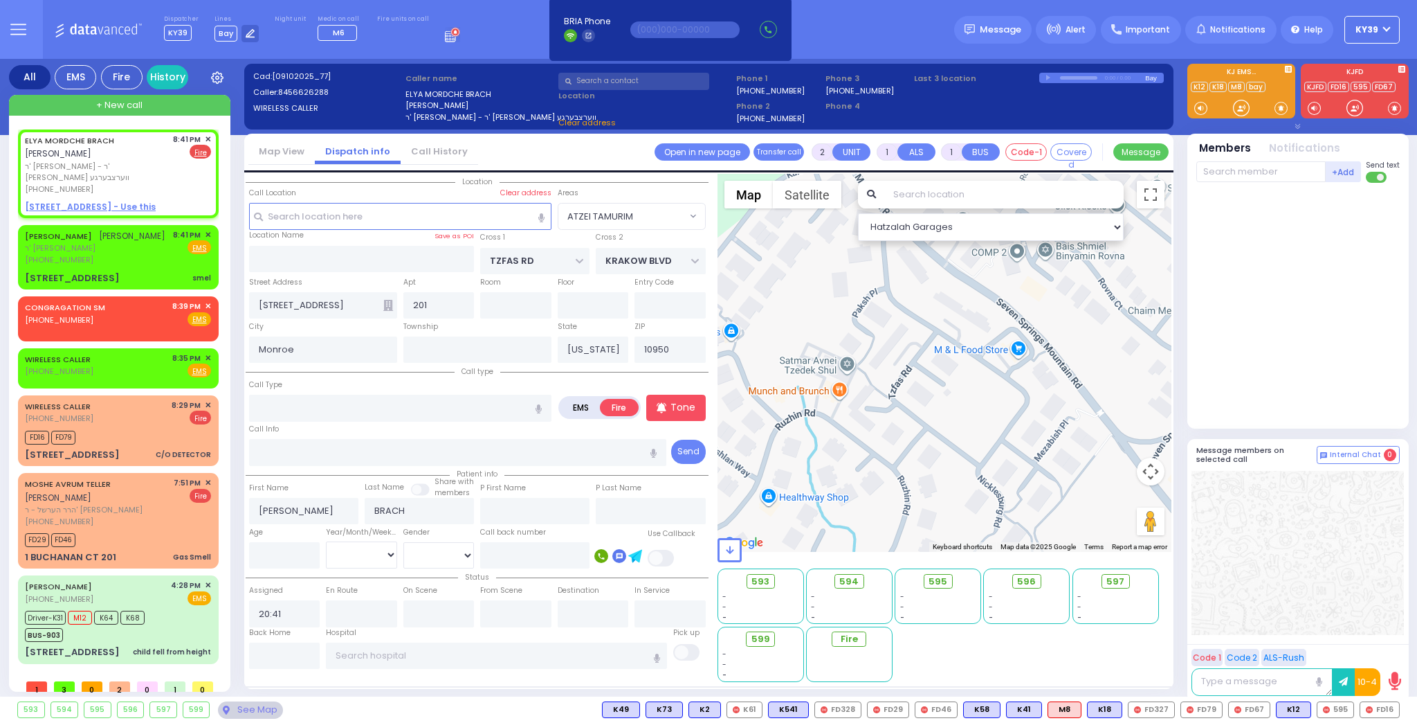
select select
radio input "true"
select select
select select "Hatzalah Garages"
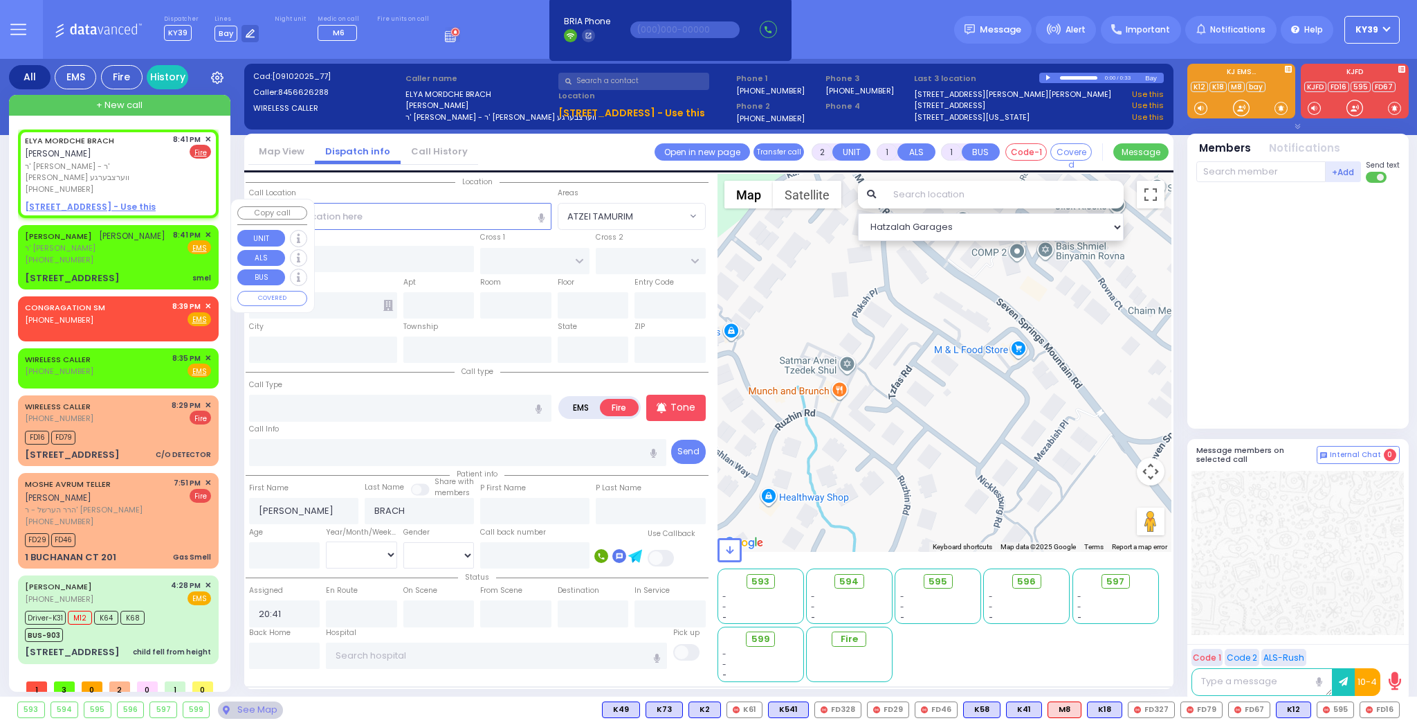
click at [159, 229] on div "JOEL FEDER יואל פעדער ר' יוסף זלמן - ר' שרגא אלימלך קליין (845) 662-2480 8:41 P…" at bounding box center [118, 247] width 186 height 37
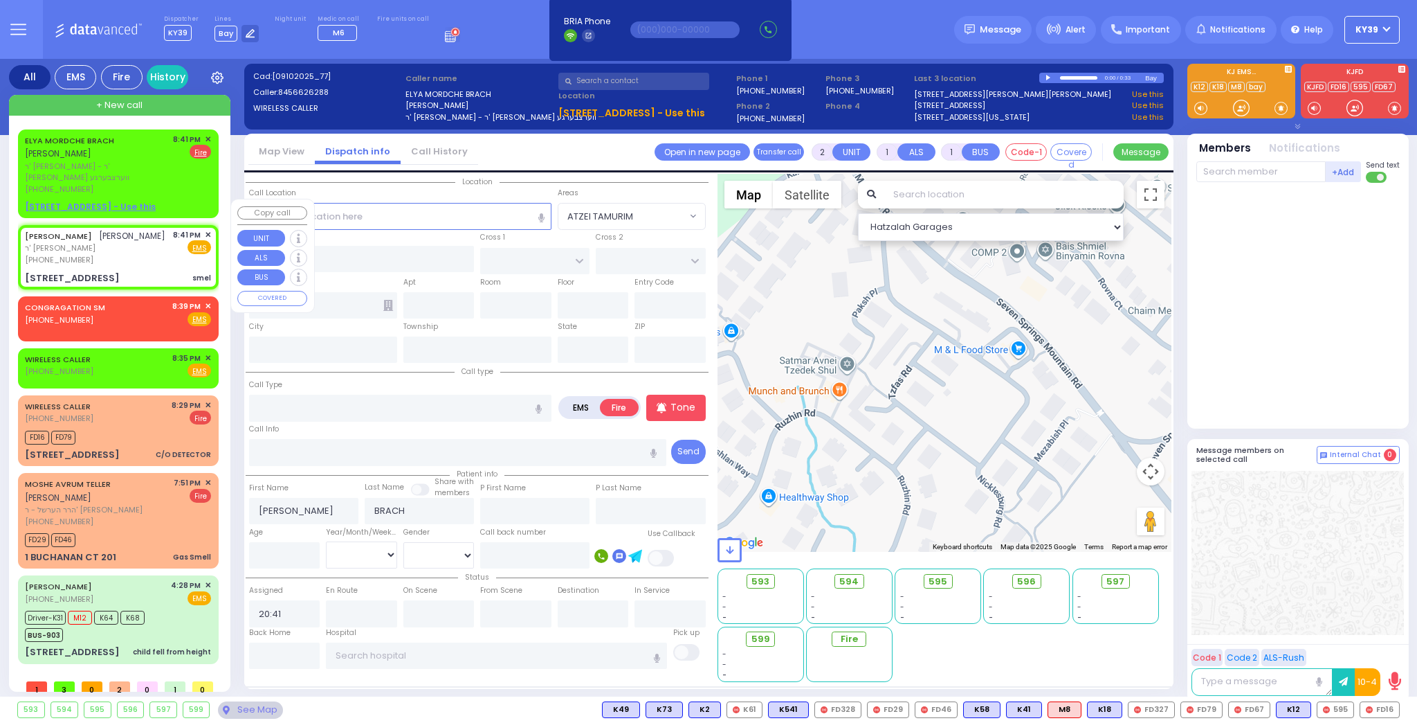
select select
type input "smel"
radio input "true"
type input "[PERSON_NAME]"
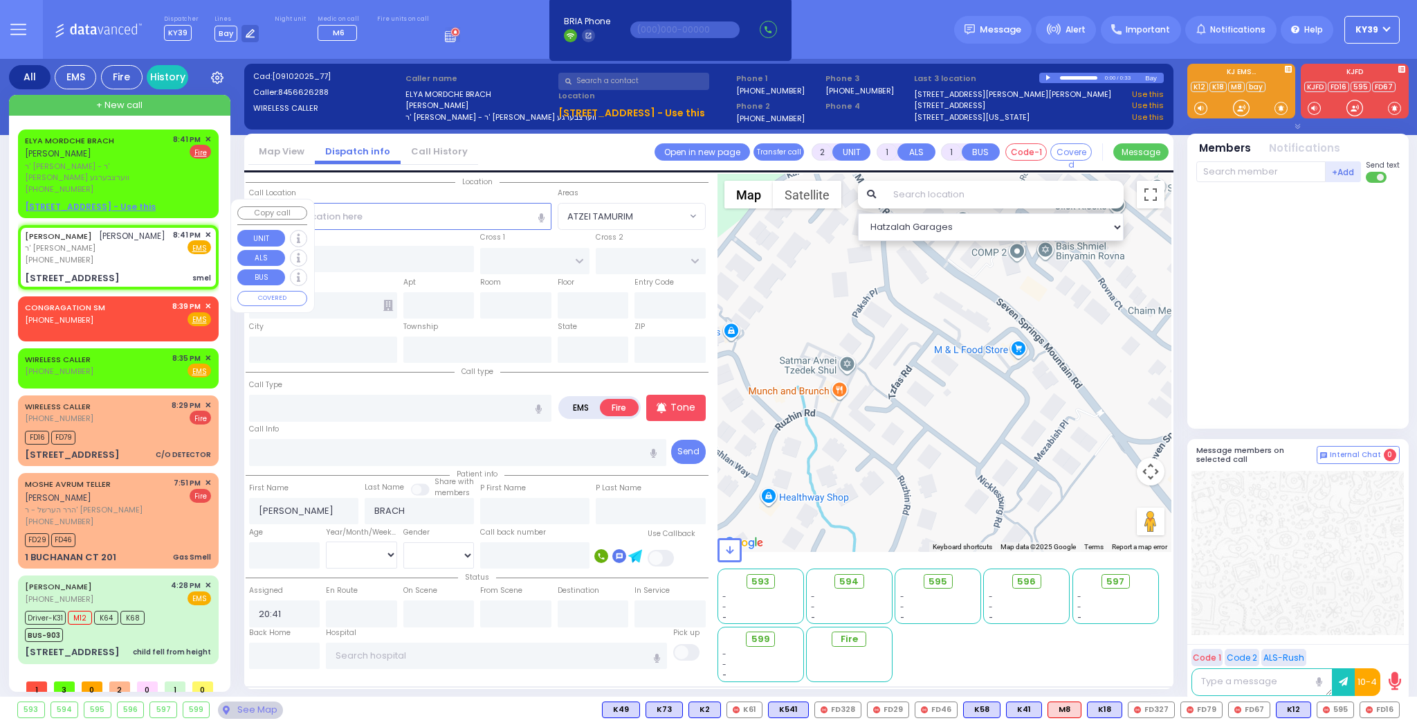
select select
type input "TZFAS RD"
type input "KRAKOW BLVD"
type input "[STREET_ADDRESS]"
type input "201"
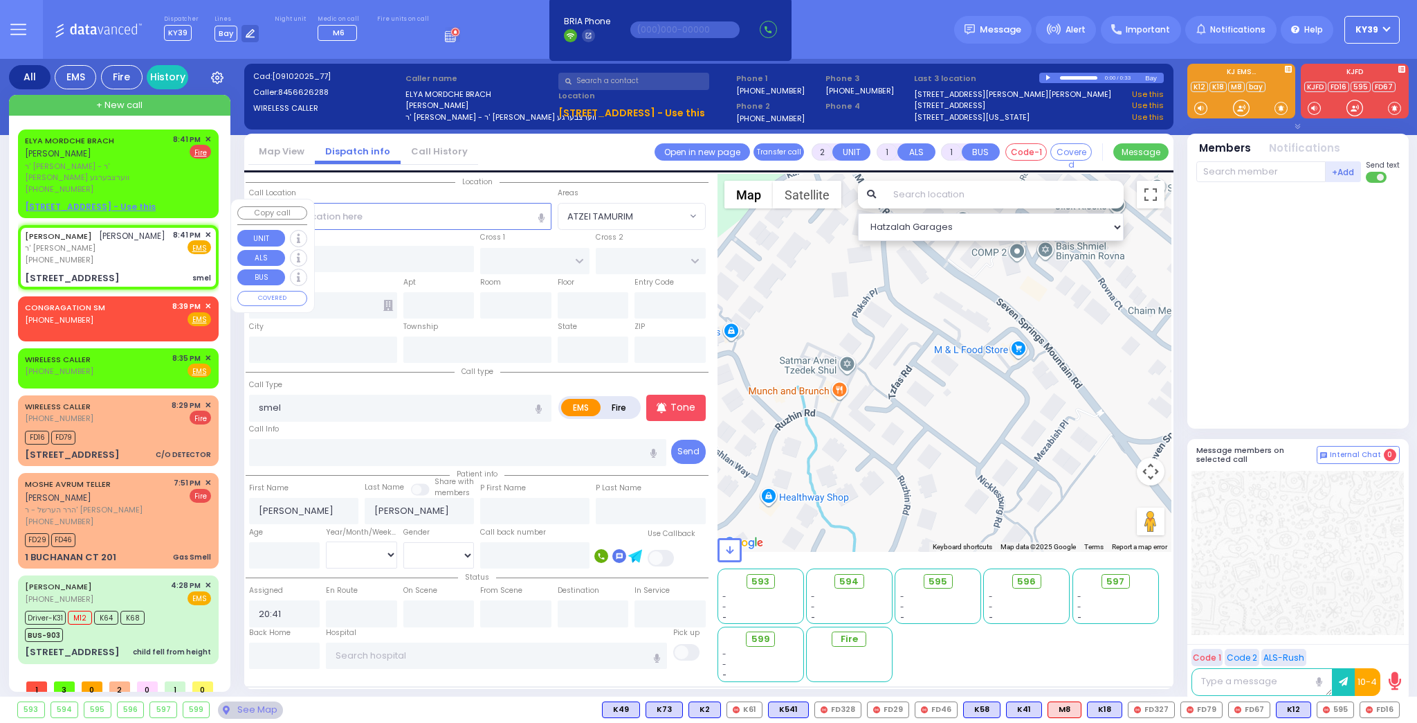
type input "Monroe"
type input "[US_STATE]"
type input "10950"
select select "ATZEI TAMURIM"
select select "Hatzalah Garages"
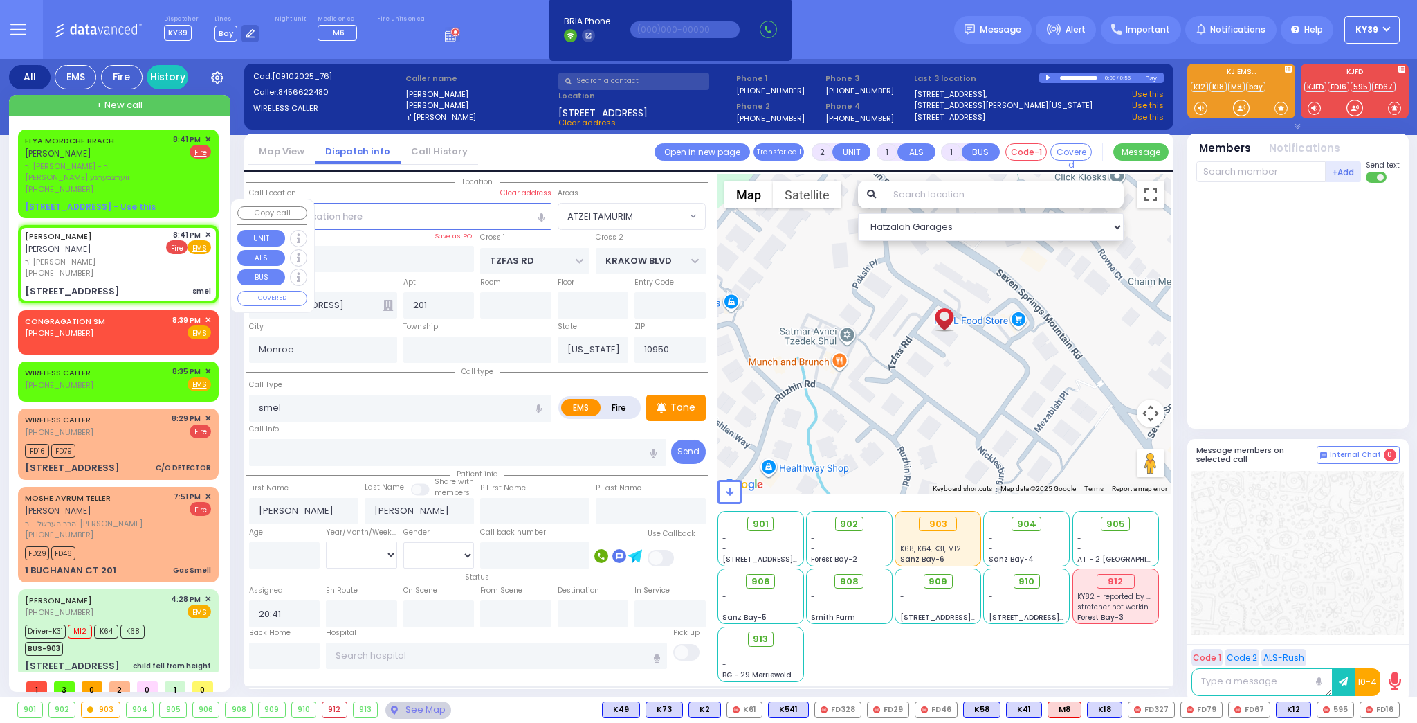
click at [179, 240] on span "Fire" at bounding box center [176, 247] width 21 height 14
select select
radio input "false"
radio input "true"
select select
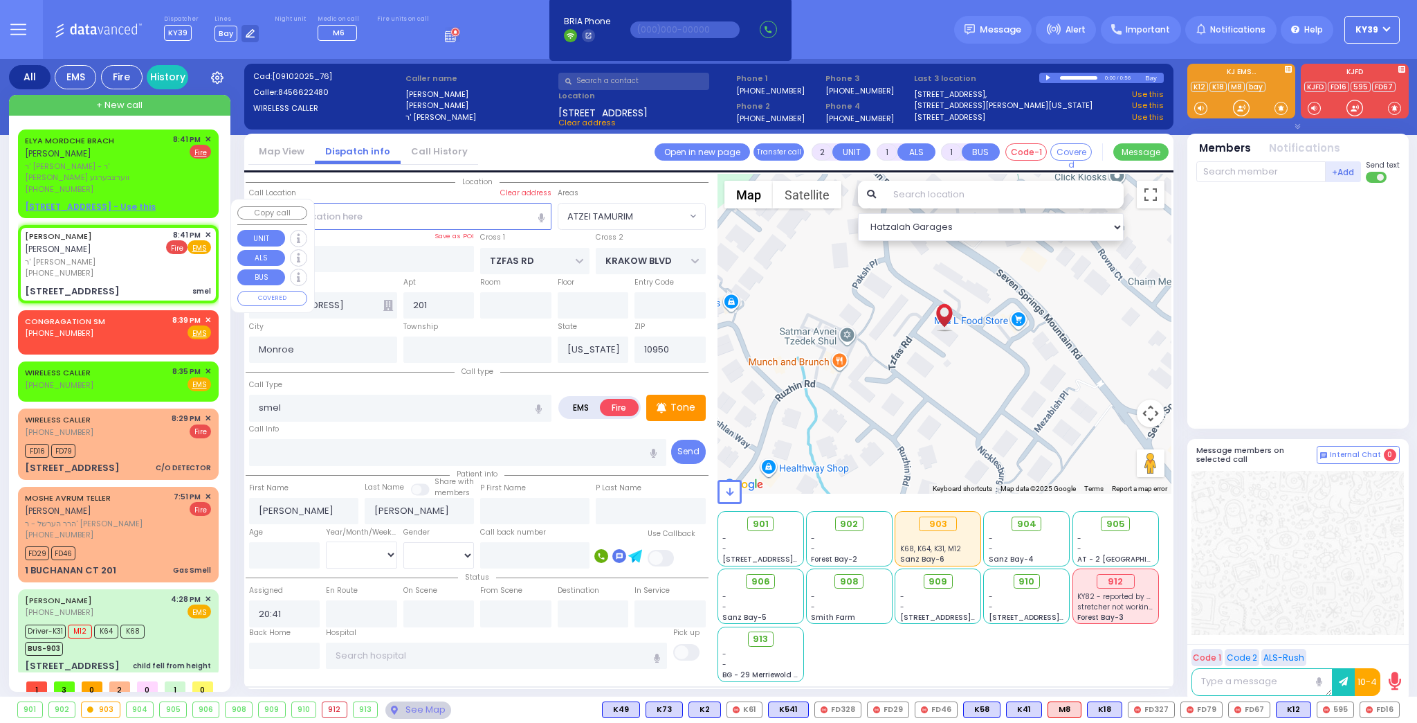
select select "Hatzalah Garages"
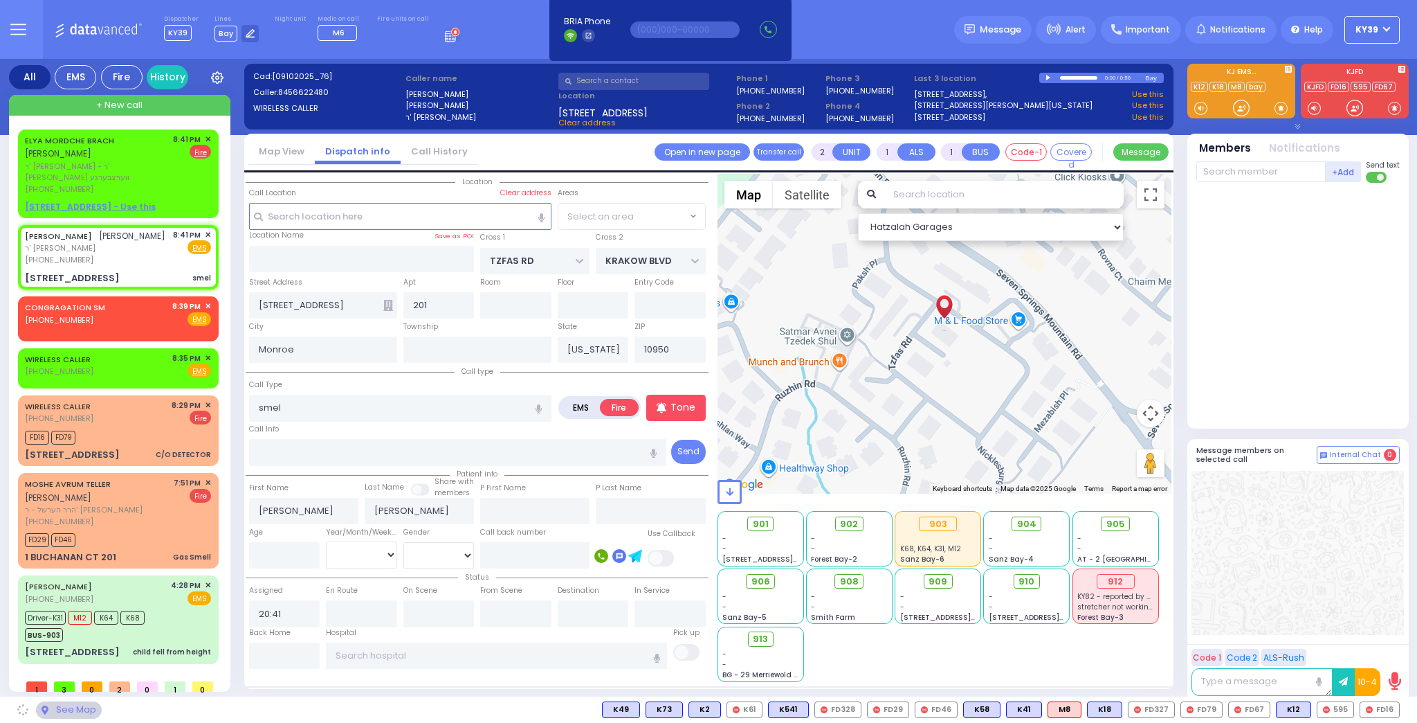
select select "ATZEI TAMURIM"
click at [289, 406] on input "smel" at bounding box center [400, 407] width 302 height 26
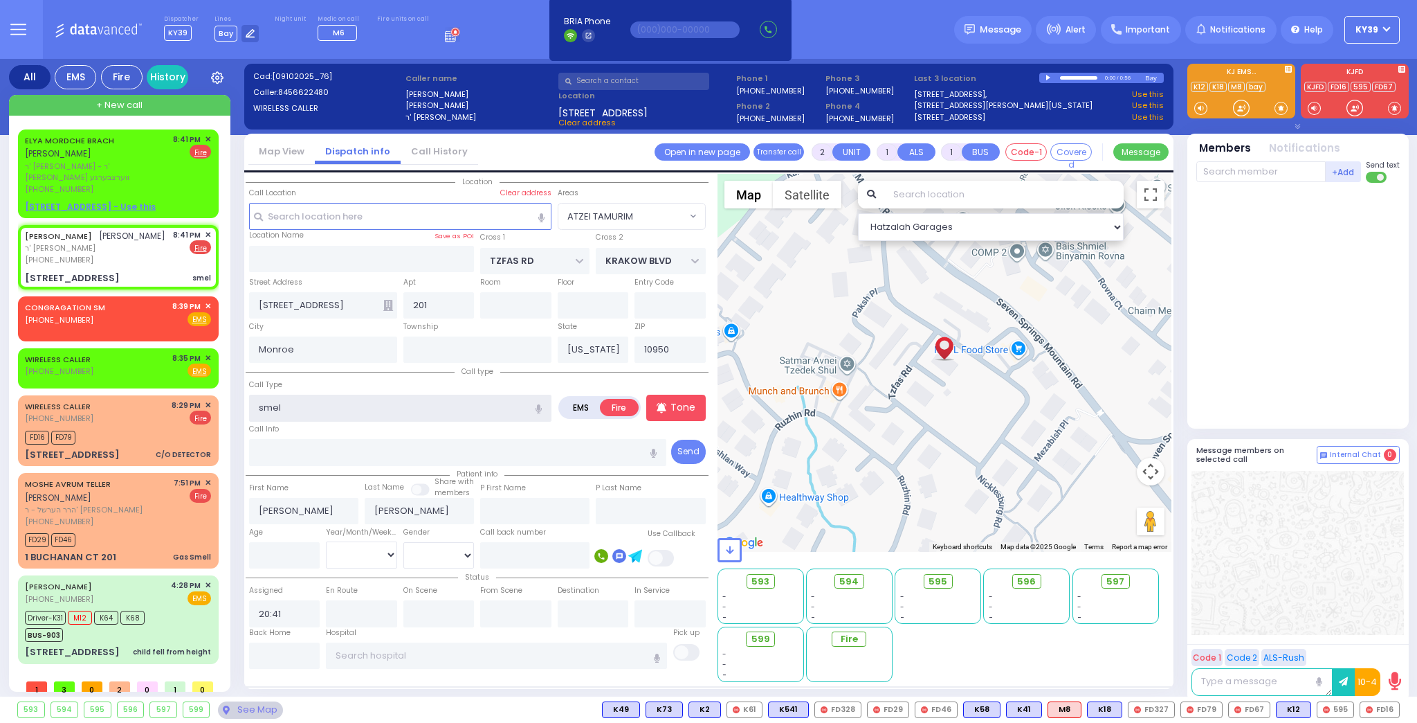
type input "sme"
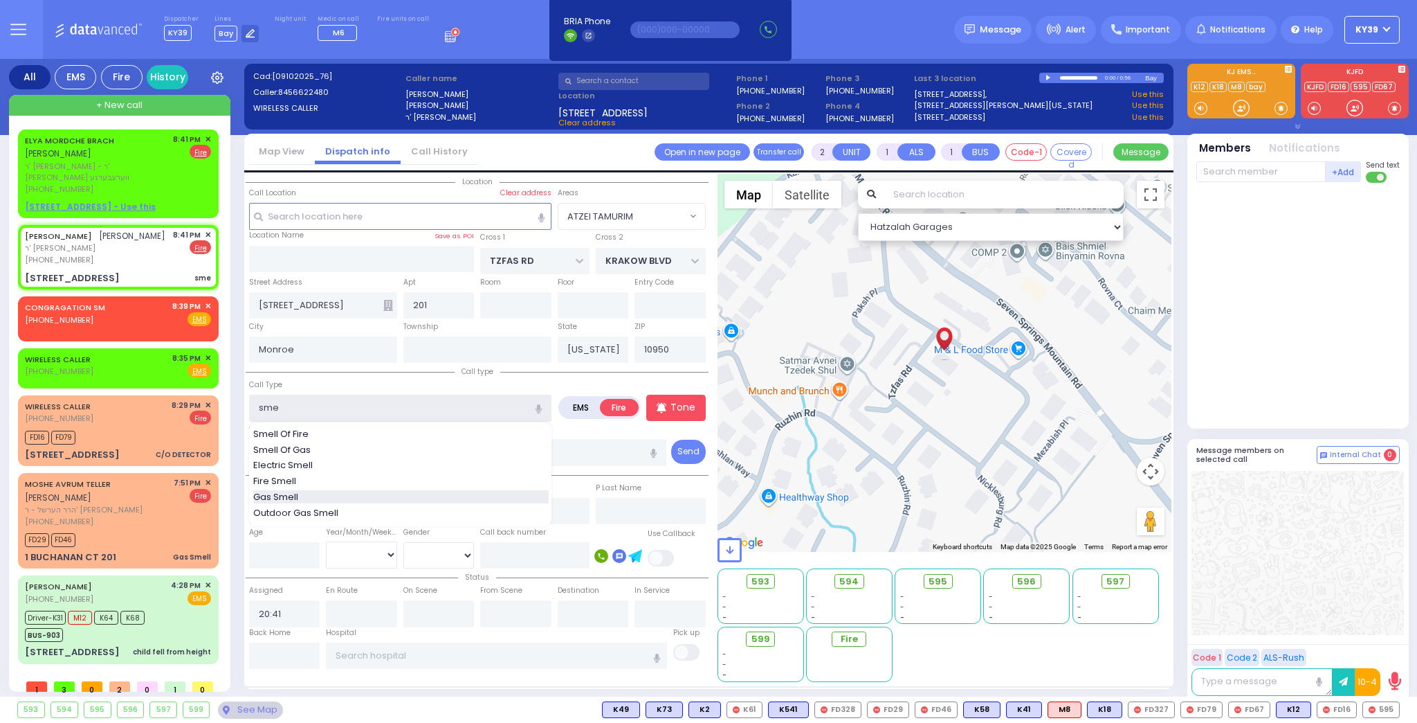
select select
radio input "true"
select select
select select "Hatzalah Garages"
select select "ATZEI TAMURIM"
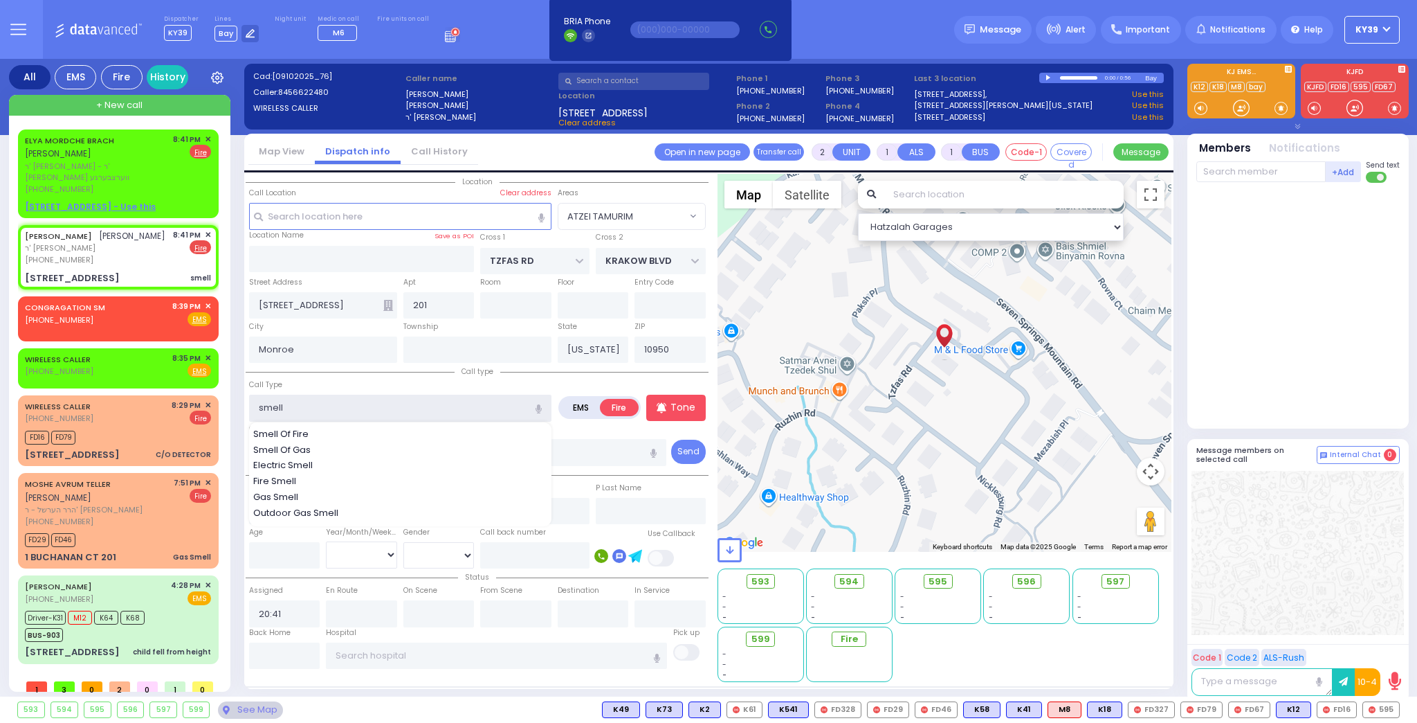
type input "smell o"
select select
radio input "true"
select select
select select "Hatzalah Garages"
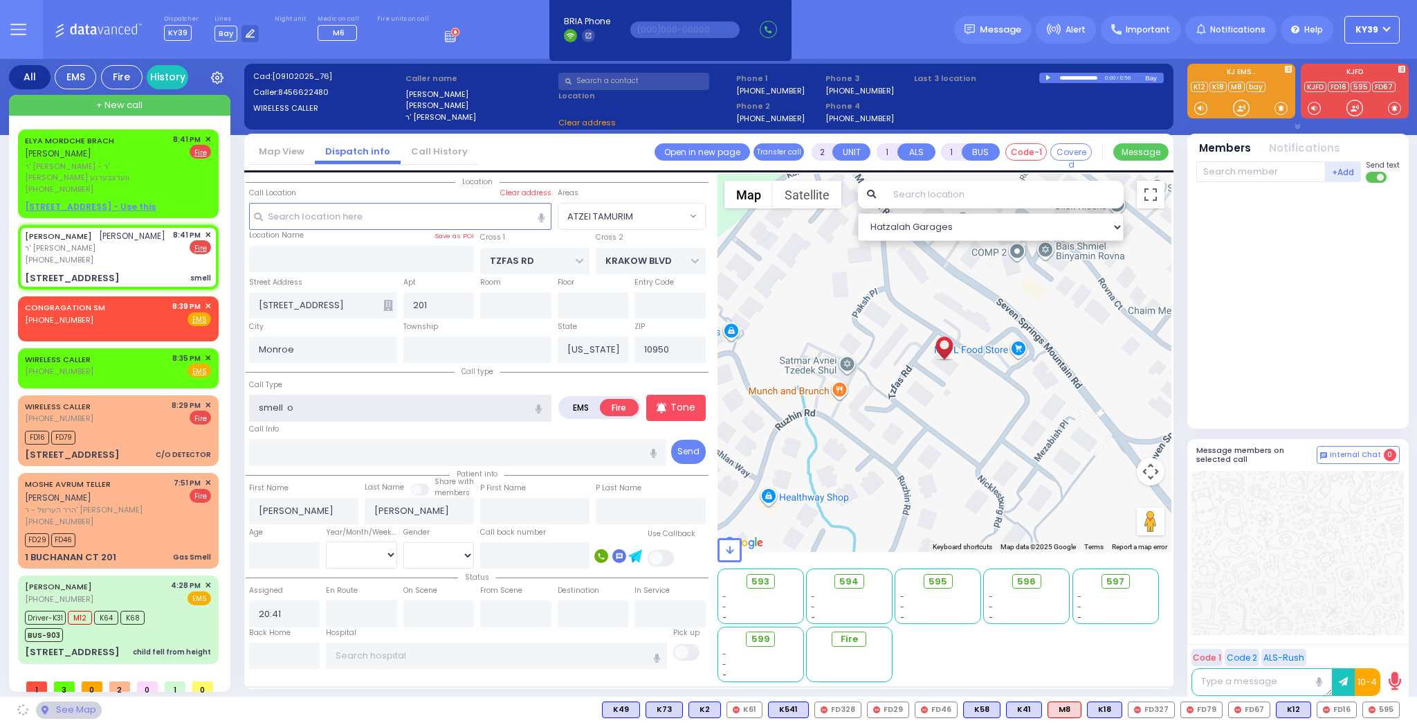
select select "ATZEI TAMURIM"
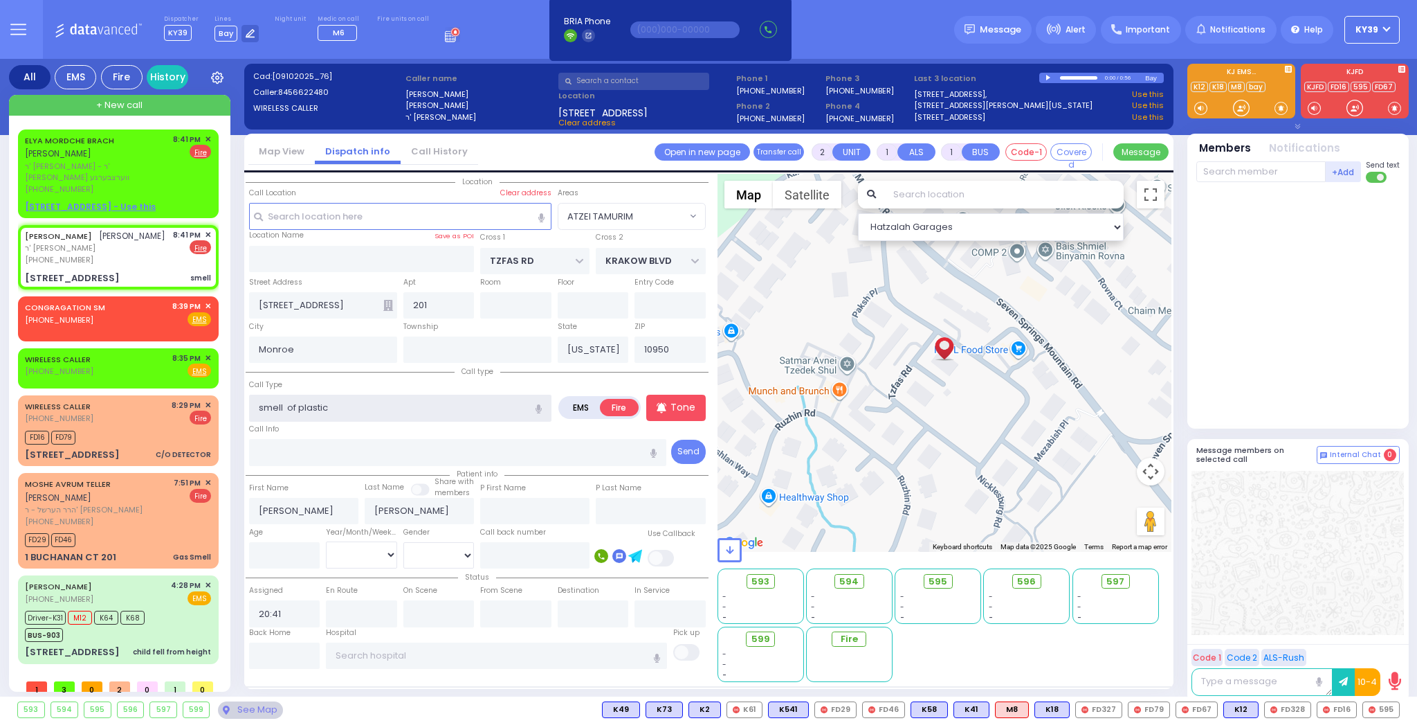
type input "smell of plastic"
click at [417, 391] on div "Call Type smell of plastic" at bounding box center [400, 399] width 302 height 44
select select
radio input "true"
select select
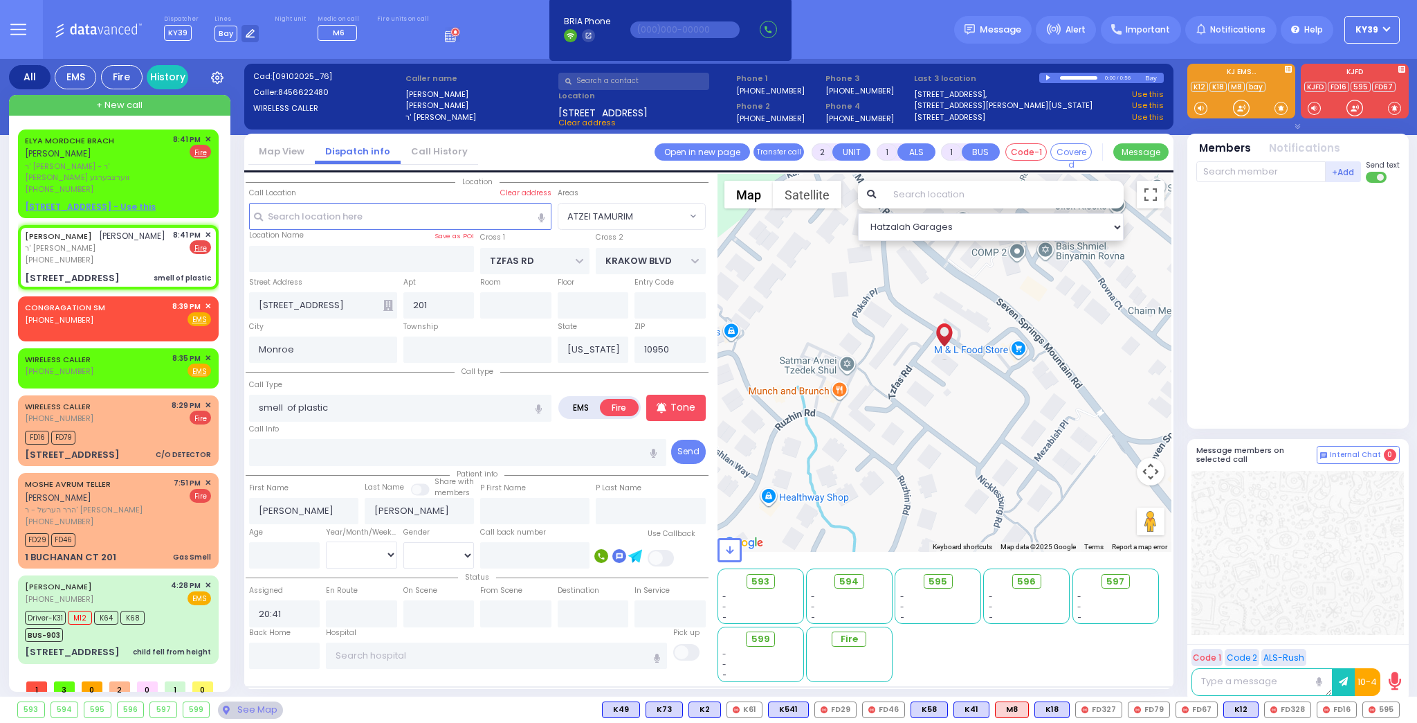
select select "Hatzalah Garages"
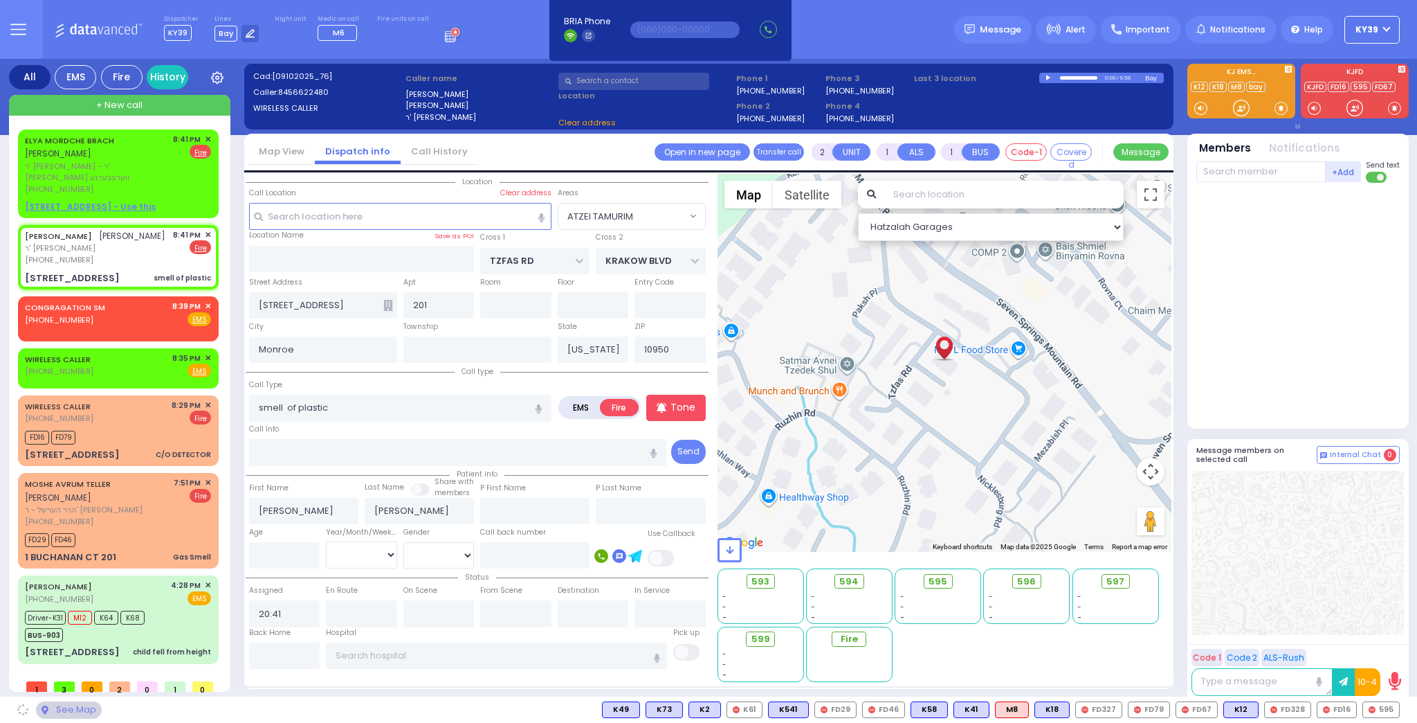
select select "ATZEI TAMURIM"
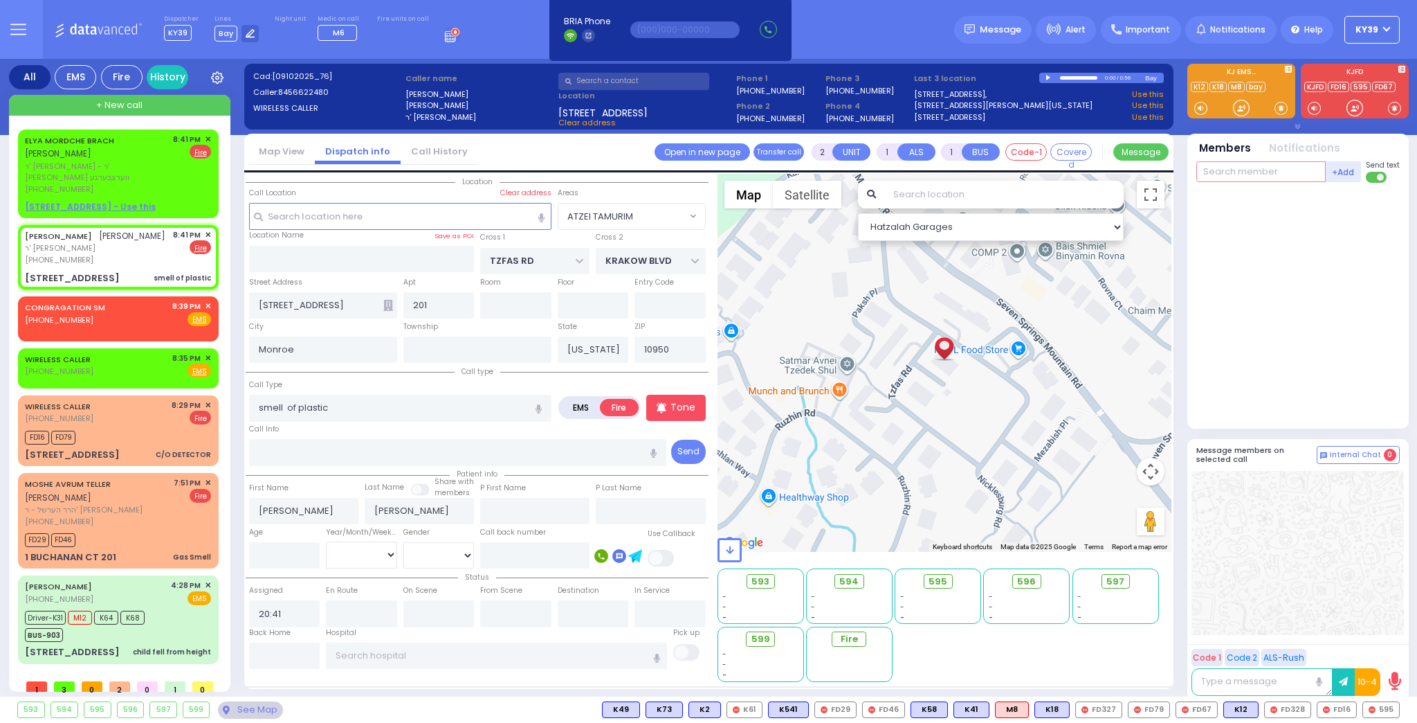
click at [1276, 172] on input "text" at bounding box center [1261, 171] width 129 height 21
type input "595"
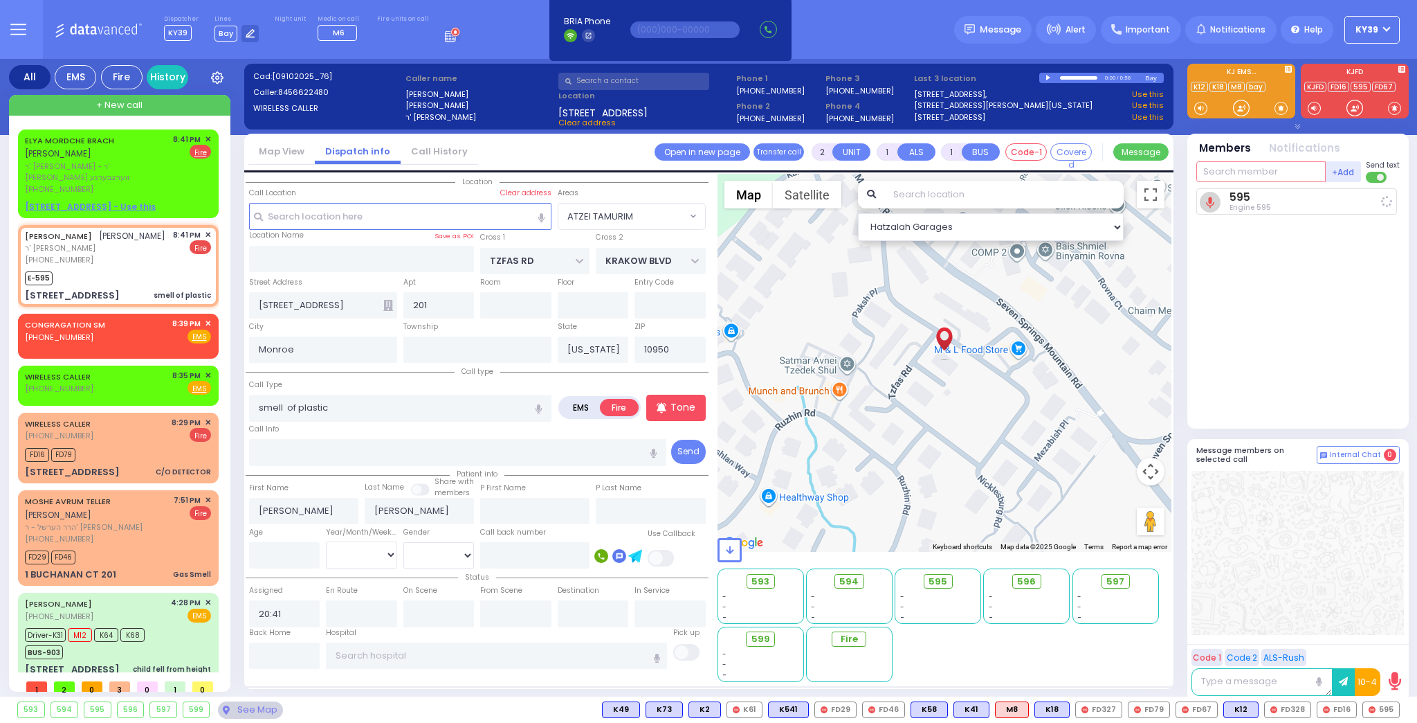
select select
radio input "true"
select select
type input "20:44"
select select "ATZEI TAMURIM"
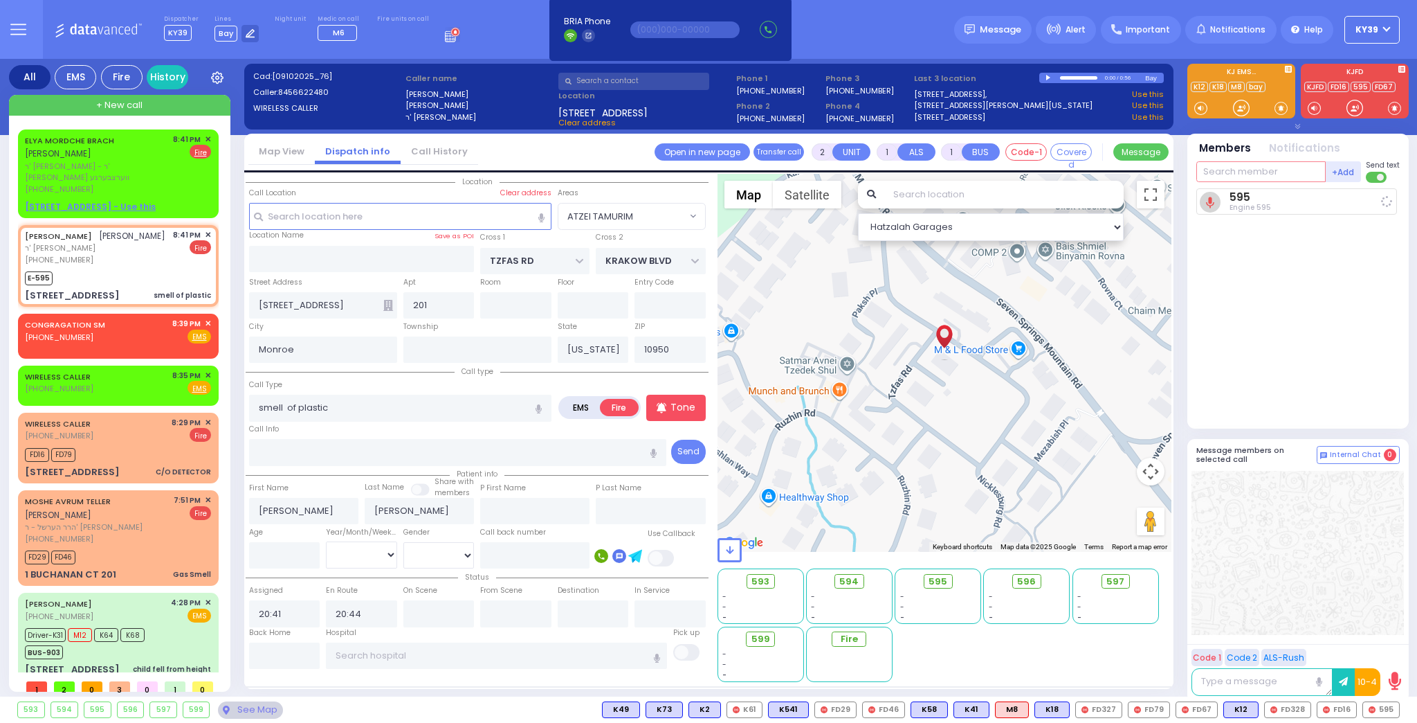
select select "Hatzalah Garages"
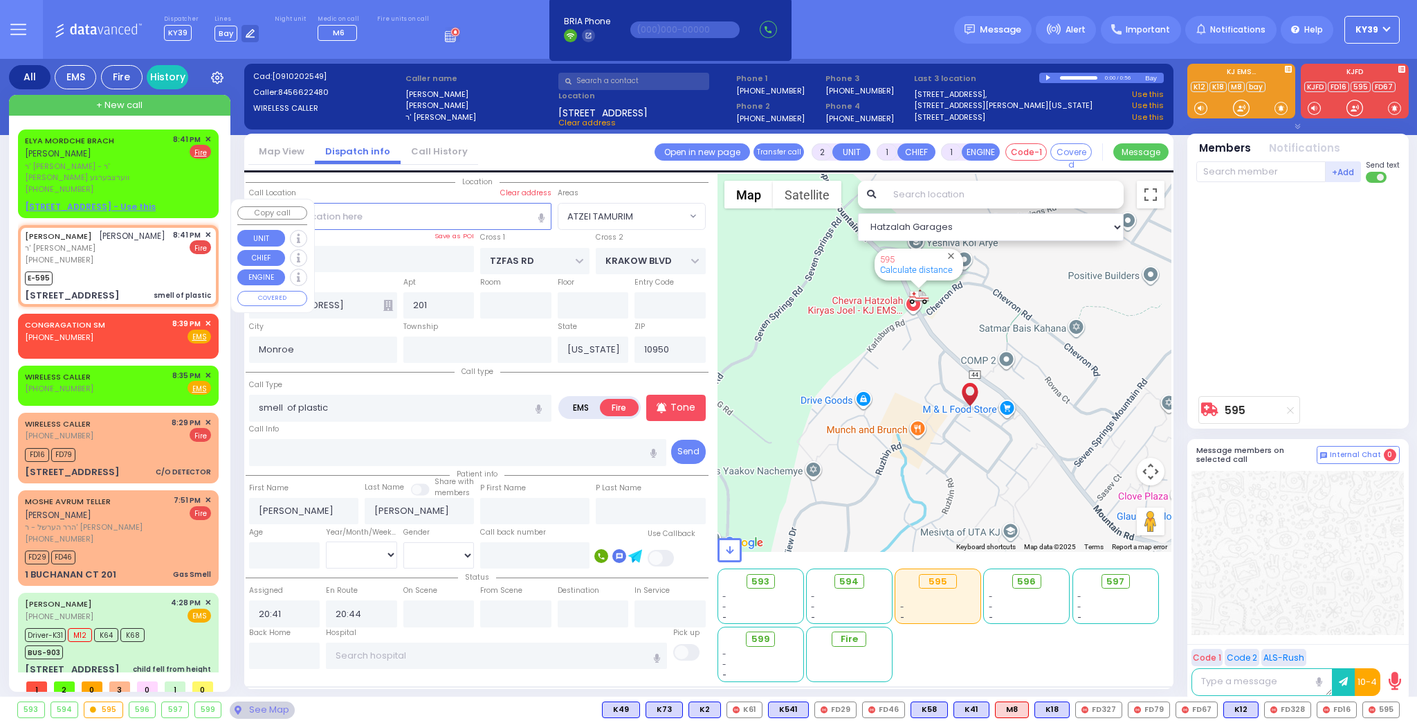
click at [91, 254] on div "[PHONE_NUMBER]" at bounding box center [95, 260] width 140 height 12
select select
radio input "true"
select select
select select "Hatzalah Garages"
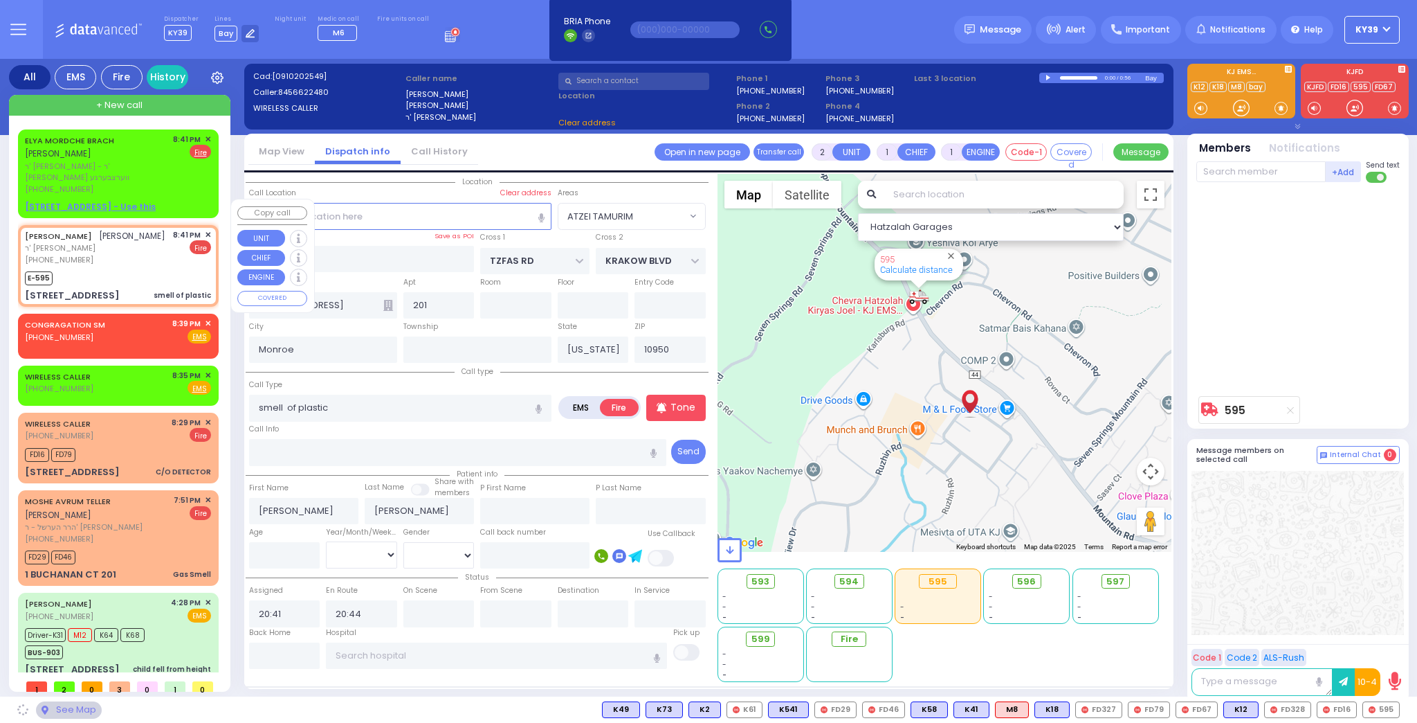
select select "ATZEI TAMURIM"
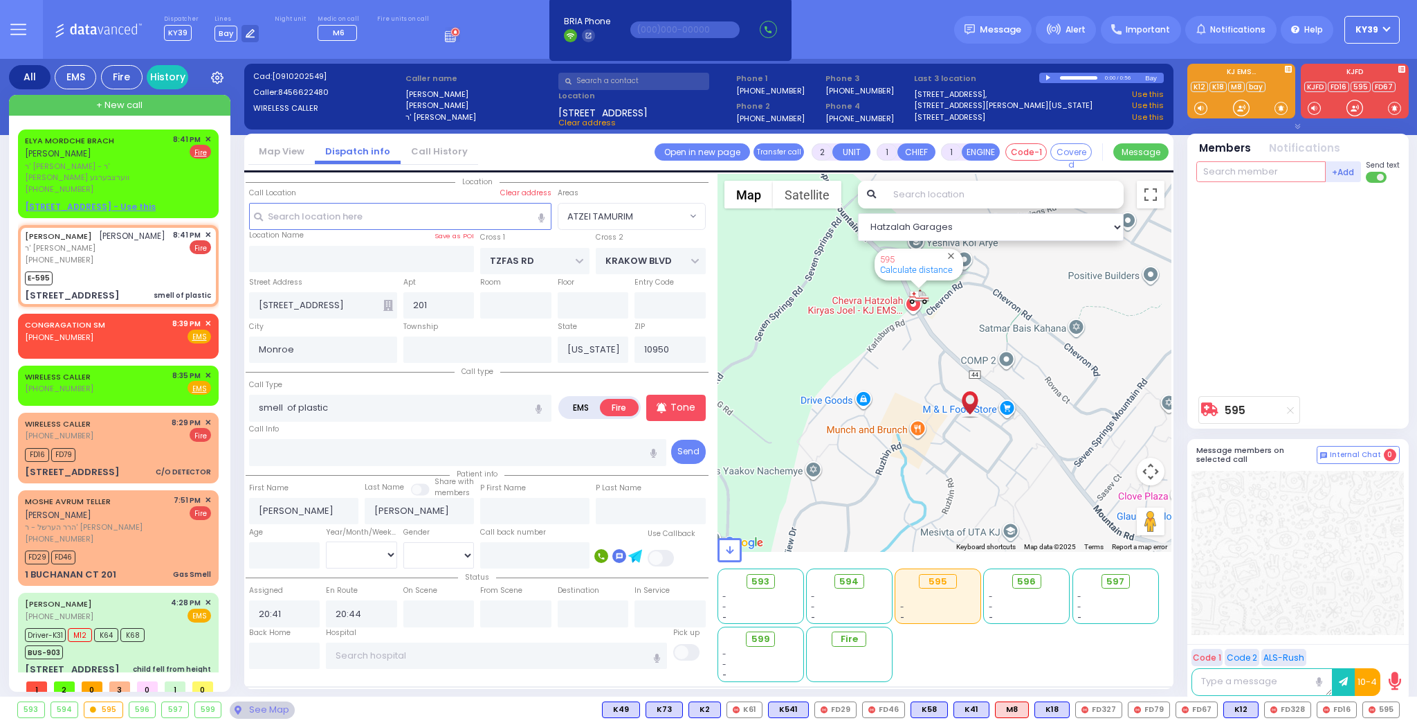
click at [1231, 172] on input "text" at bounding box center [1261, 171] width 129 height 21
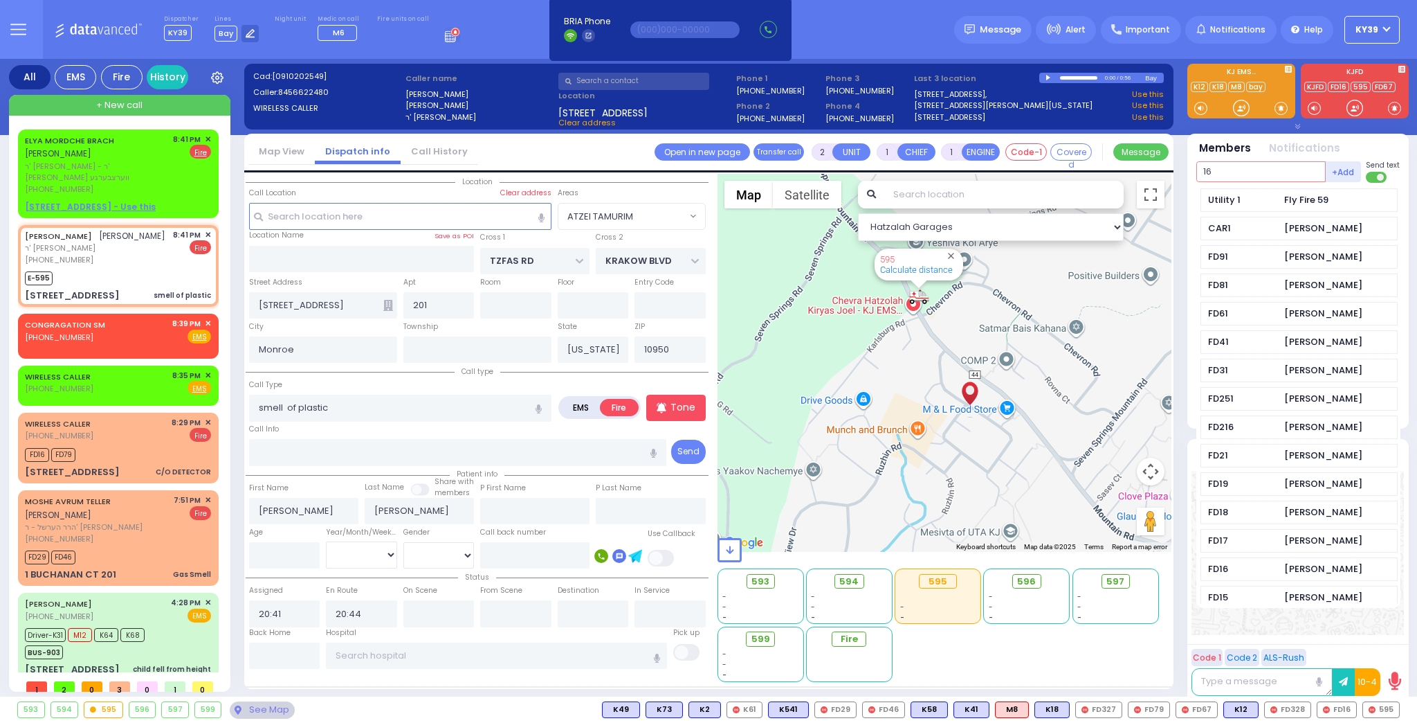
type input "16"
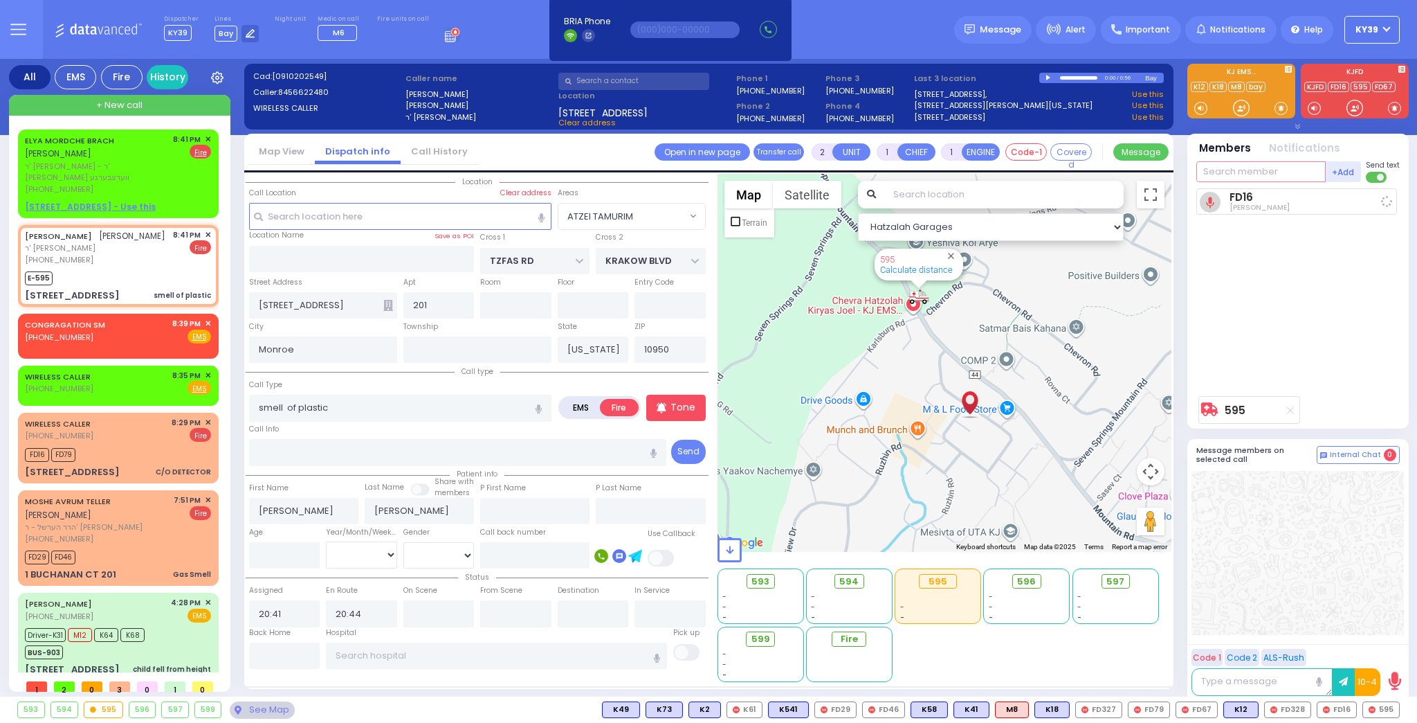
select select
radio input "true"
select select
select select "Hatzalah Garages"
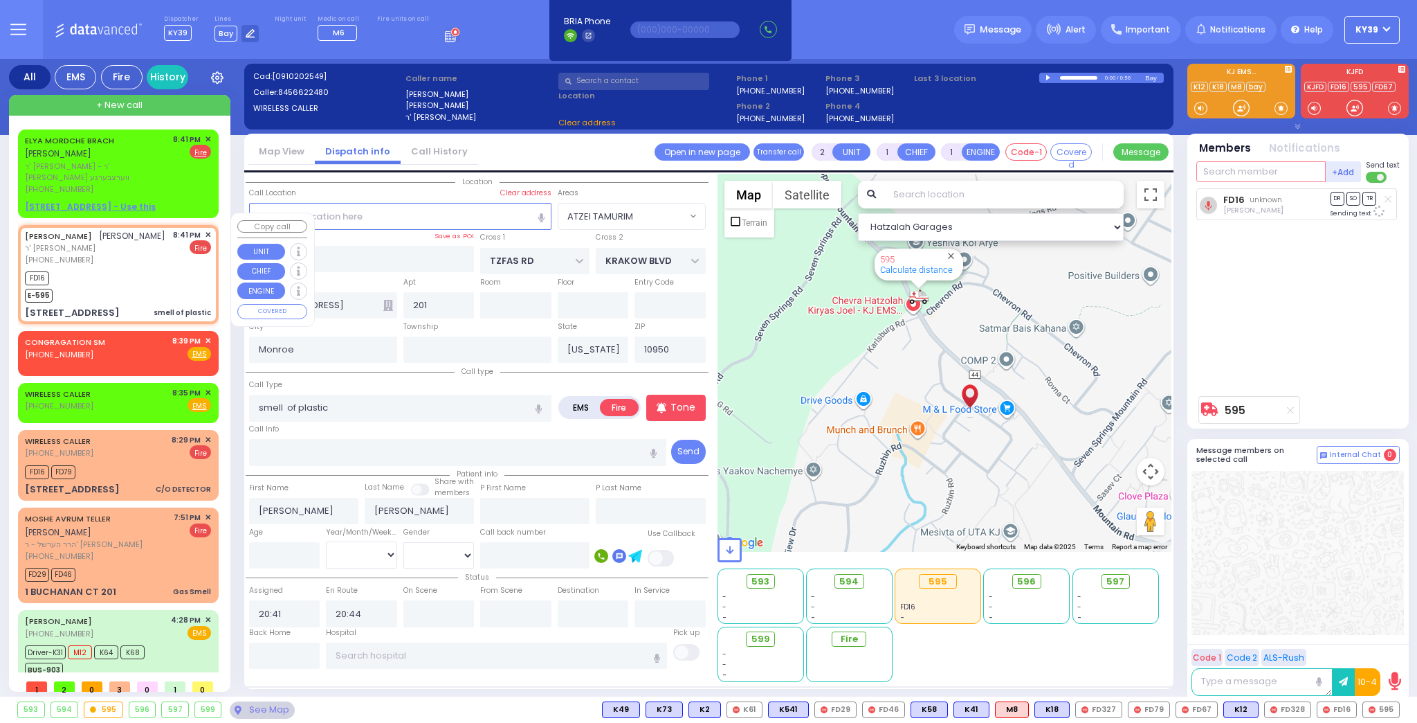
select select "ATZEI TAMURIM"
click at [115, 254] on div "[PHONE_NUMBER]" at bounding box center [95, 260] width 140 height 12
select select
radio input "true"
select select
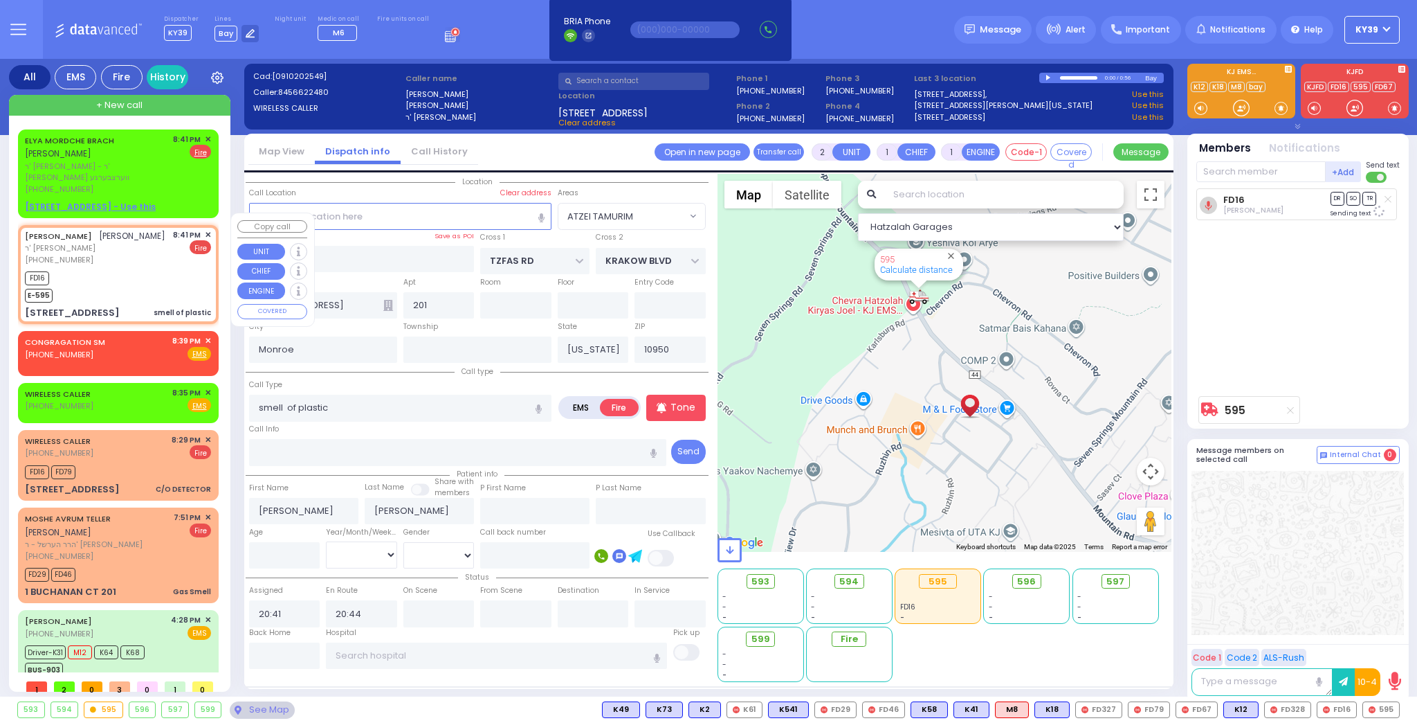
select select "Hatzalah Garages"
select select "ATZEI TAMURIM"
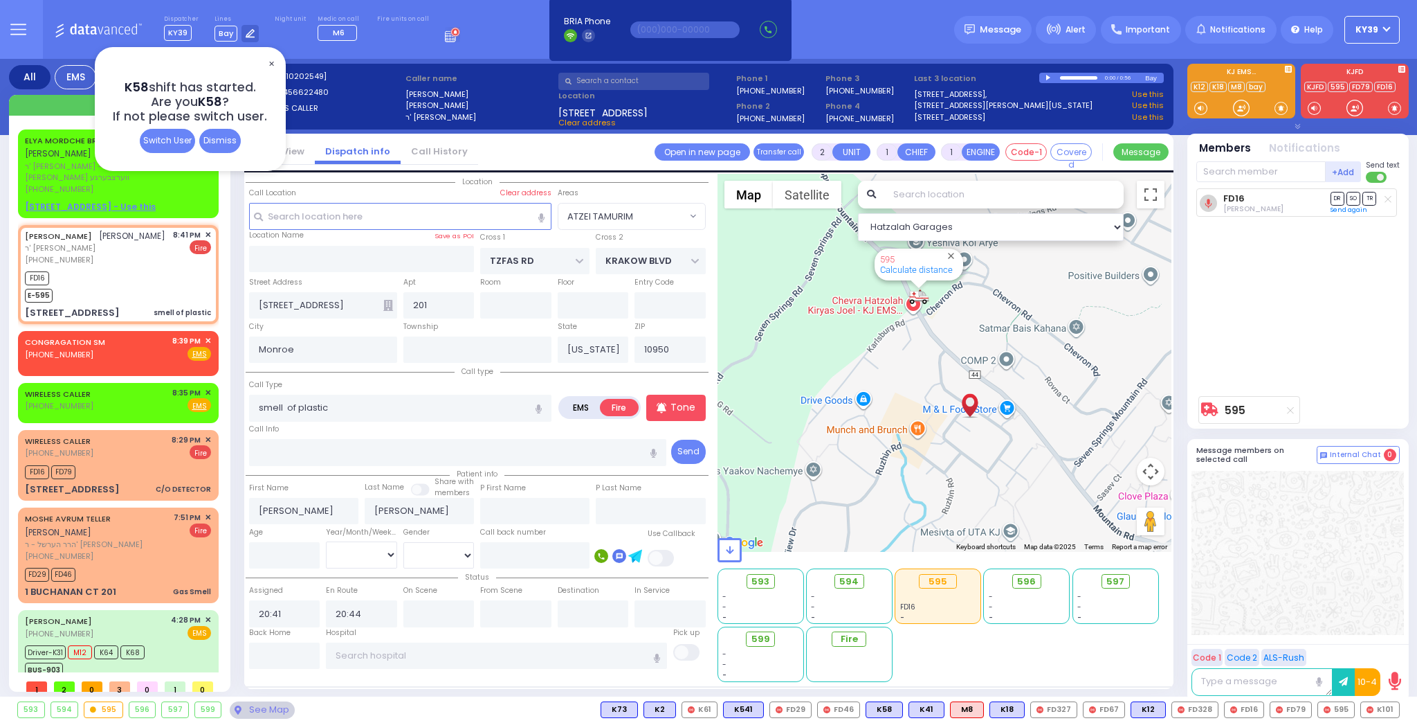
click at [271, 57] on span "✕" at bounding box center [271, 64] width 11 height 16
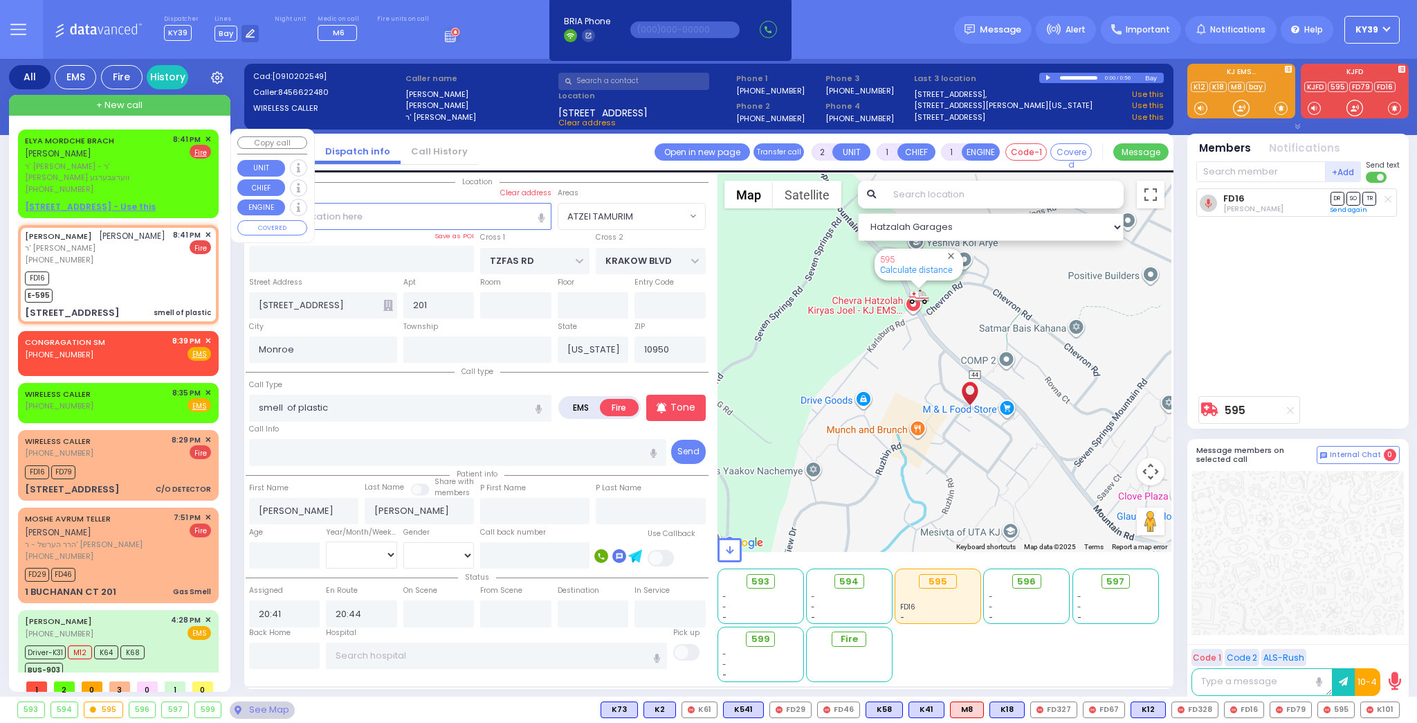
click at [206, 138] on span "✕" at bounding box center [208, 140] width 6 height 12
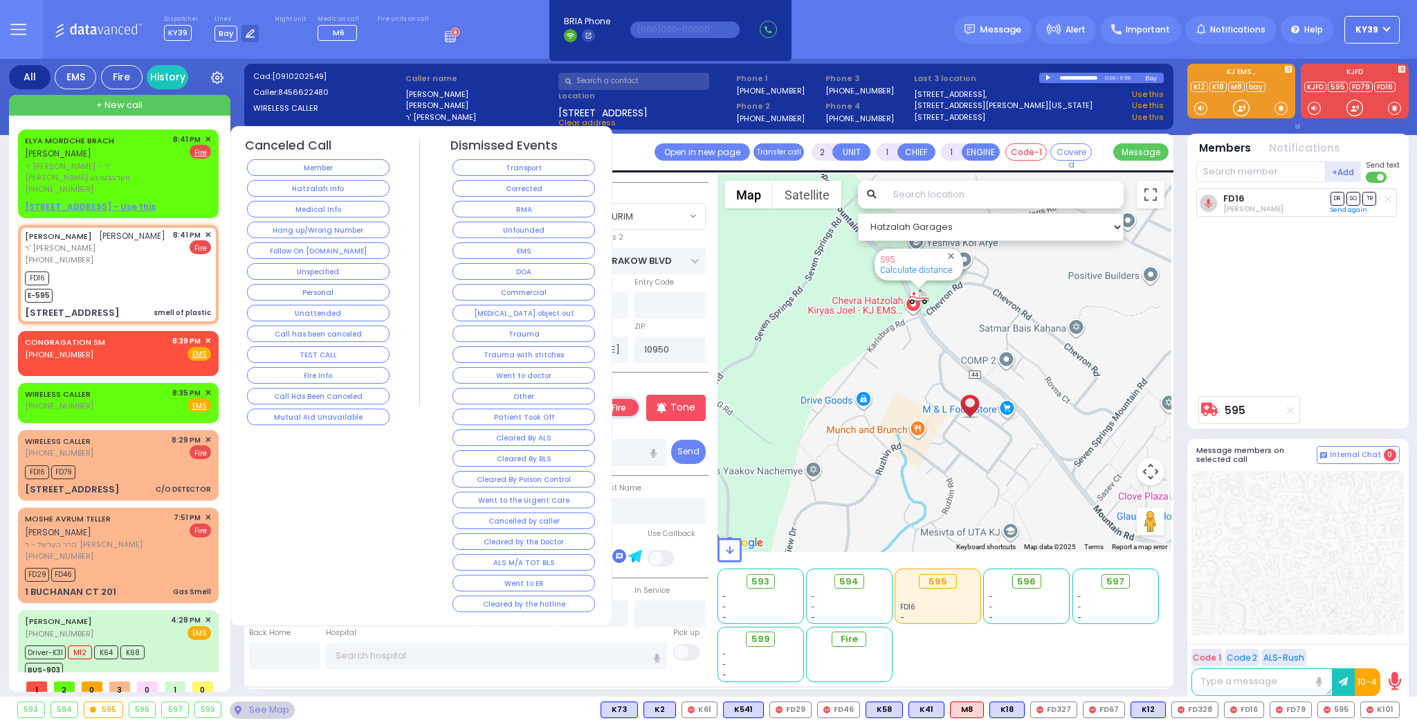
drag, startPoint x: 516, startPoint y: 189, endPoint x: 507, endPoint y: 185, distance: 9.0
click at [513, 186] on button "Corrected" at bounding box center [524, 188] width 143 height 17
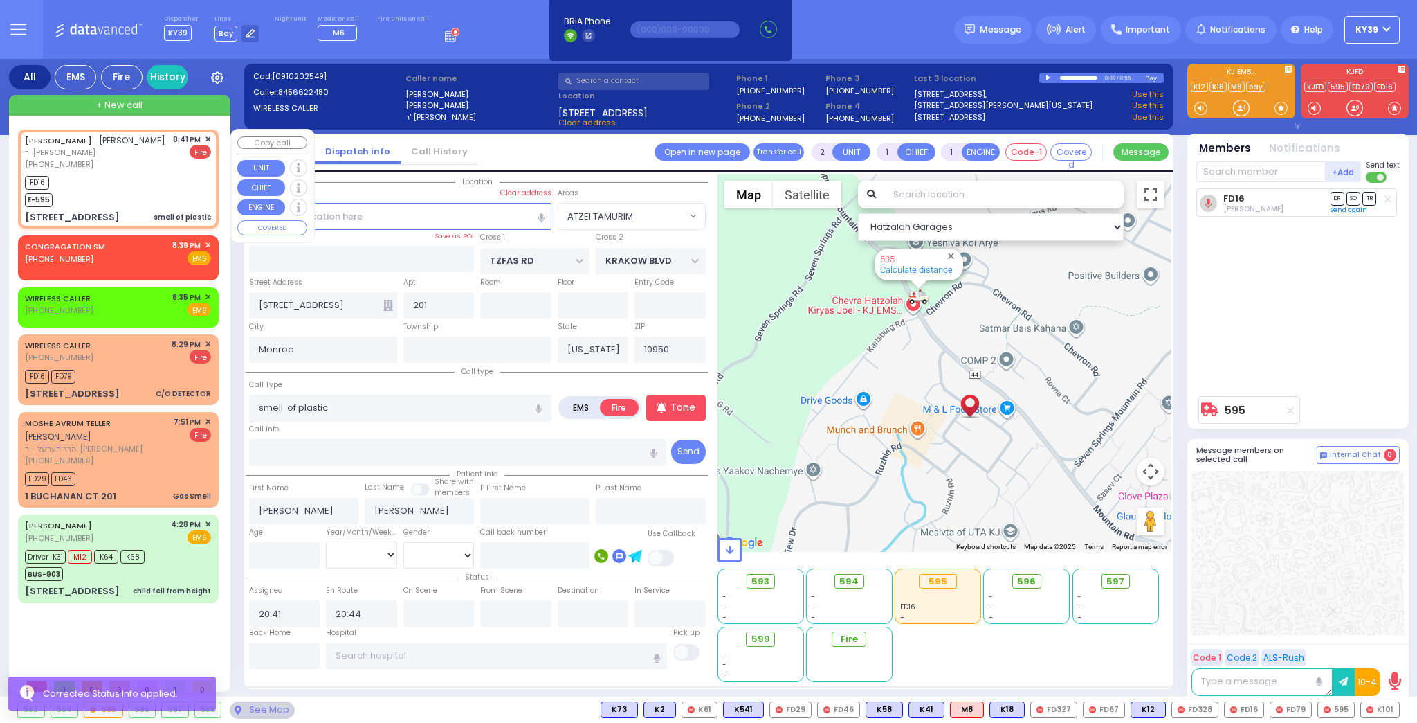
click at [210, 136] on span "✕" at bounding box center [208, 140] width 6 height 12
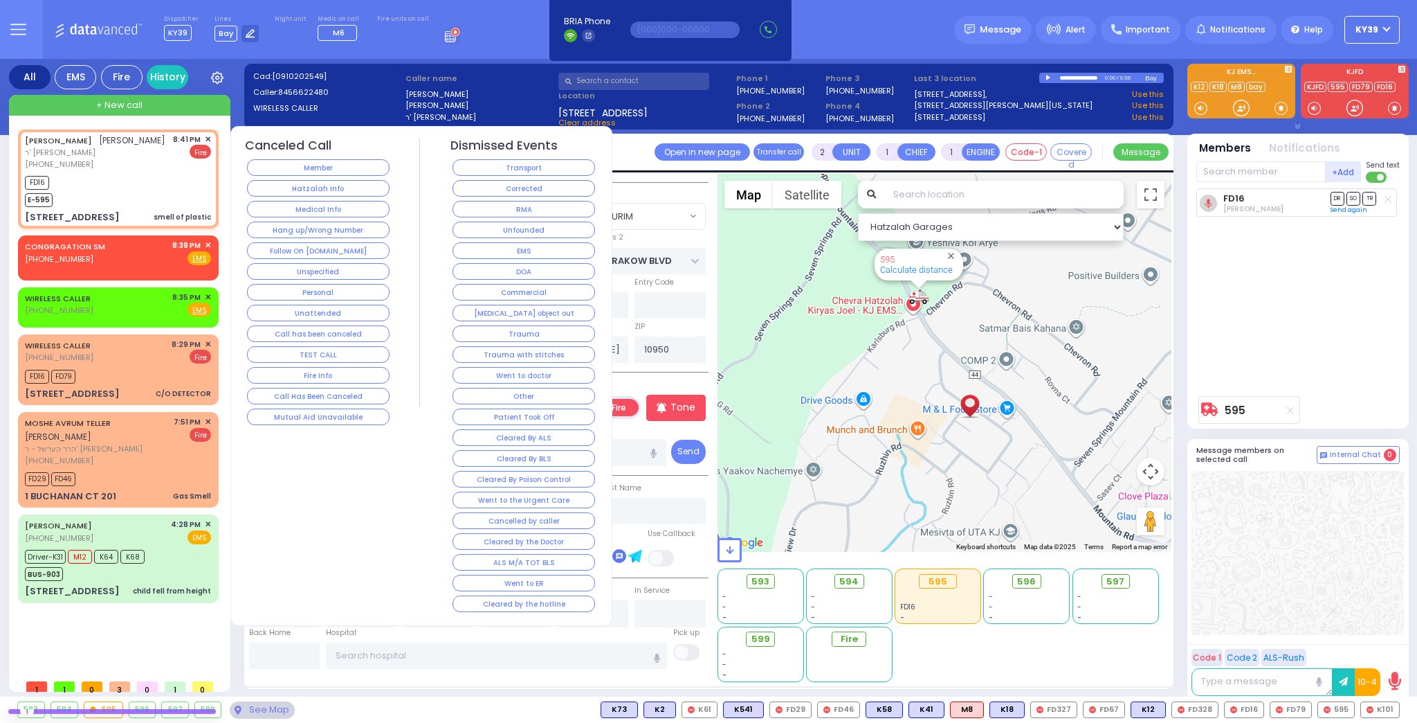
click at [473, 187] on button "Corrected" at bounding box center [524, 188] width 143 height 17
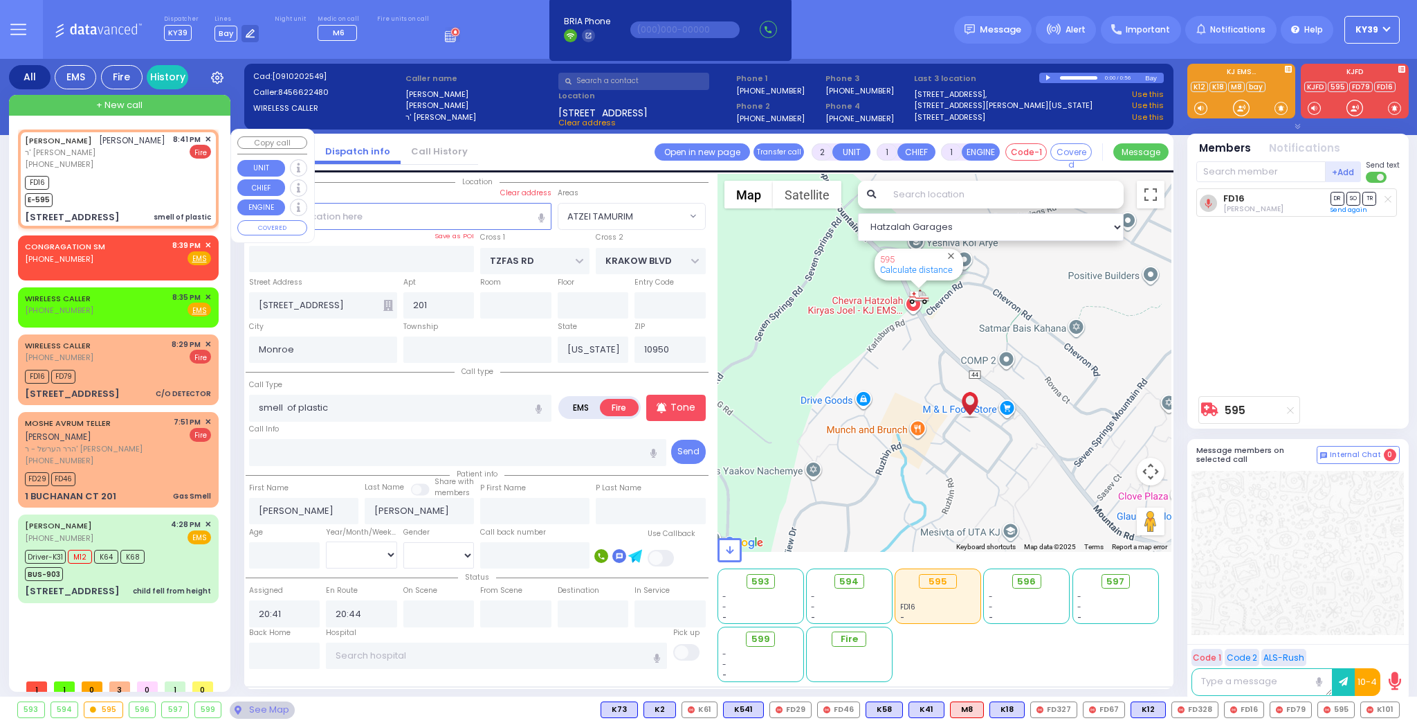
select select
radio input "true"
select select
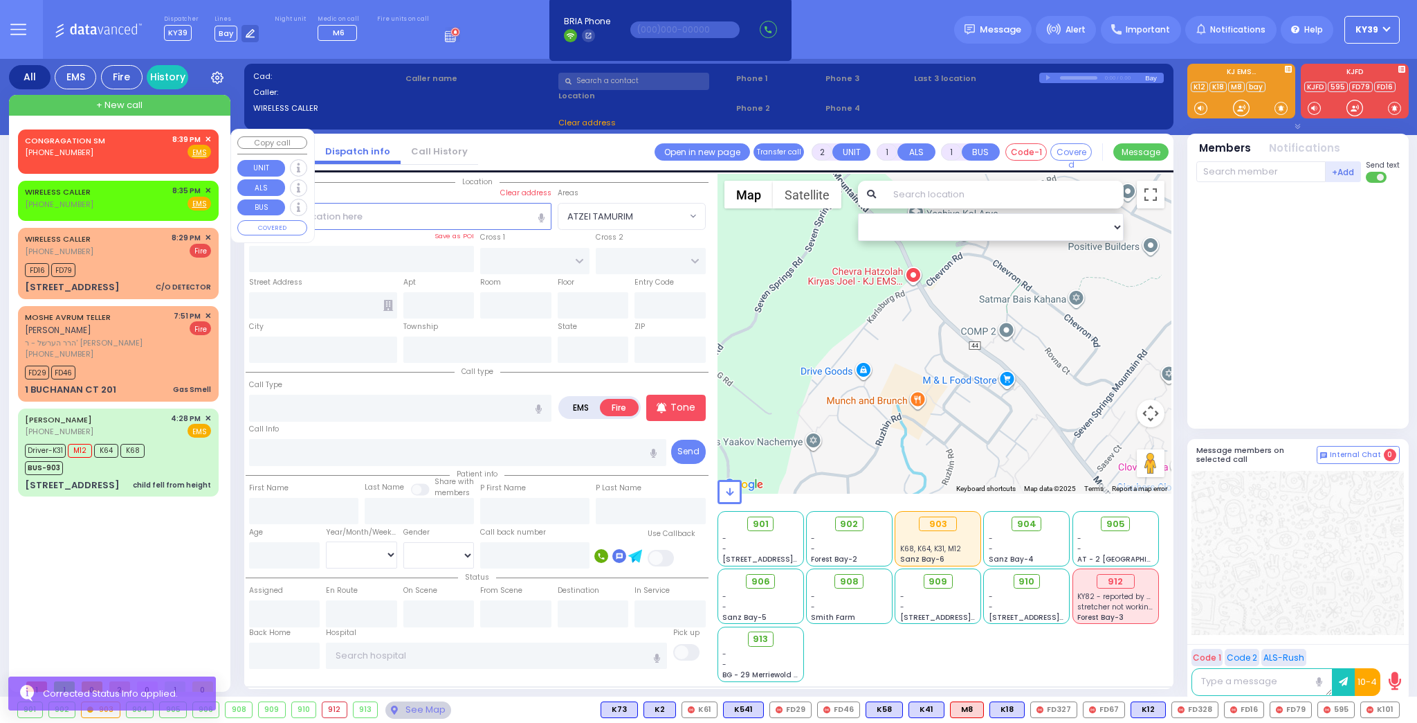
click at [208, 136] on span "✕" at bounding box center [208, 140] width 6 height 12
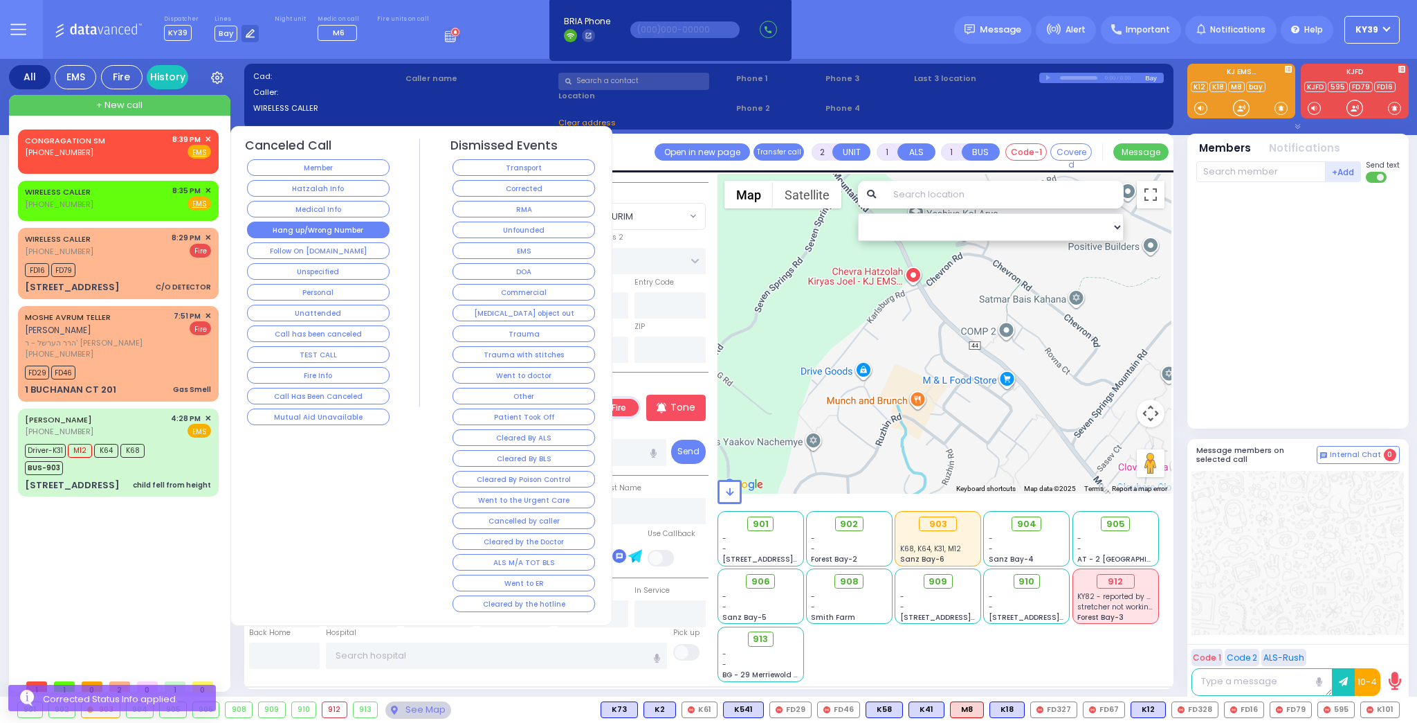
click at [298, 227] on button "Hang up/Wrong Number" at bounding box center [318, 229] width 143 height 17
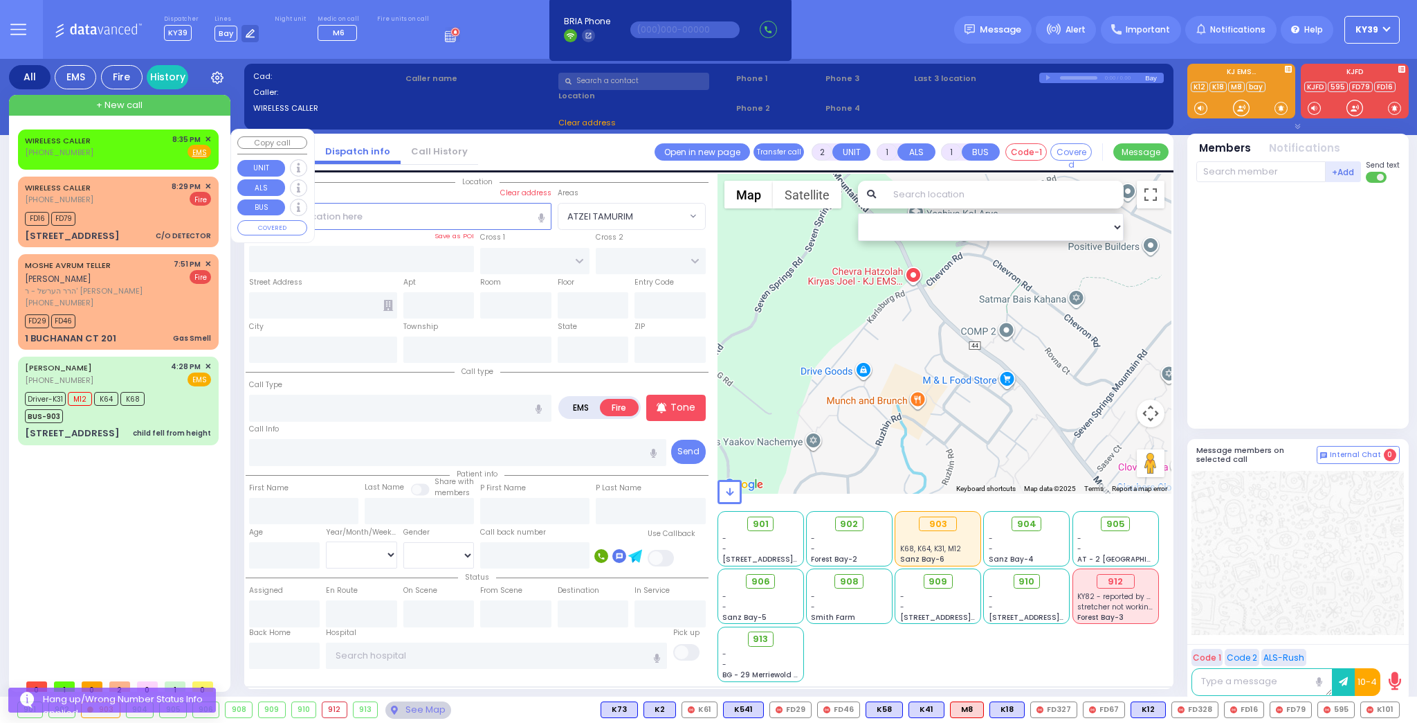
click at [208, 138] on span "✕" at bounding box center [208, 140] width 6 height 12
click at [208, 136] on span "✕" at bounding box center [208, 140] width 6 height 12
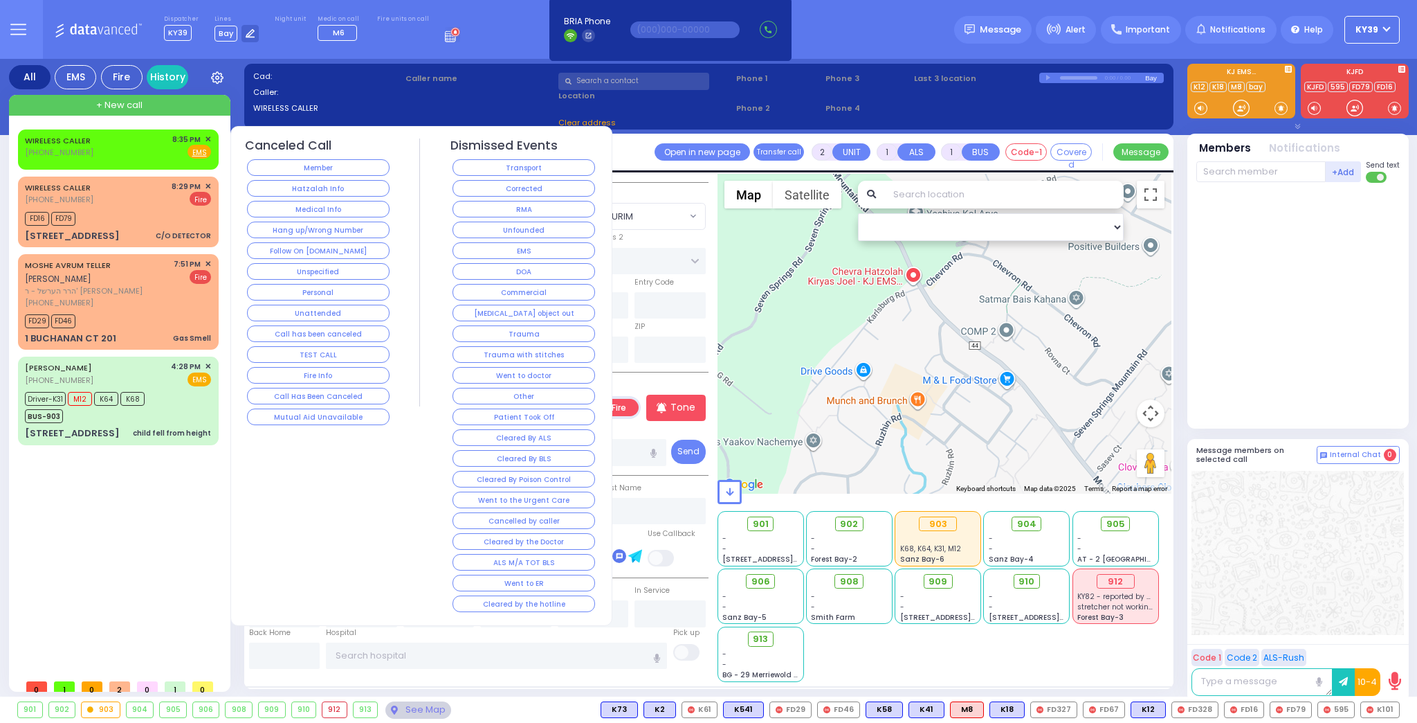
click at [304, 206] on button "Medical Info" at bounding box center [318, 209] width 143 height 17
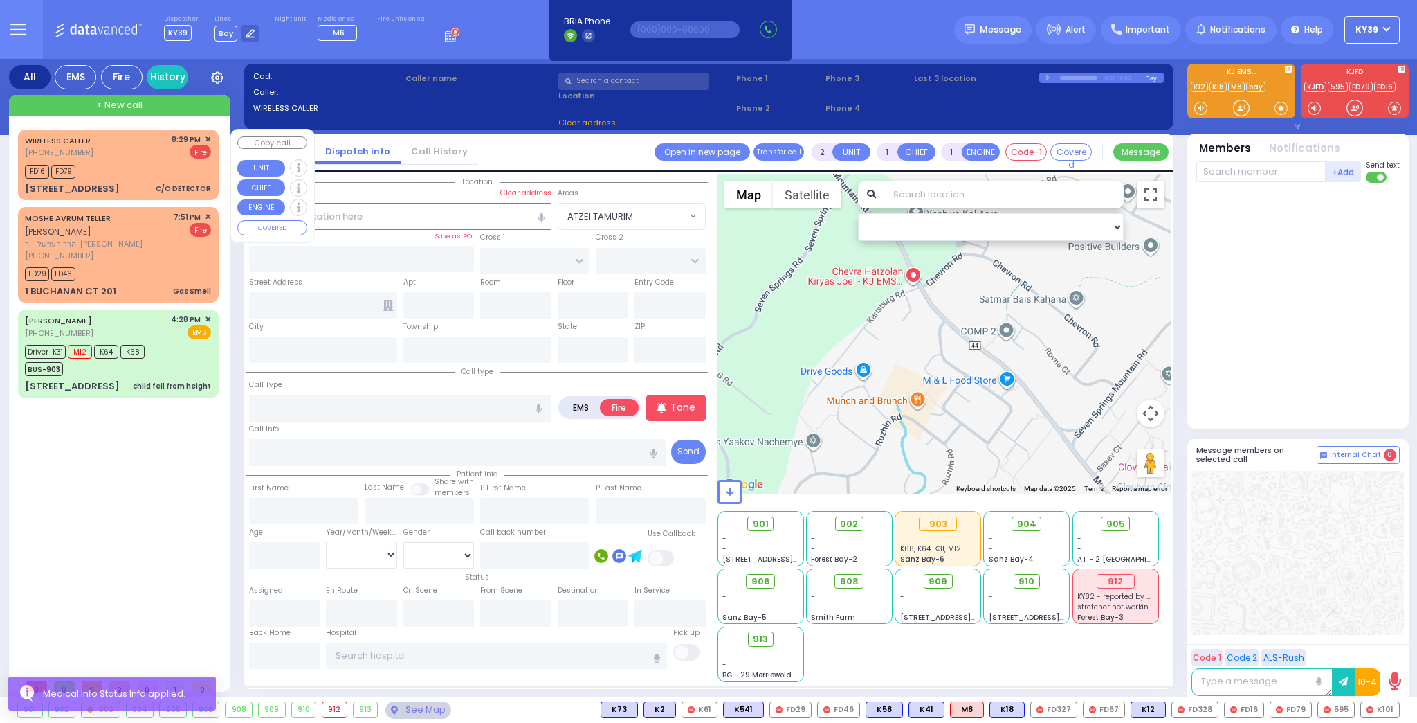
click at [156, 178] on div "WIRELESS CALLER (929) 295-2039 8:29 PM ✕ Fire FD16" at bounding box center [118, 164] width 195 height 66
select select
type input "C/O DETECTOR"
radio input "true"
select select
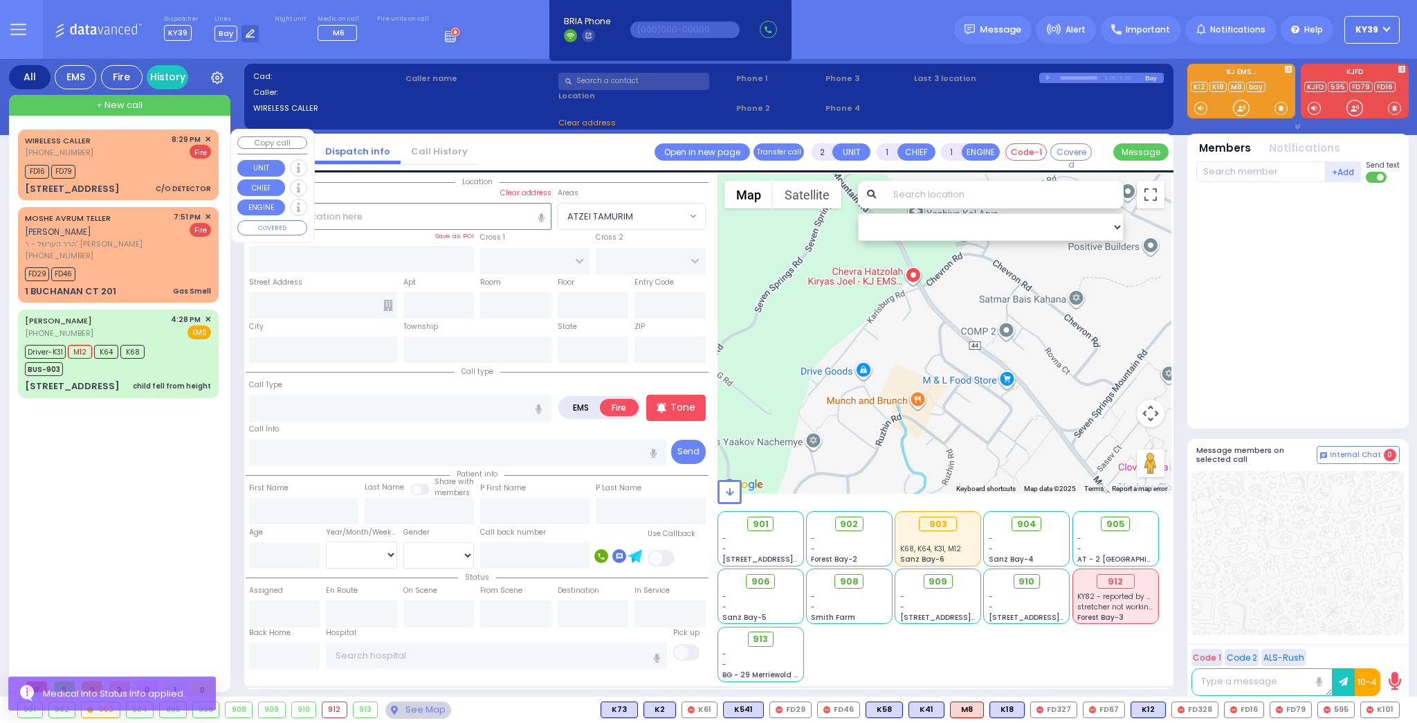
type input "20:29"
type input "20:30"
select select "Hatzalah Garages"
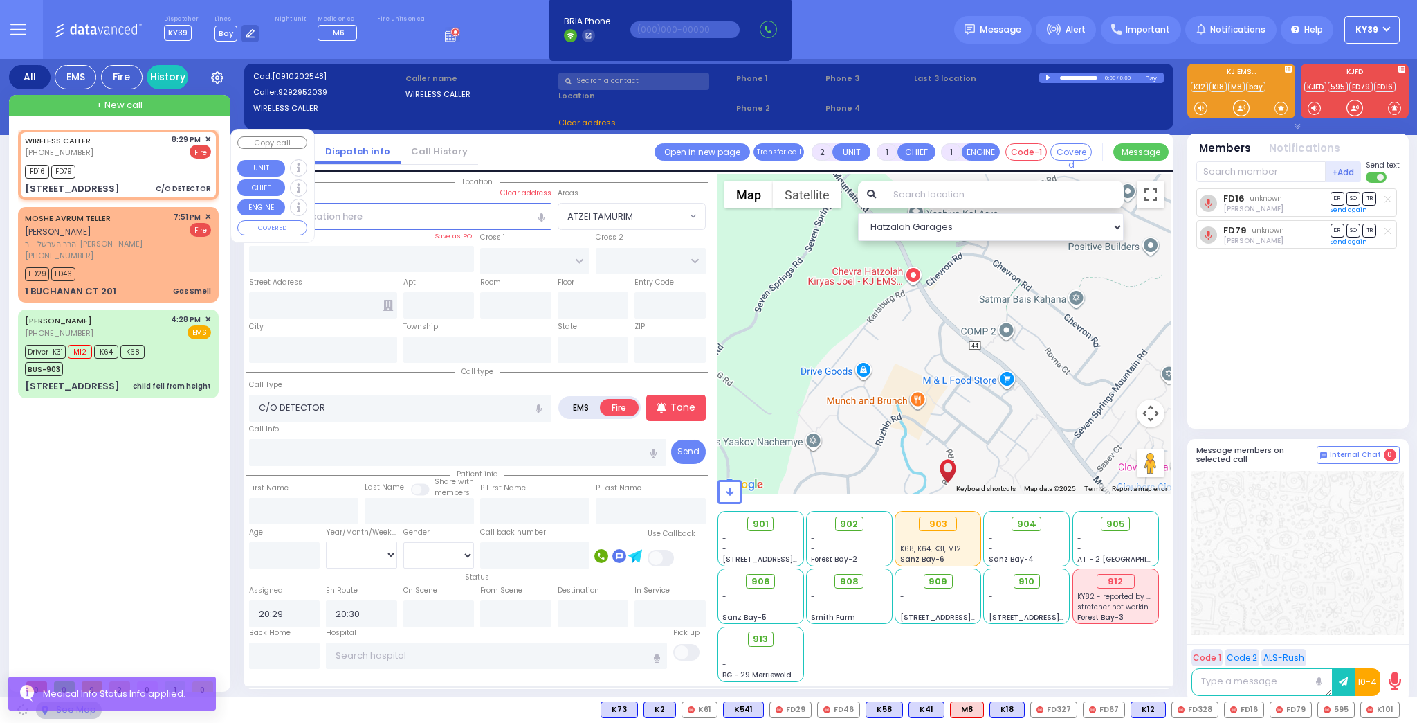
type input "PREMISHLAN WAY"
type input "ANIPOLI DR"
type input "[STREET_ADDRESS]"
type input "101"
type input "[PERSON_NAME]"
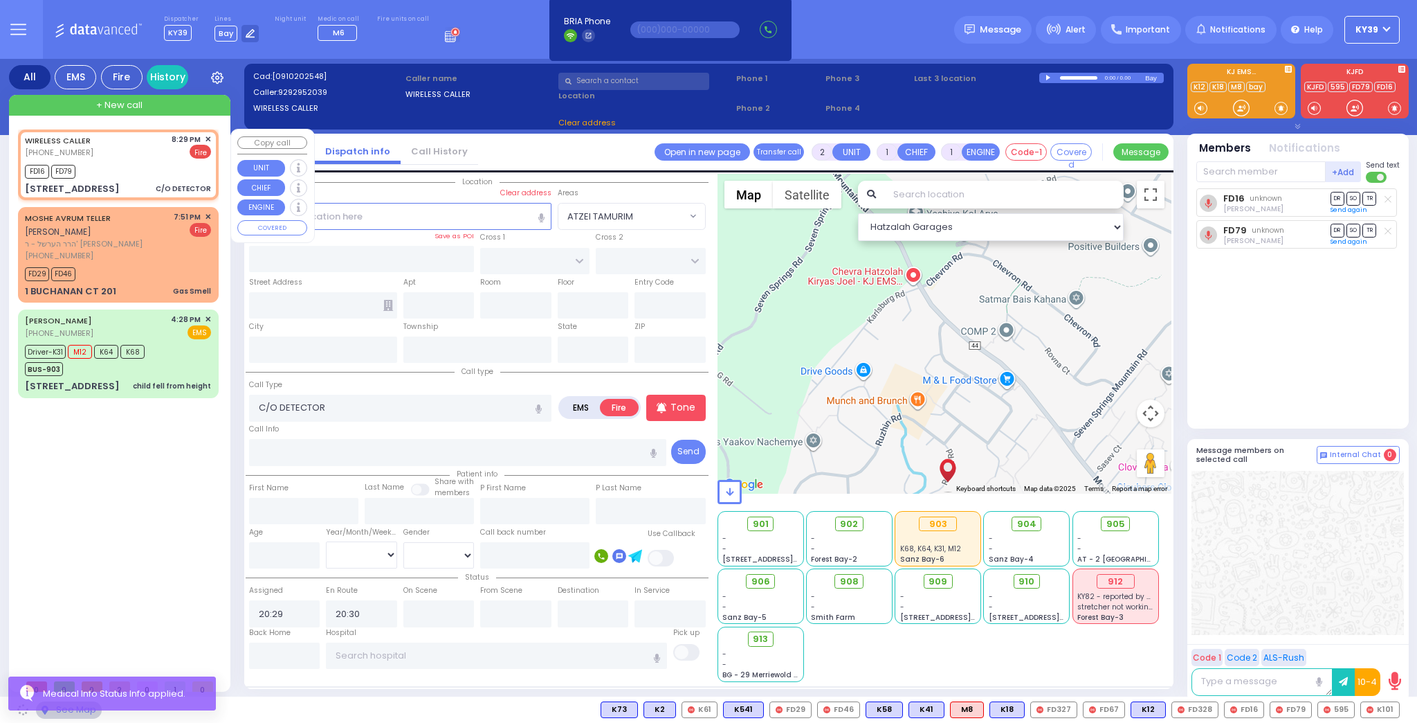
type input "[US_STATE]"
type input "10950"
select select "ATZEI TAMURIM"
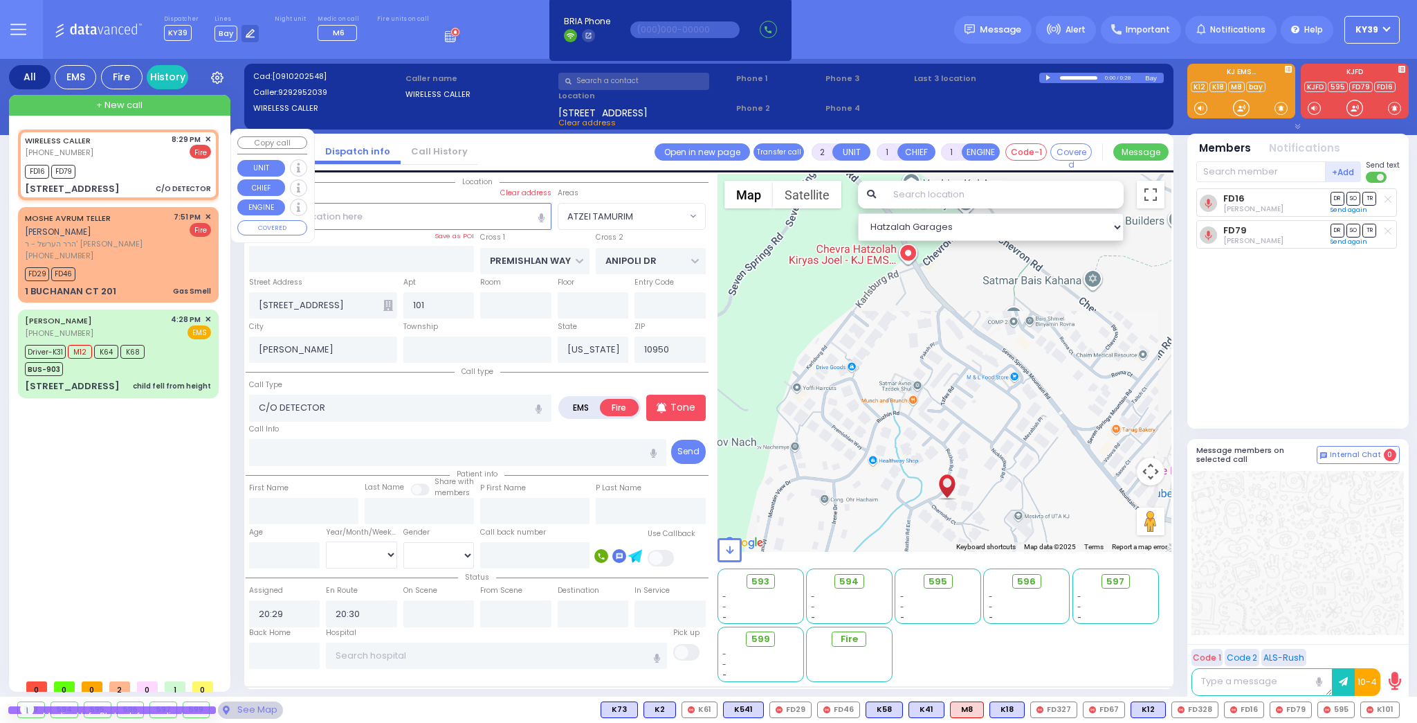
click at [208, 137] on span "✕" at bounding box center [208, 140] width 6 height 12
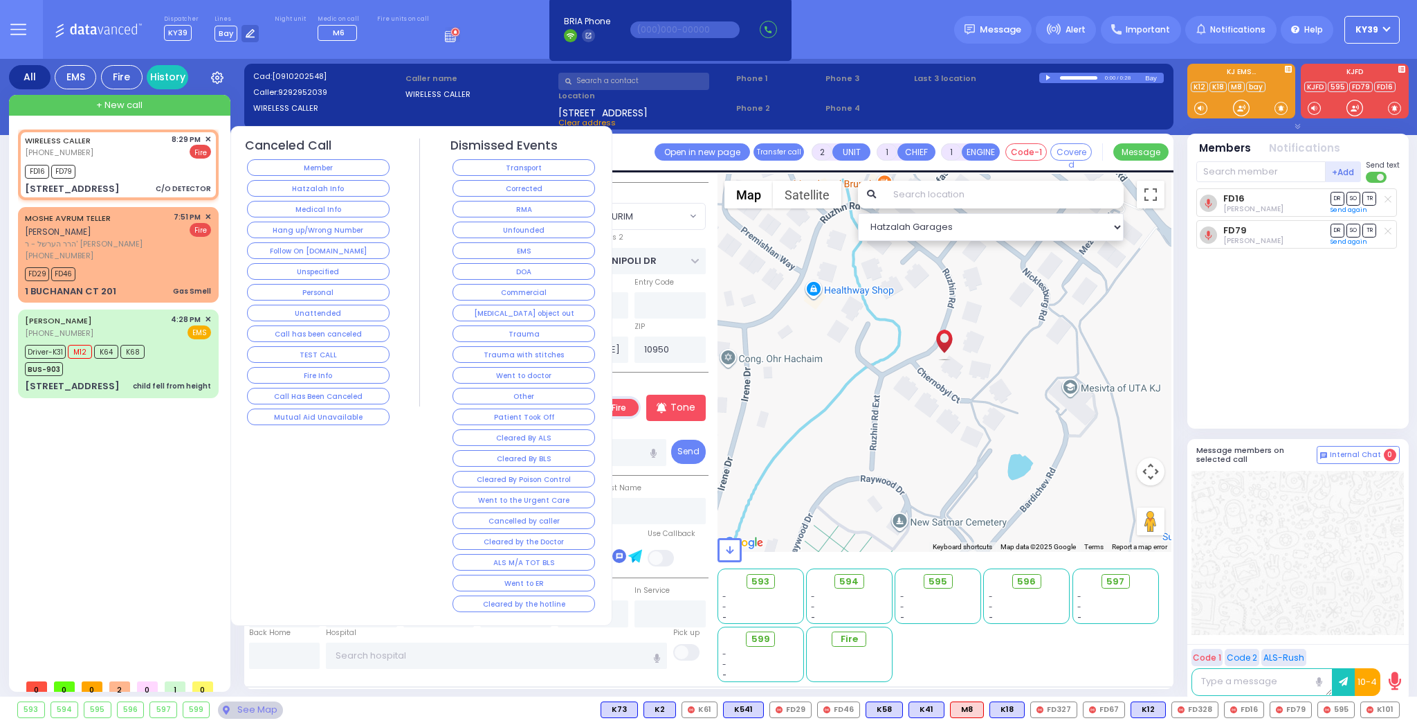
drag, startPoint x: 487, startPoint y: 185, endPoint x: 480, endPoint y: 181, distance: 8.4
click at [483, 181] on button "Corrected" at bounding box center [524, 188] width 143 height 17
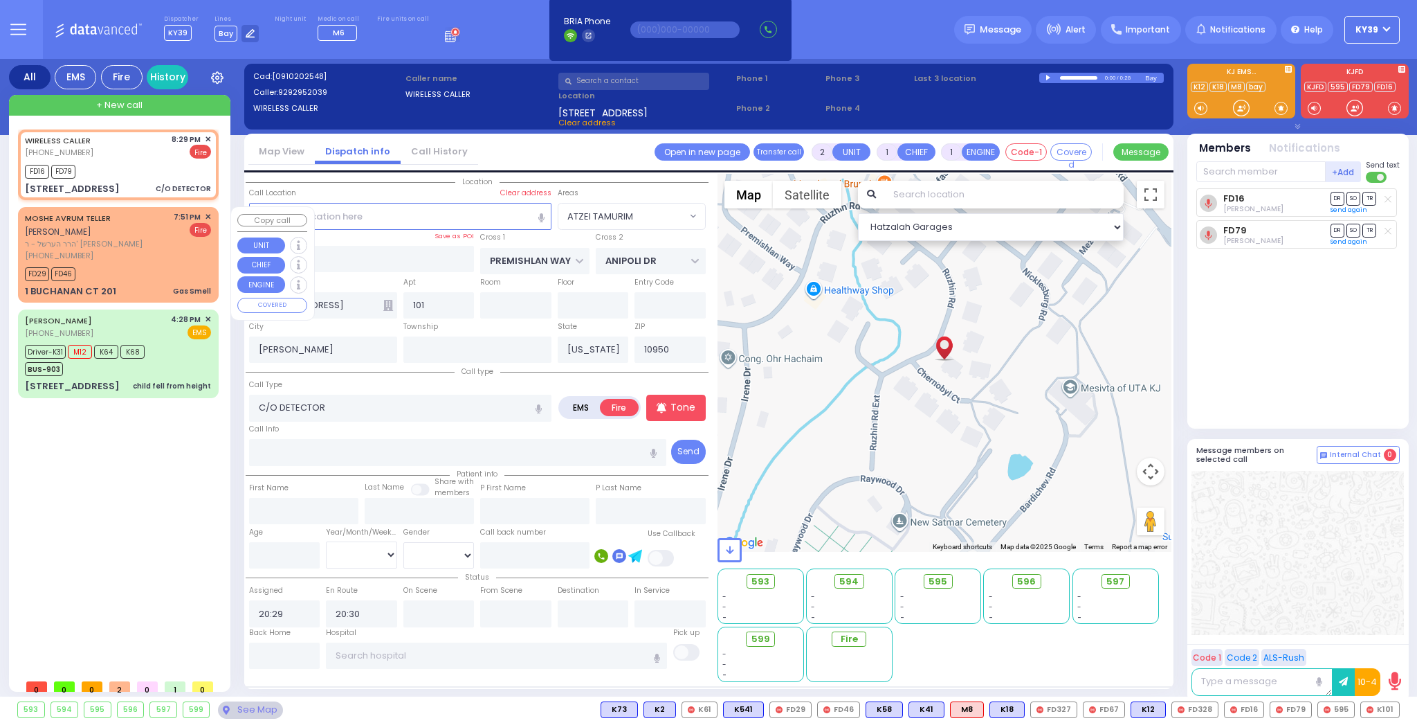
select select
radio input "true"
select select
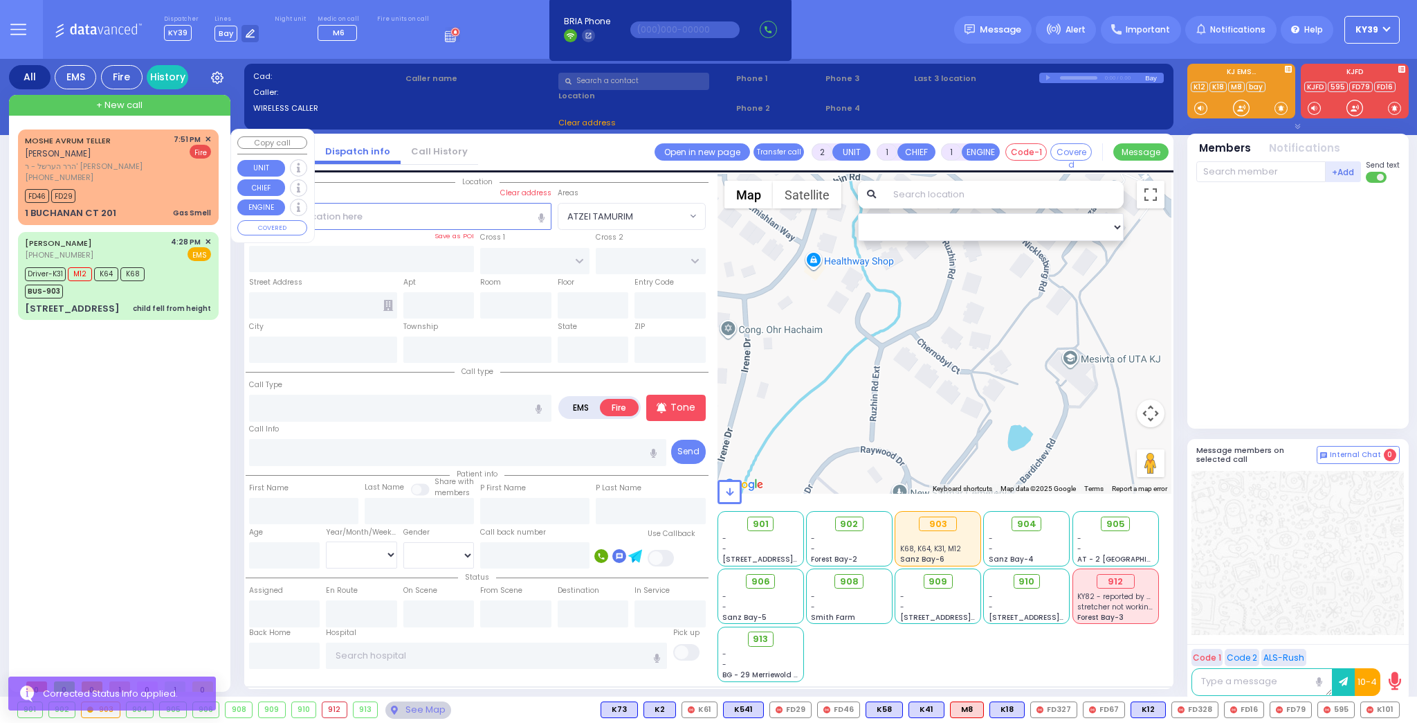
click at [207, 137] on span "✕" at bounding box center [208, 140] width 6 height 12
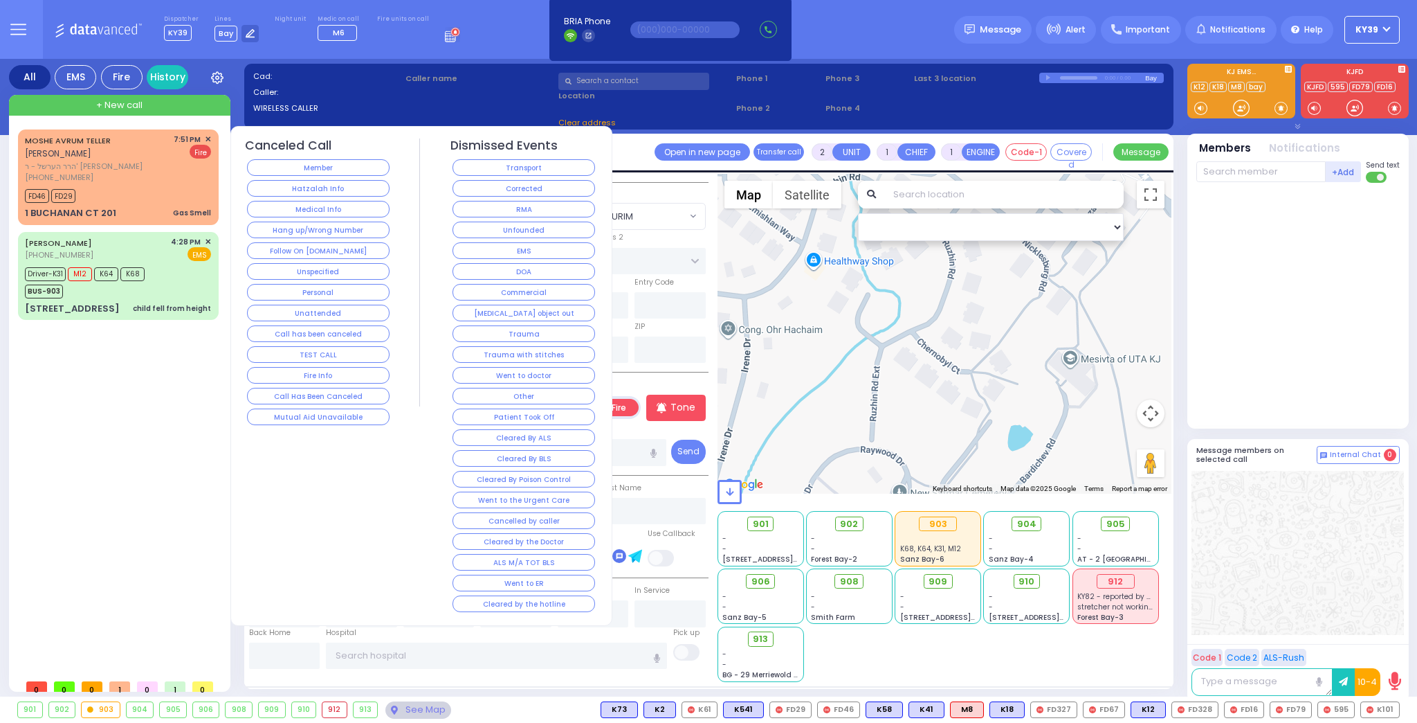
drag, startPoint x: 516, startPoint y: 193, endPoint x: 501, endPoint y: 187, distance: 16.4
click at [514, 190] on button "Corrected" at bounding box center [524, 188] width 143 height 17
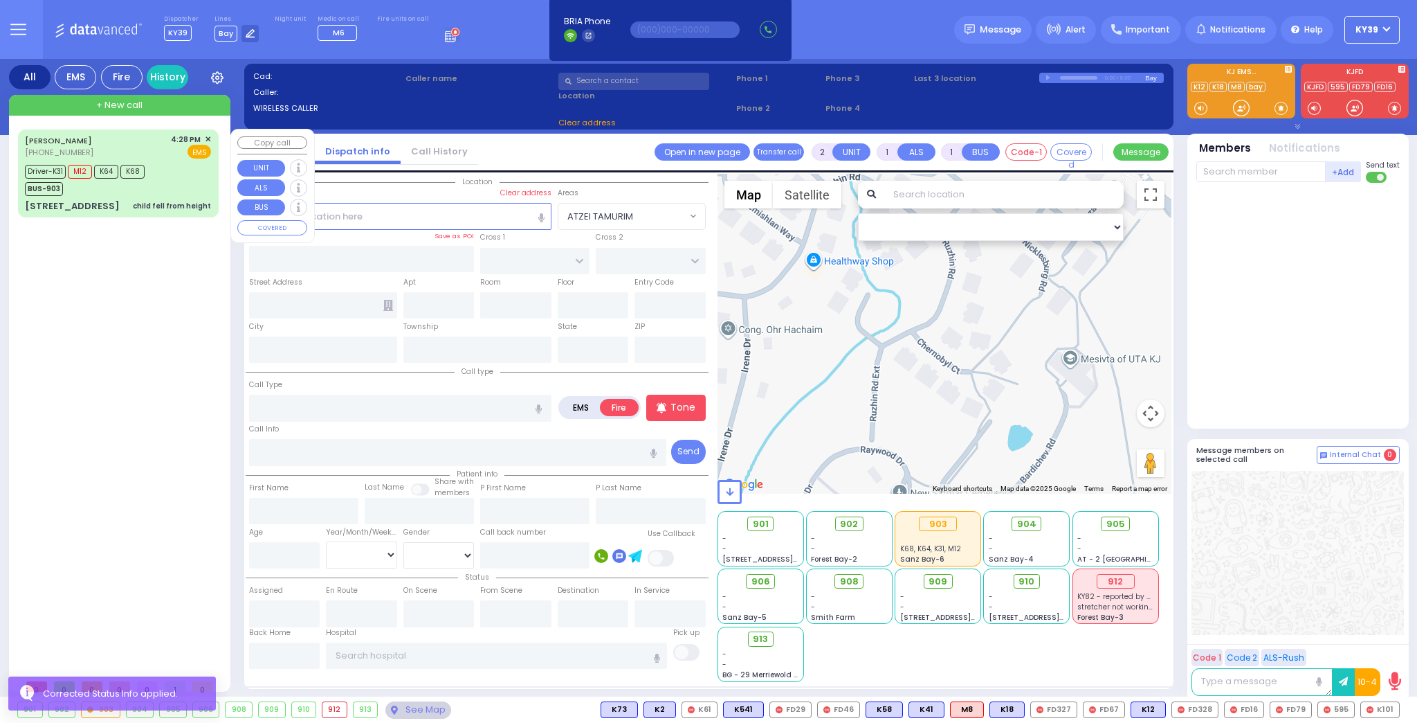
click at [157, 179] on div "Driver-K31 M12 K64 K68 BUS-903" at bounding box center [118, 178] width 186 height 35
type input "6"
select select
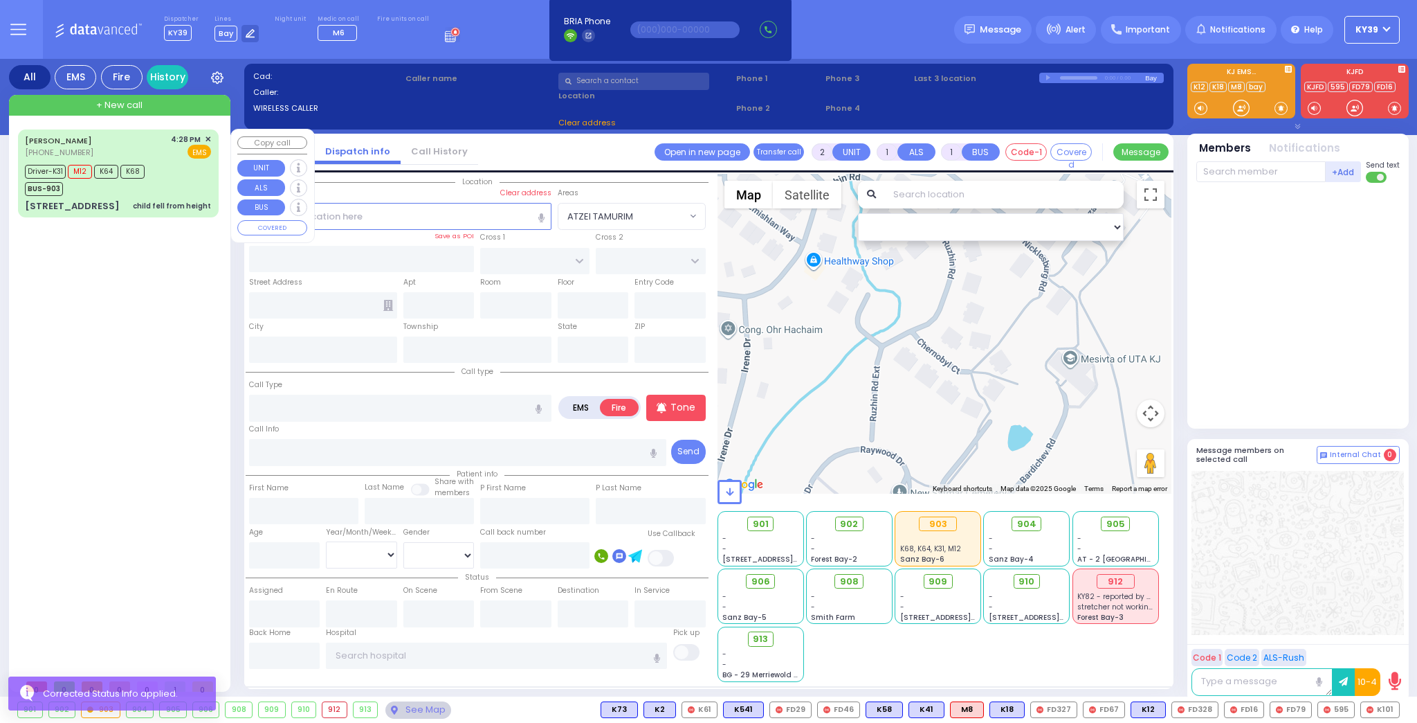
type input "child fell from height"
radio input "true"
type input "[PERSON_NAME]"
type input "Mariam"
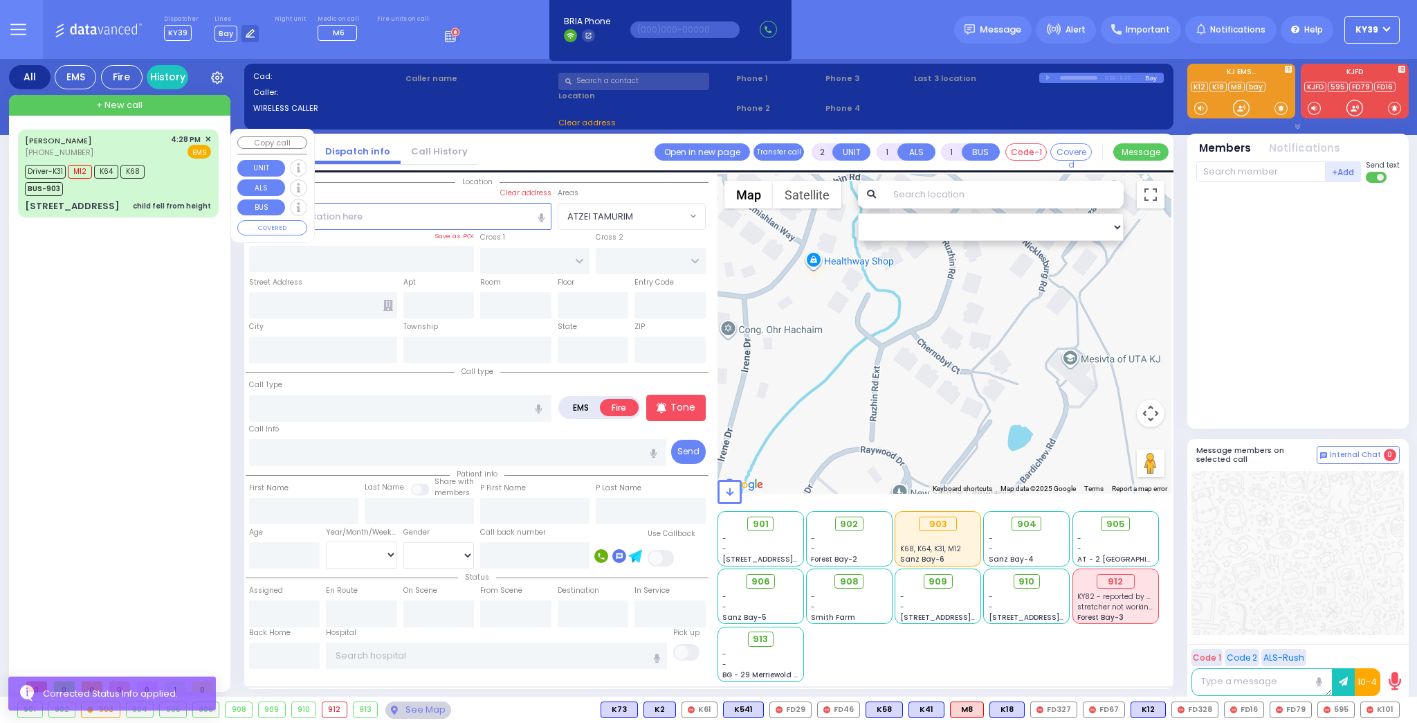
type input "Engel"
type input "2"
select select "Year"
select select "[DEMOGRAPHIC_DATA]"
type input "16:28"
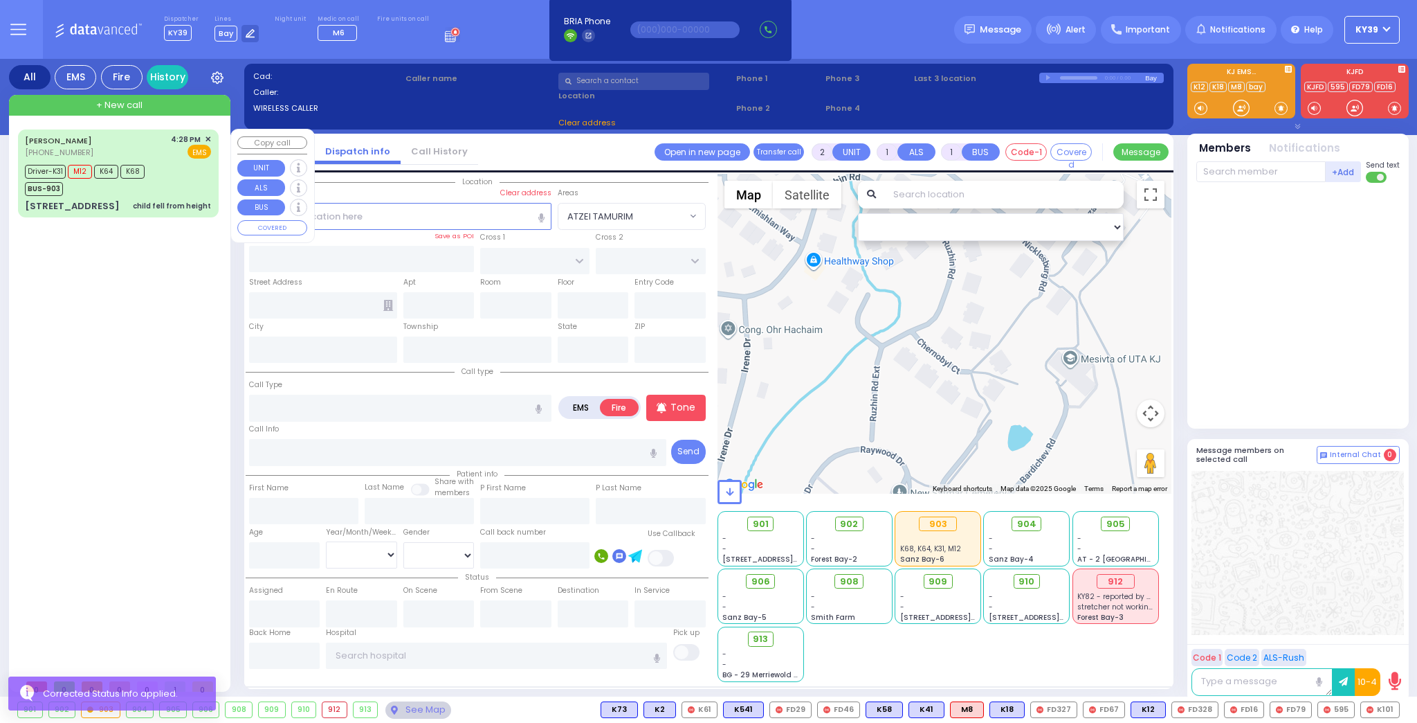
type input "16:29"
type input "16:31"
type input "16:45"
type input "17:30"
type input "18:30"
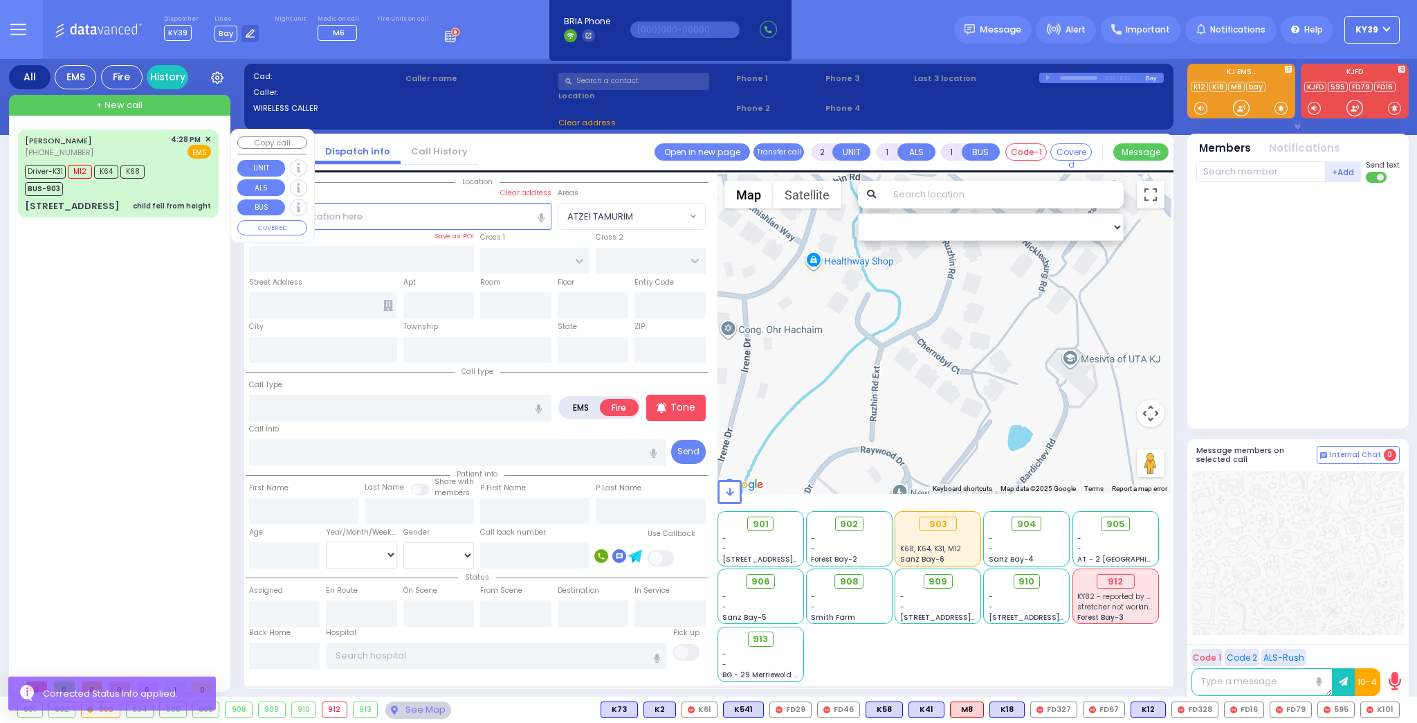
type input "[US_STATE][GEOGRAPHIC_DATA]- [GEOGRAPHIC_DATA] [STREET_ADDRESS][US_STATE]"
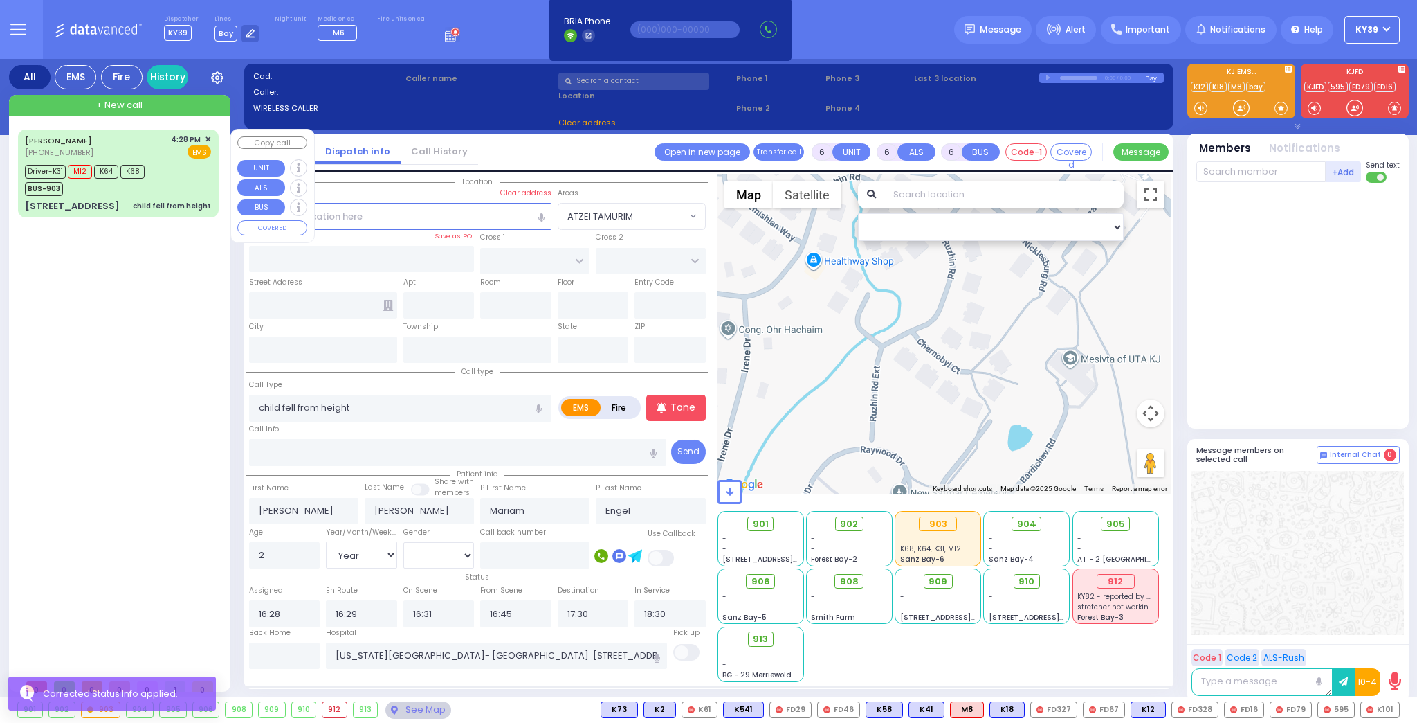
select select "Hatzalah Garages"
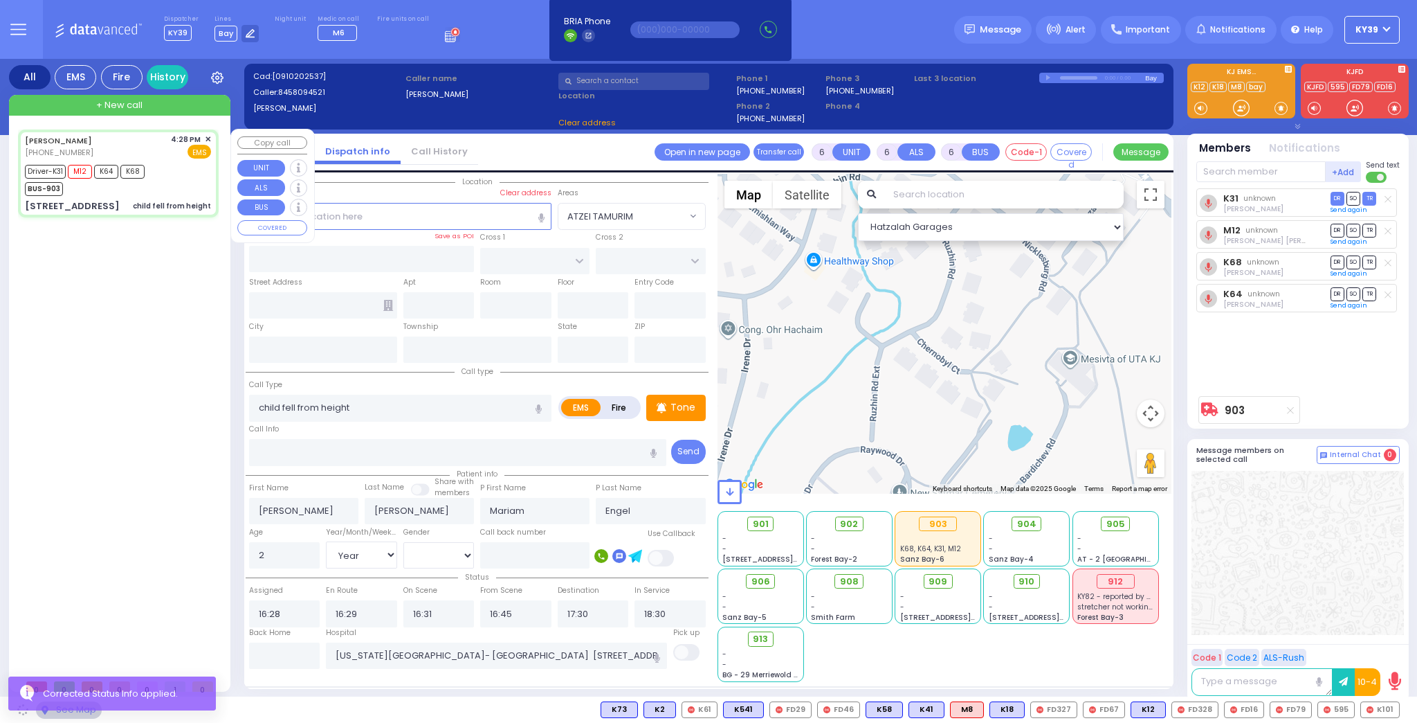
type input "FOREST RD"
type input "1 STRELISK CT"
type input "101"
type input "[PERSON_NAME]"
type input "[US_STATE]"
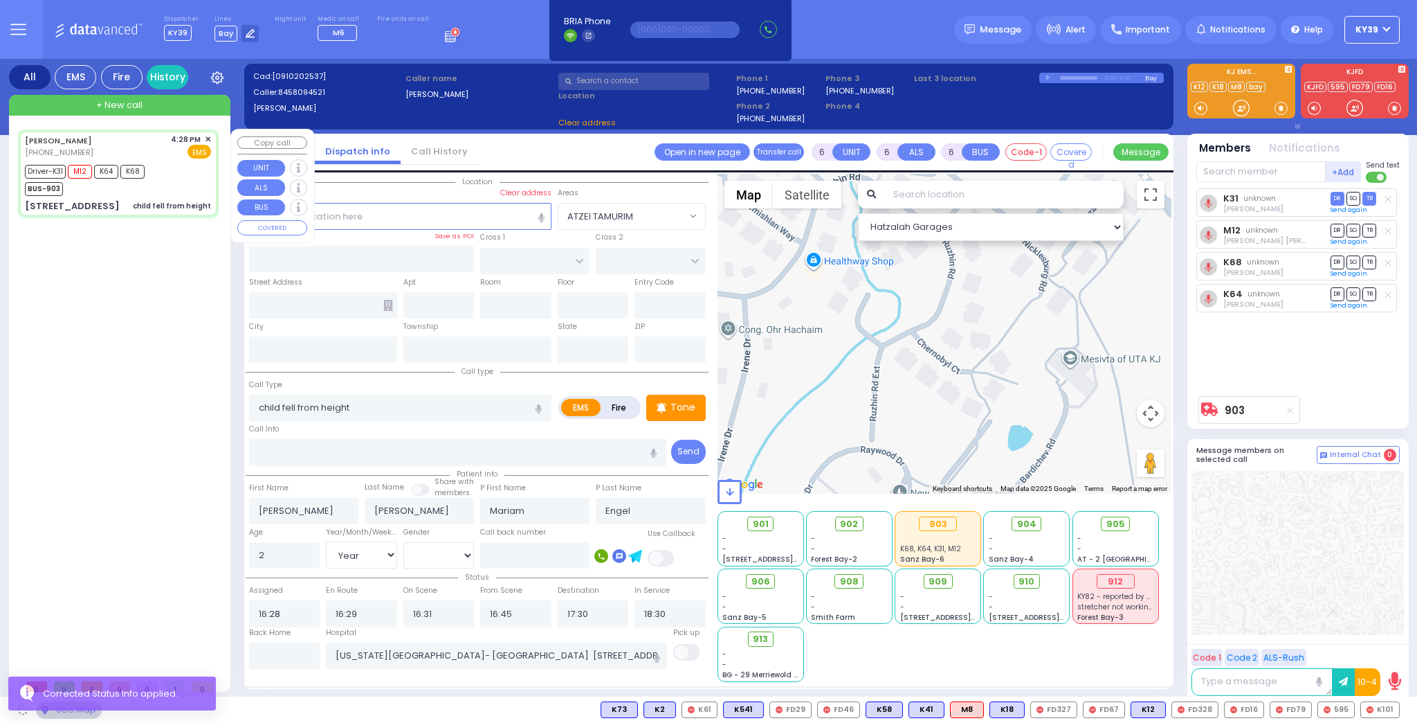
type input "10950"
select select "MONROE"
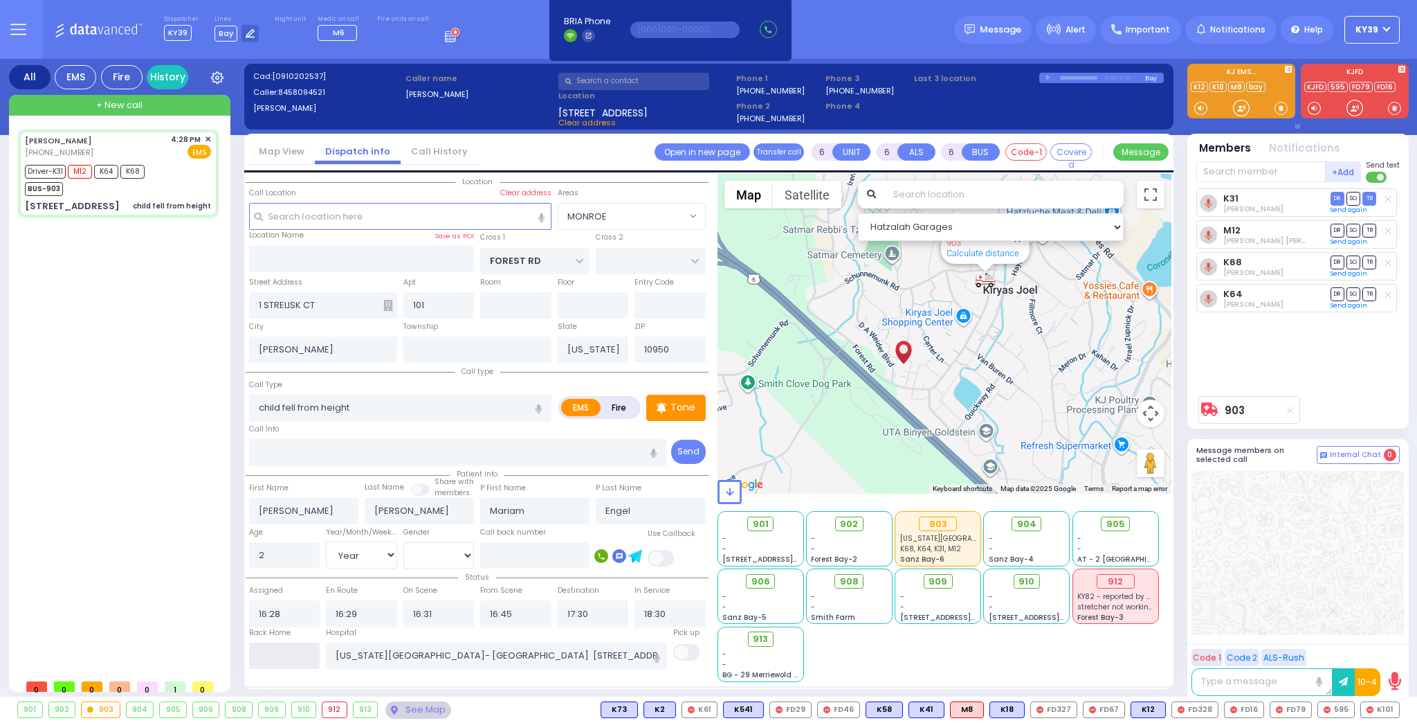
click at [291, 653] on input "text" at bounding box center [284, 655] width 71 height 26
type input "21:02"
click at [291, 653] on input "21:02" at bounding box center [284, 655] width 71 height 26
select select
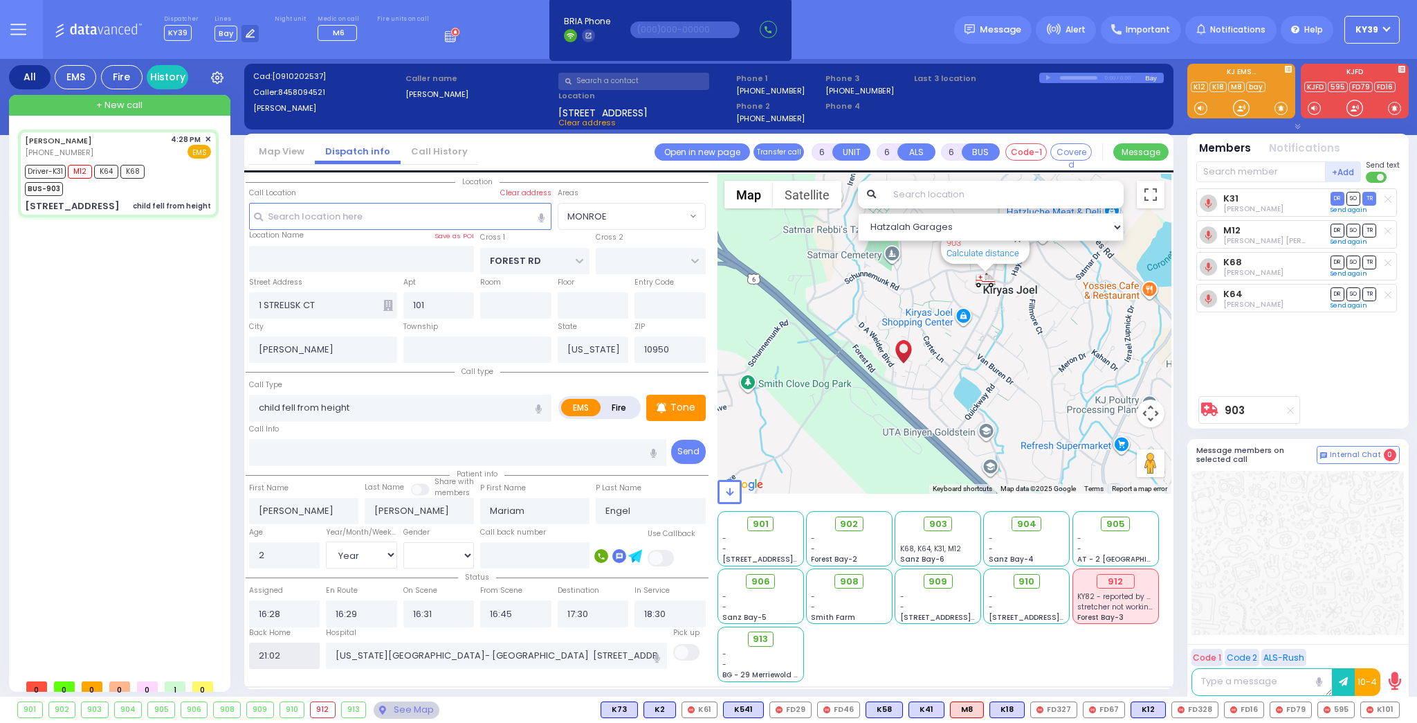
radio input "true"
select select
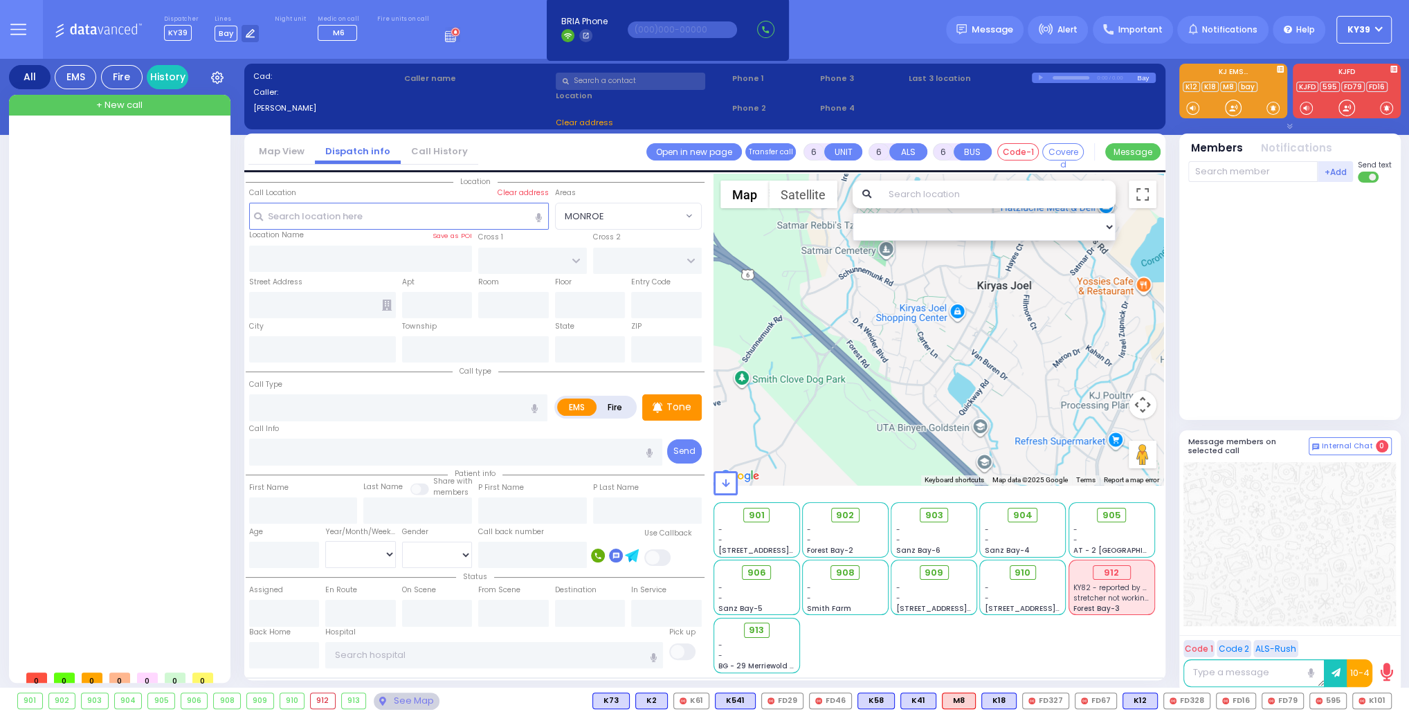
click at [1380, 28] on button "KY39" at bounding box center [1363, 30] width 55 height 28
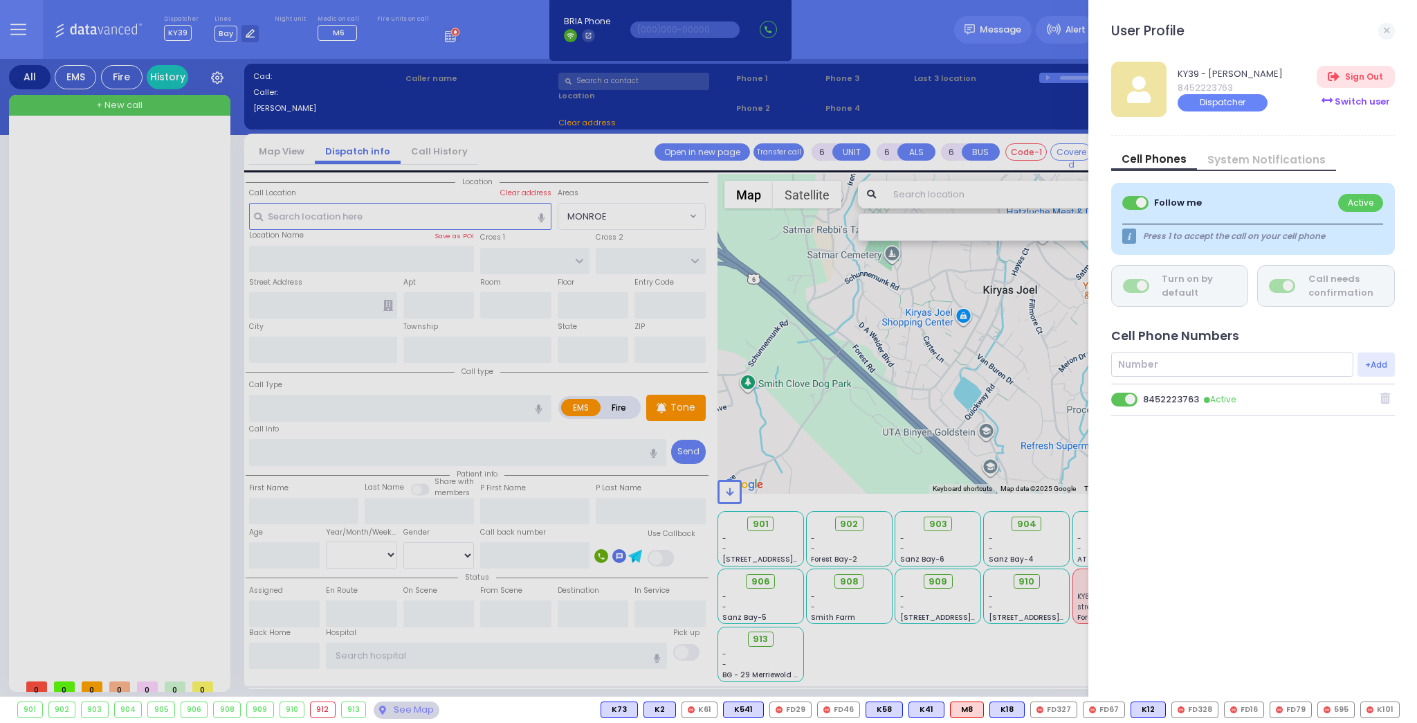
click at [1349, 97] on div "Switch user" at bounding box center [1356, 101] width 78 height 23
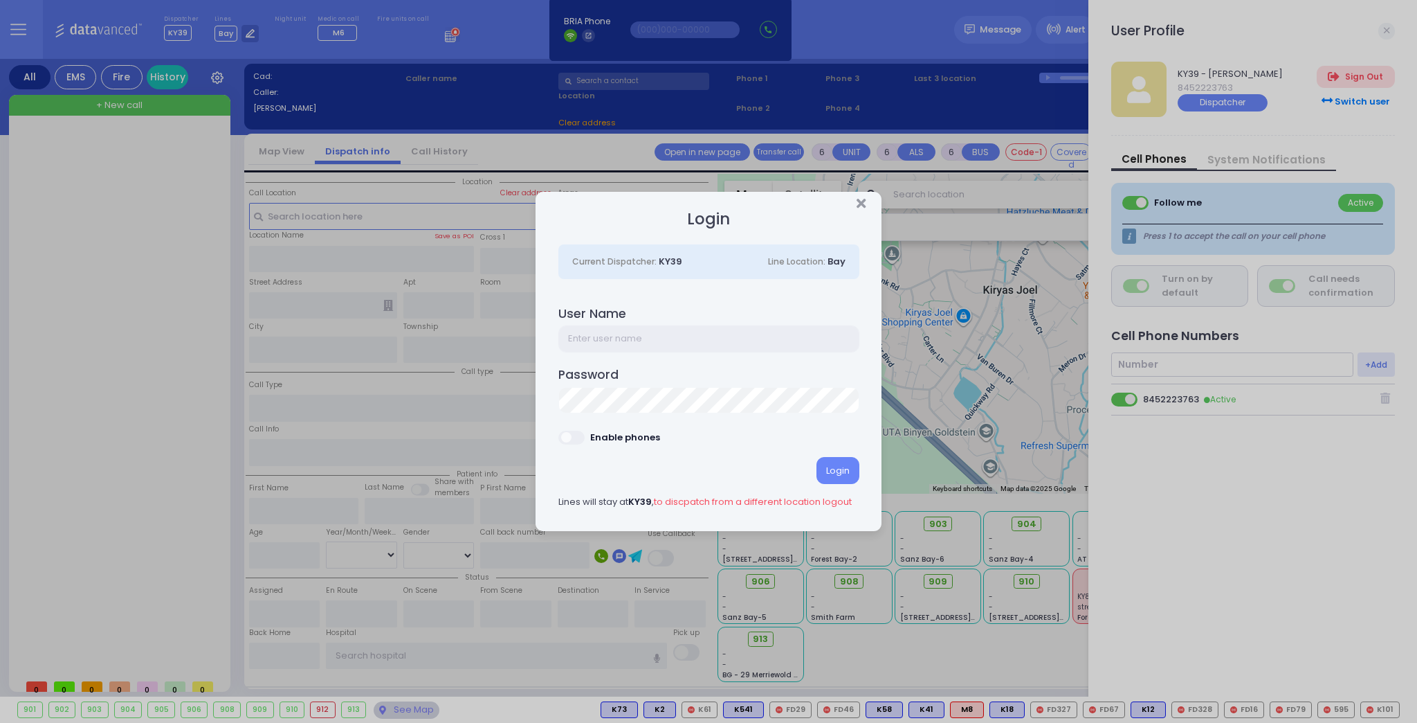
click at [614, 334] on input "text" at bounding box center [708, 338] width 301 height 26
type input "ky56"
